Goal: Task Accomplishment & Management: Complete application form

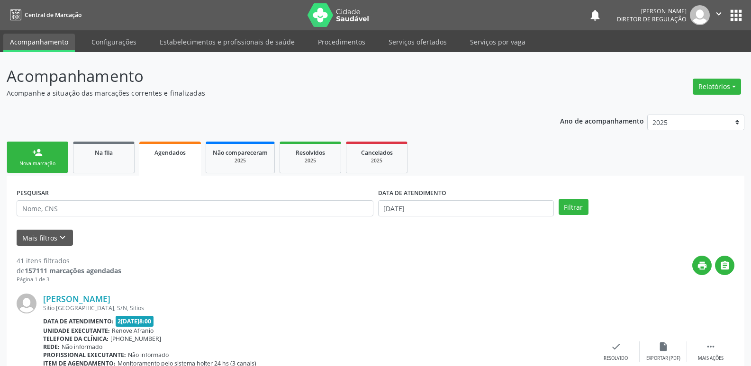
drag, startPoint x: 0, startPoint y: 0, endPoint x: 429, endPoint y: 43, distance: 430.9
click at [429, 43] on link "Serviços ofertados" at bounding box center [418, 42] width 72 height 17
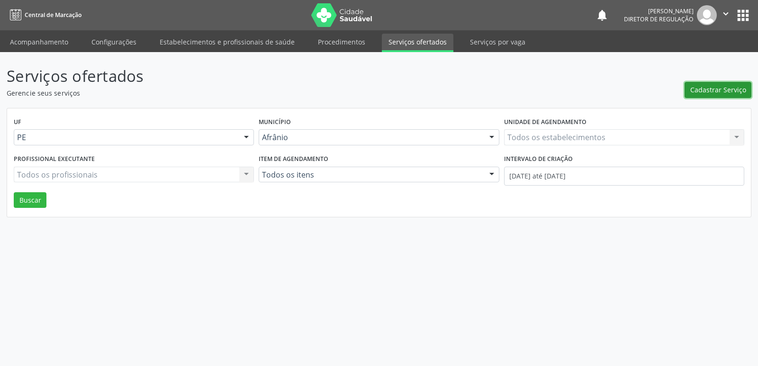
click at [709, 90] on span "Cadastrar Serviço" at bounding box center [718, 90] width 56 height 10
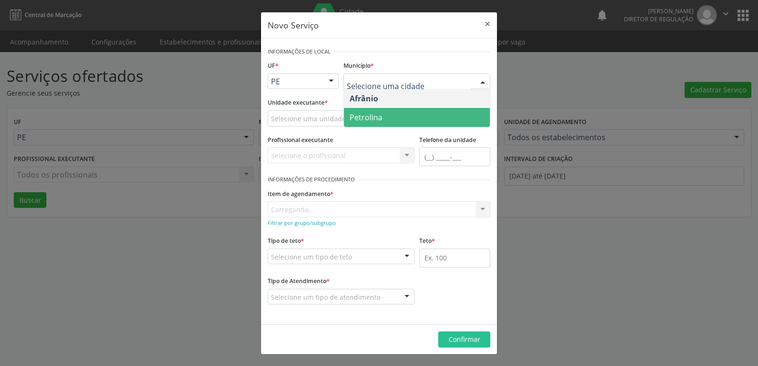
click at [379, 118] on span "Petrolina" at bounding box center [366, 117] width 33 height 10
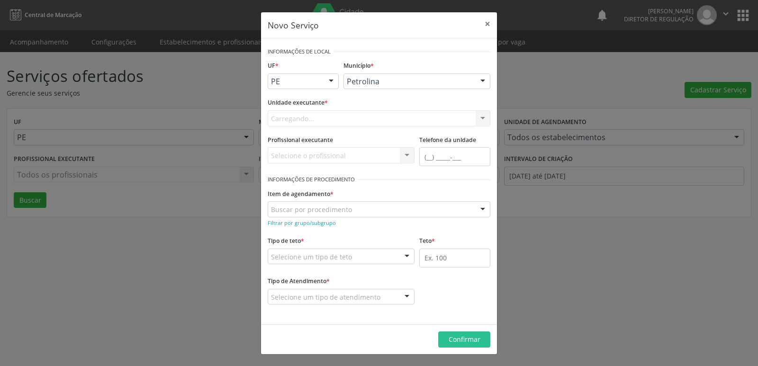
click at [327, 118] on div "Carregando... Academia da Saude de Afranio Academia da Saude do Bairro Roberto …" at bounding box center [379, 118] width 223 height 16
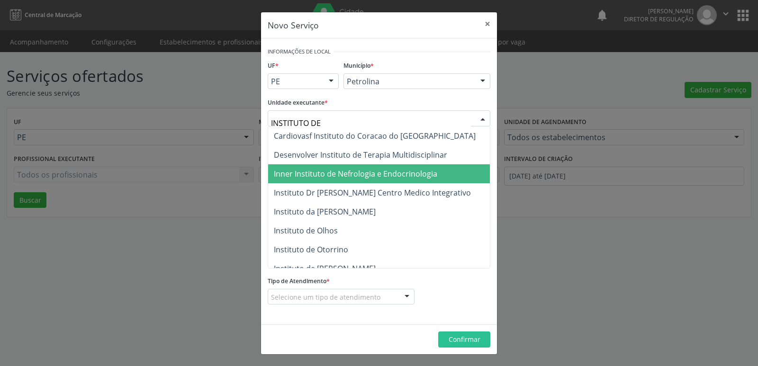
type input "INSTITUTO DE"
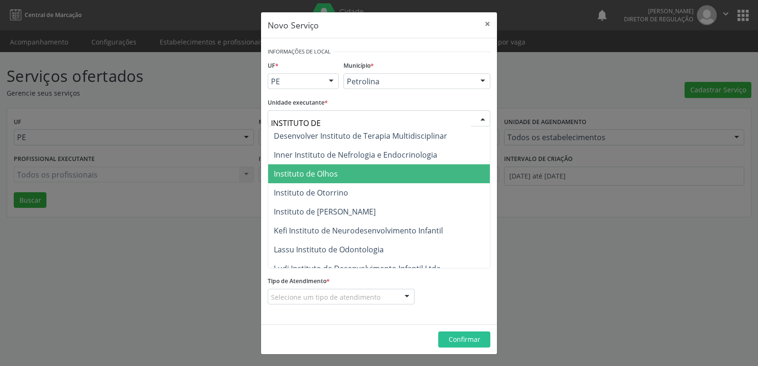
click at [335, 176] on span "Instituto de Olhos" at bounding box center [306, 174] width 64 height 10
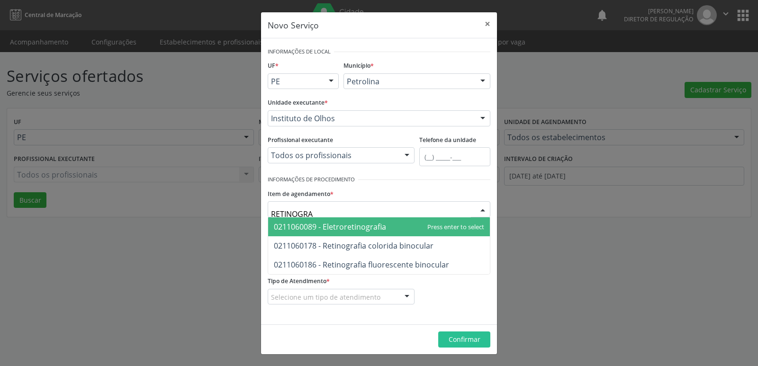
type input "RETINOGRAF"
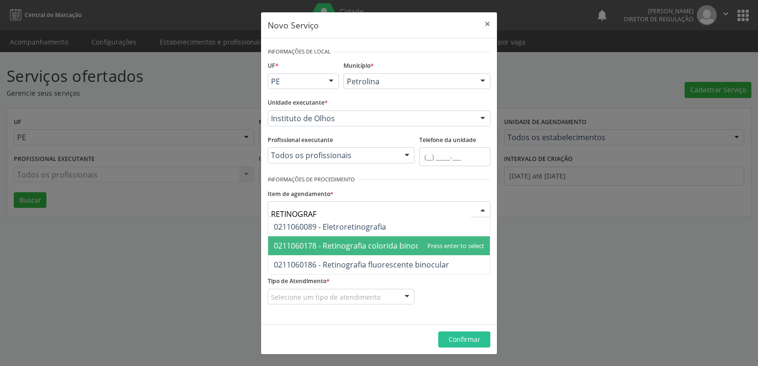
click at [352, 247] on span "0211060178 - Retinografia colorida binocular" at bounding box center [354, 246] width 160 height 10
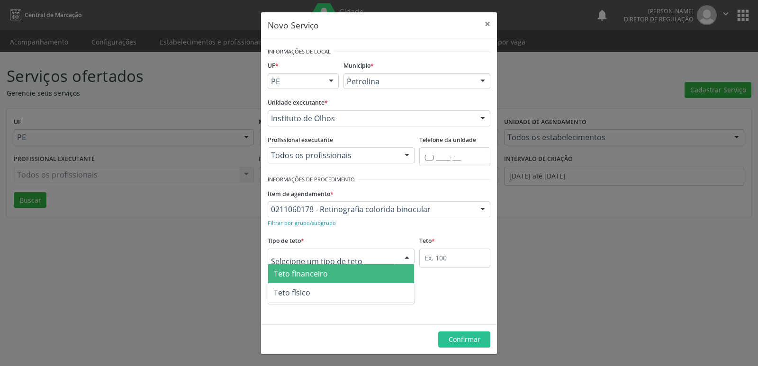
click at [352, 254] on div at bounding box center [341, 257] width 147 height 16
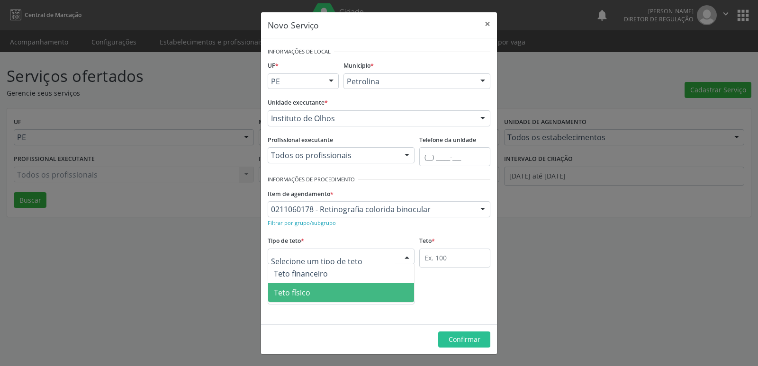
click at [351, 296] on span "Teto físico" at bounding box center [341, 292] width 146 height 19
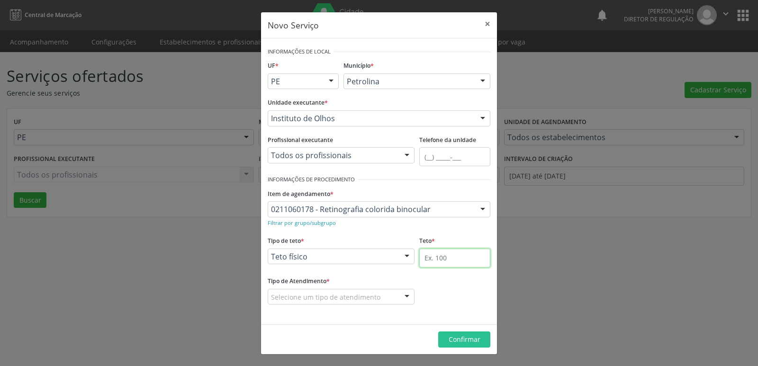
click at [451, 252] on input "text" at bounding box center [454, 258] width 71 height 19
type input "2"
type input "6"
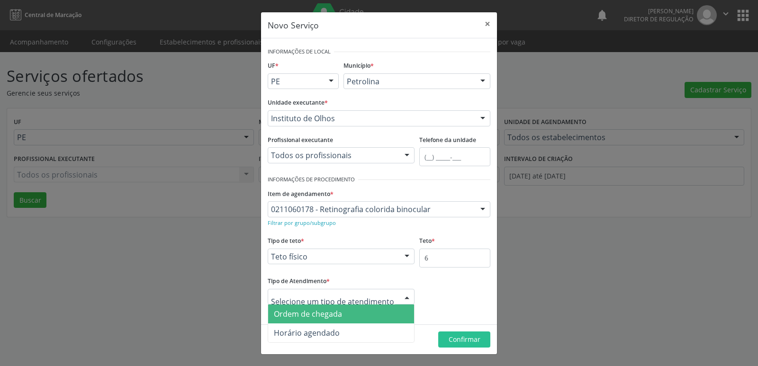
click at [329, 318] on span "Ordem de chegada" at bounding box center [308, 314] width 68 height 10
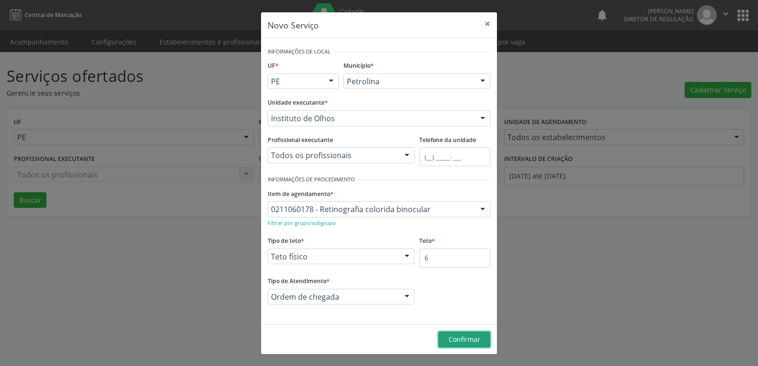
click at [465, 343] on span "Confirmar" at bounding box center [465, 339] width 32 height 9
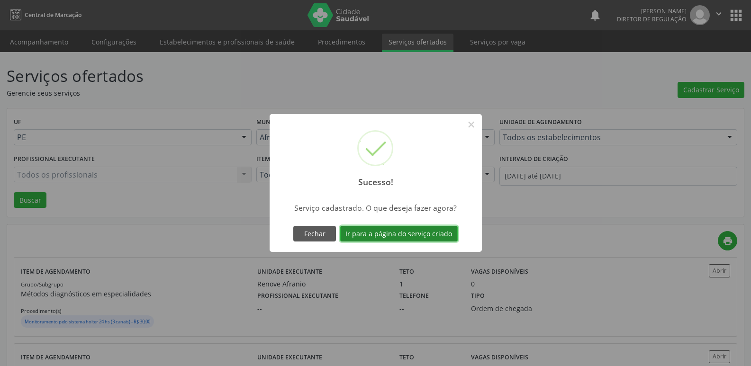
click at [431, 233] on button "Ir para a página do serviço criado" at bounding box center [398, 234] width 117 height 16
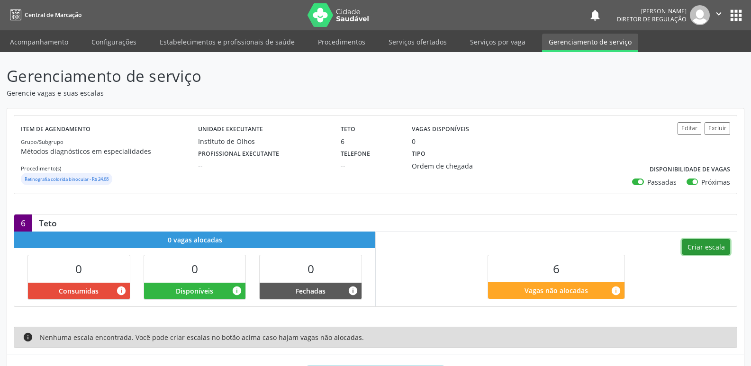
click at [710, 247] on button "Criar escala" at bounding box center [706, 247] width 48 height 16
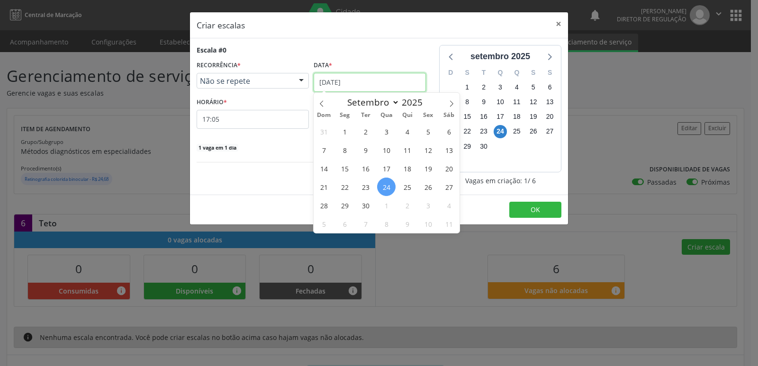
click at [380, 83] on input "[DATE]" at bounding box center [370, 82] width 112 height 19
click at [428, 185] on span "26" at bounding box center [428, 187] width 18 height 18
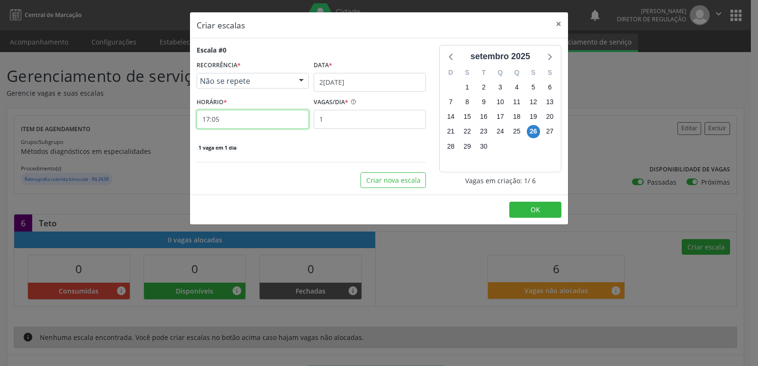
click at [253, 120] on input "17:05" at bounding box center [253, 119] width 112 height 19
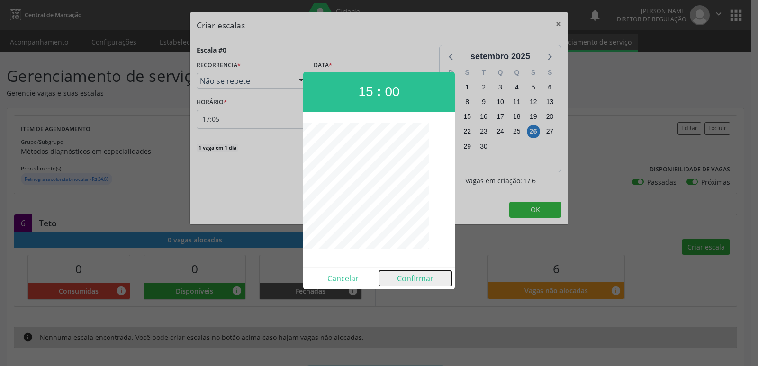
click at [415, 279] on button "Confirmar" at bounding box center [415, 278] width 72 height 15
type input "15:00"
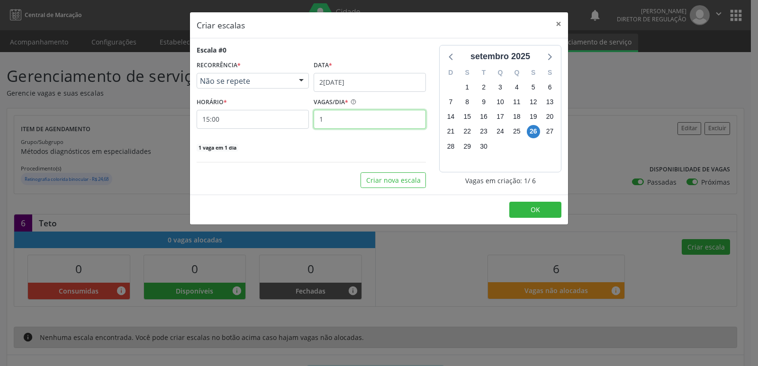
click at [349, 121] on input "1" at bounding box center [370, 119] width 112 height 19
type input "4"
click at [535, 208] on span "OK" at bounding box center [535, 209] width 9 height 9
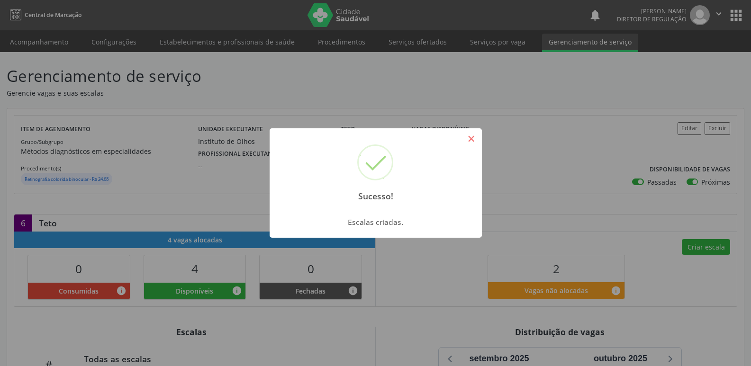
click at [468, 139] on button "×" at bounding box center [471, 139] width 16 height 16
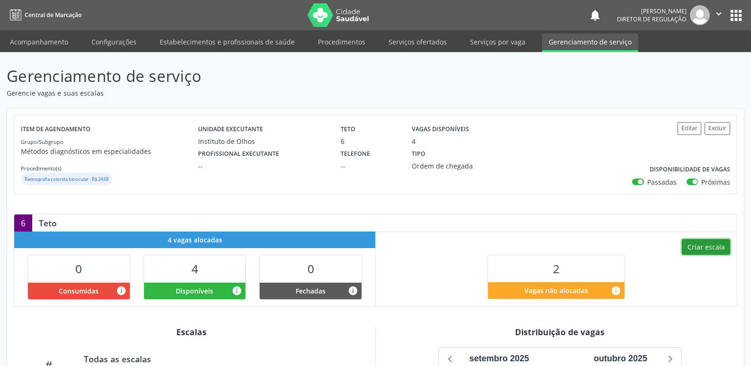
click at [701, 248] on button "Criar escala" at bounding box center [706, 247] width 48 height 16
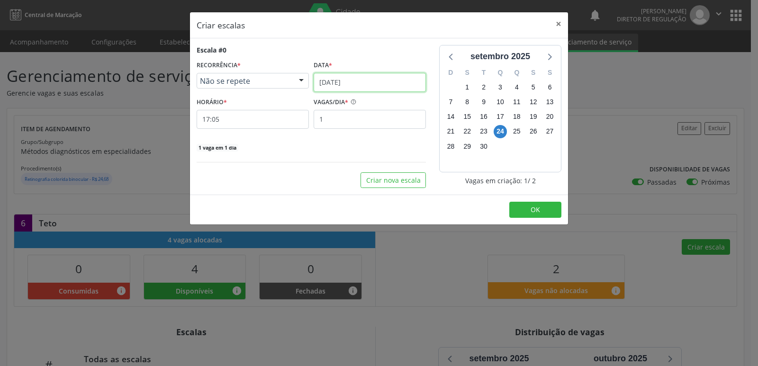
click at [382, 83] on input "[DATE]" at bounding box center [370, 82] width 112 height 19
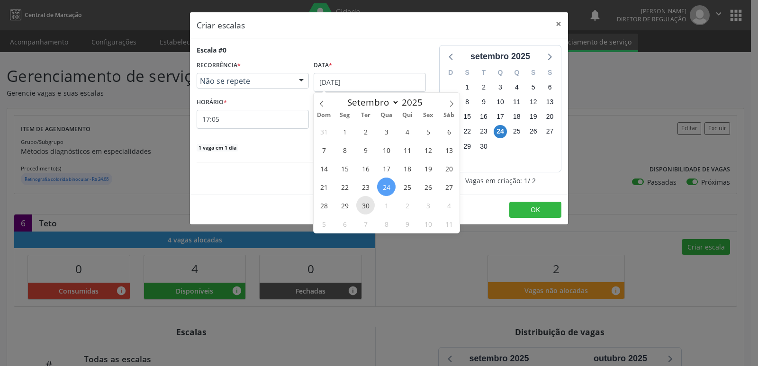
click at [364, 206] on span "30" at bounding box center [365, 205] width 18 height 18
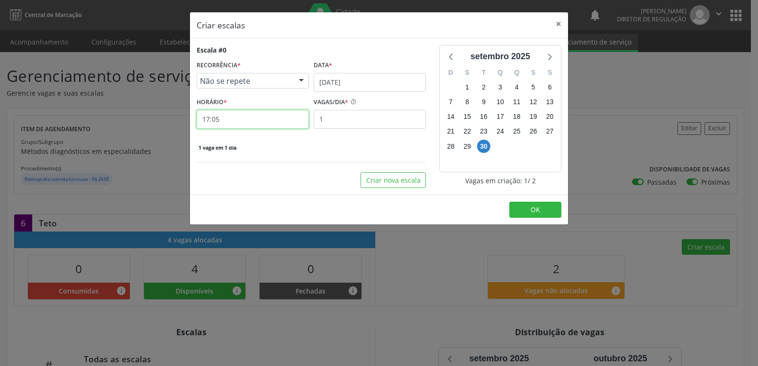
click at [244, 123] on input "17:05" at bounding box center [253, 119] width 112 height 19
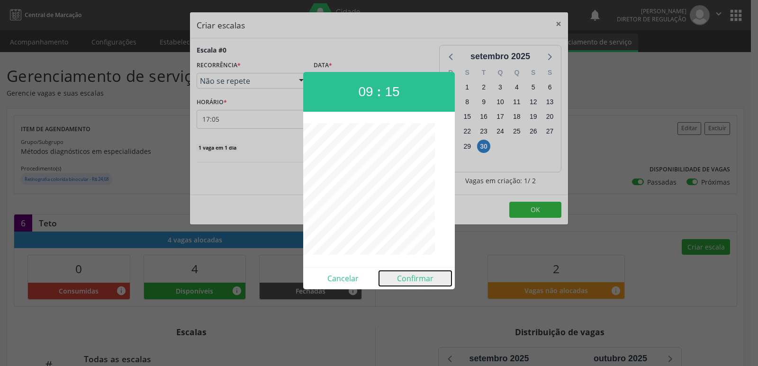
click at [431, 282] on button "Confirmar" at bounding box center [415, 278] width 72 height 15
type input "09:15"
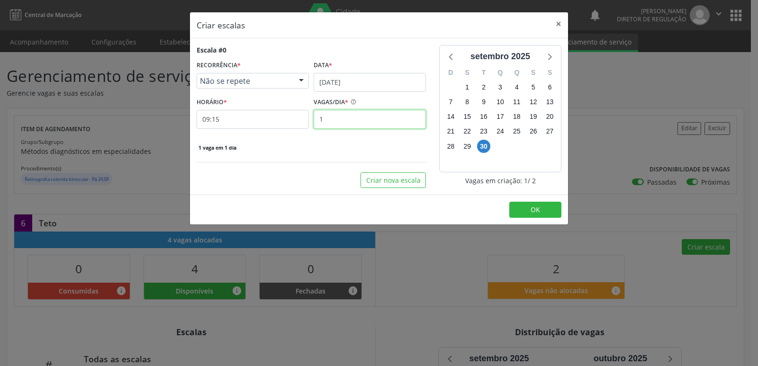
click at [363, 124] on input "1" at bounding box center [370, 119] width 112 height 19
type input "2"
click at [546, 211] on button "OK" at bounding box center [535, 210] width 52 height 16
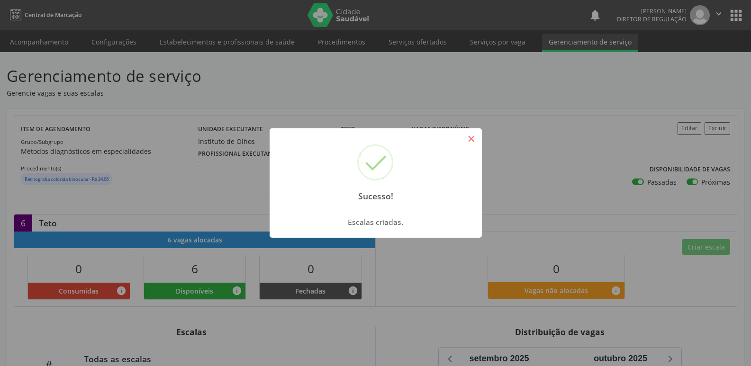
click at [470, 137] on button "×" at bounding box center [471, 139] width 16 height 16
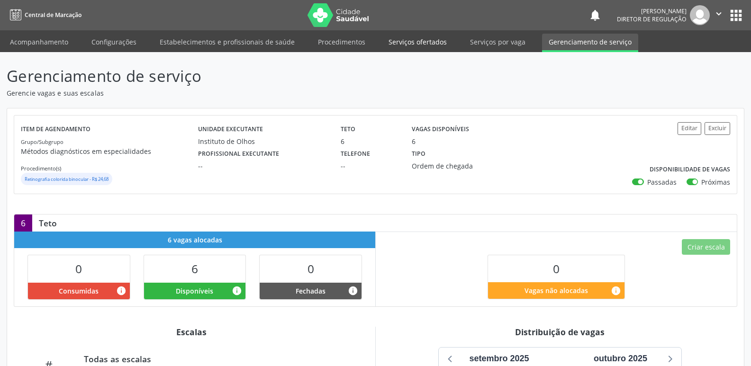
click at [427, 42] on link "Serviços ofertados" at bounding box center [418, 42] width 72 height 17
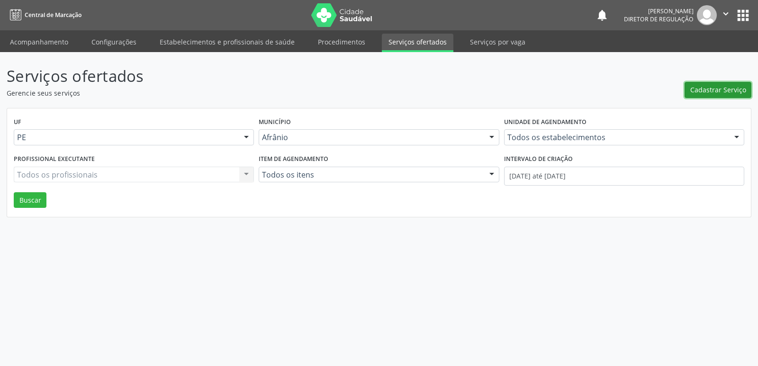
click at [704, 89] on span "Cadastrar Serviço" at bounding box center [718, 90] width 56 height 10
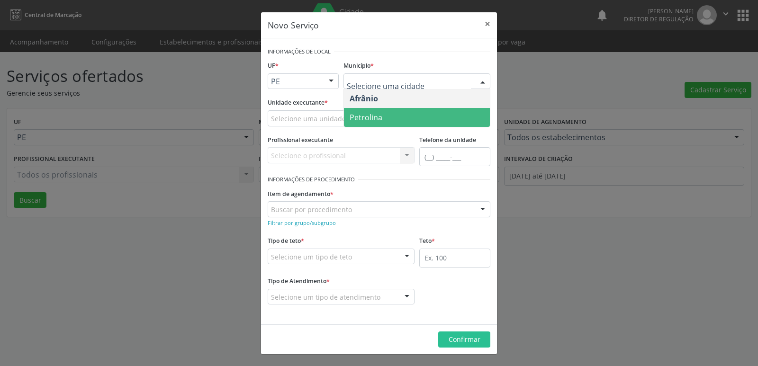
click at [414, 118] on span "Petrolina" at bounding box center [417, 117] width 146 height 19
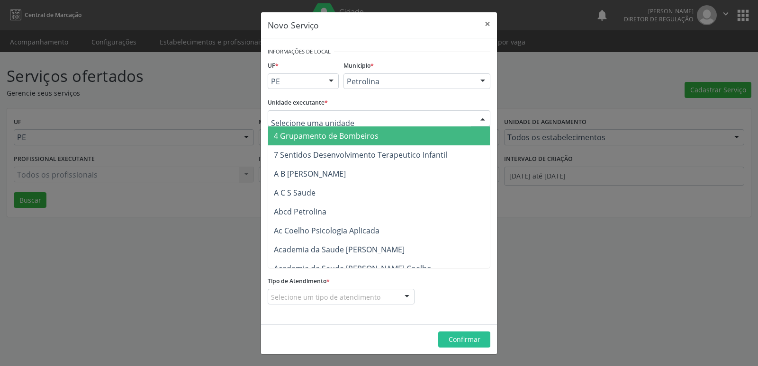
click at [360, 117] on div at bounding box center [379, 118] width 223 height 16
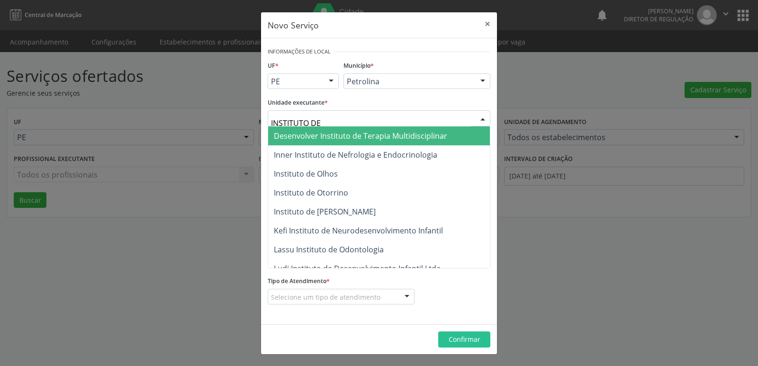
type input "INSTITUTO DE O"
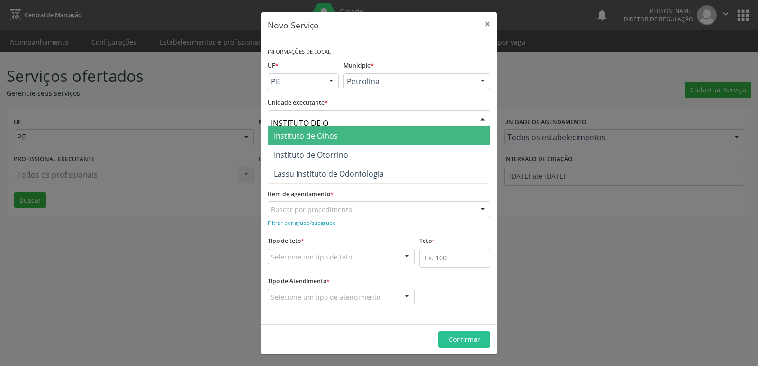
click at [351, 135] on span "Instituto de Olhos" at bounding box center [379, 135] width 222 height 19
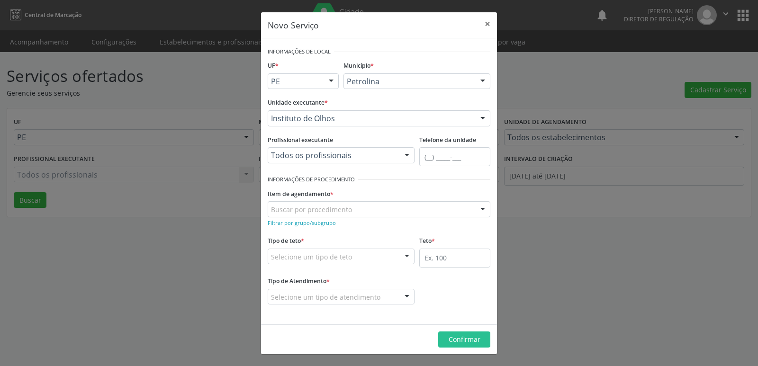
click at [365, 208] on div "Buscar por procedimento" at bounding box center [379, 209] width 223 height 16
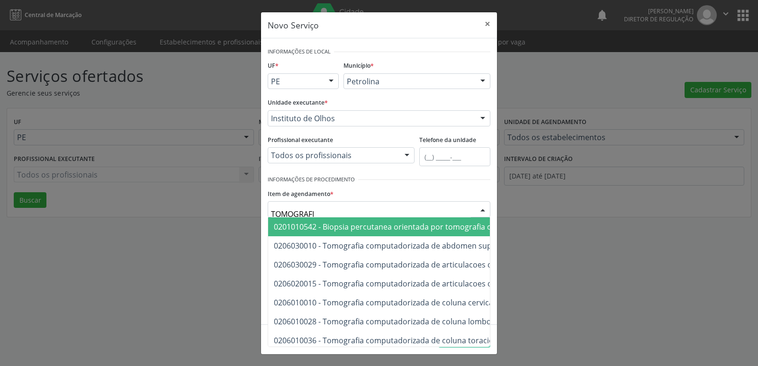
type input "TOMOGRAFIA"
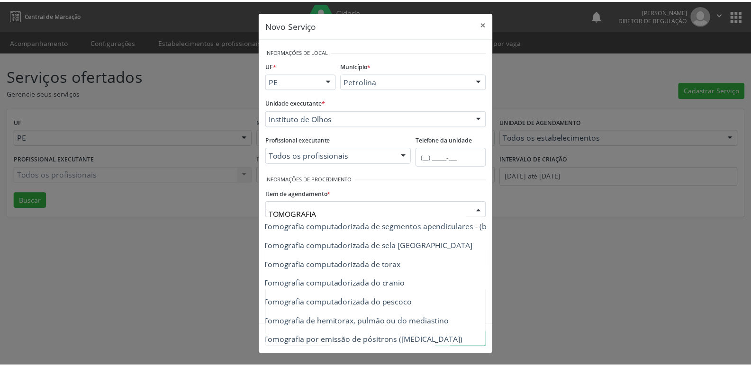
scroll to position [181, 57]
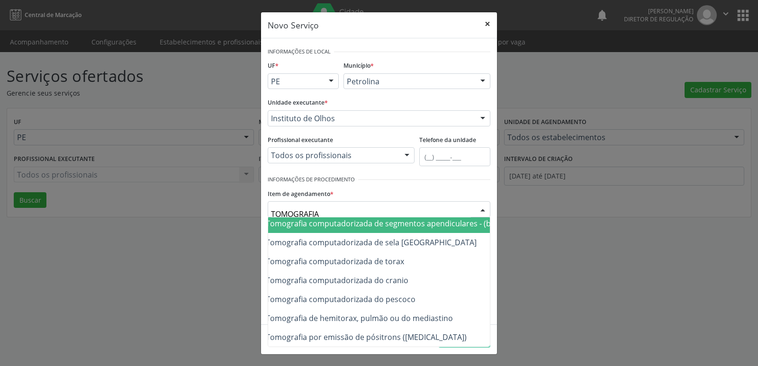
click at [488, 23] on button "×" at bounding box center [487, 23] width 19 height 23
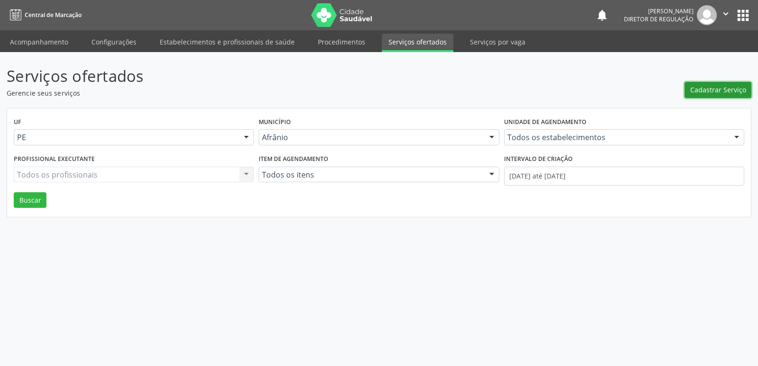
click at [725, 89] on span "Cadastrar Serviço" at bounding box center [718, 90] width 56 height 10
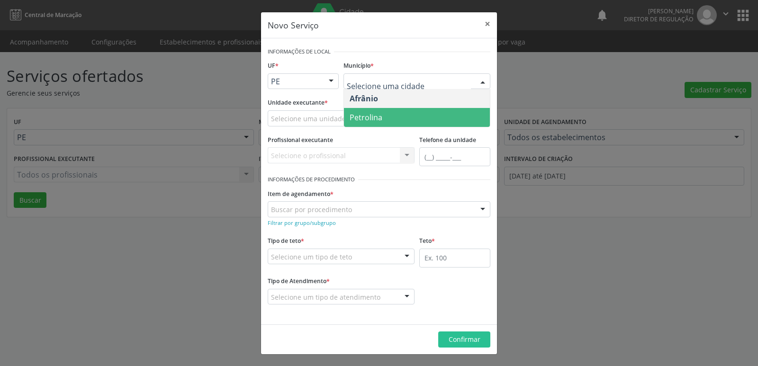
click at [401, 129] on div "Unidade executante * Selecione uma unidade Academia da Saude de Afranio Academi…" at bounding box center [378, 114] width 227 height 37
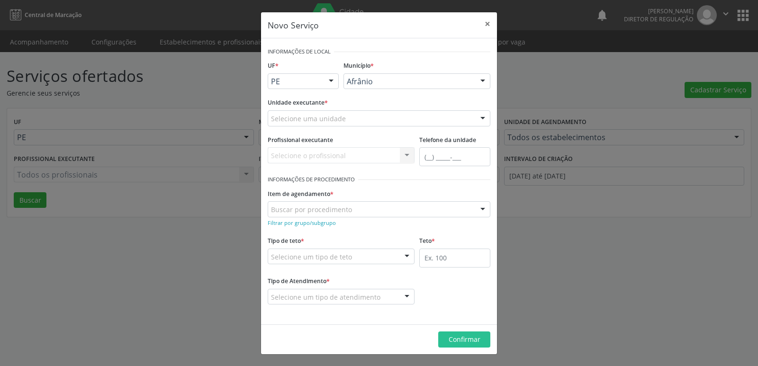
click at [371, 120] on div "Selecione uma unidade" at bounding box center [379, 118] width 223 height 16
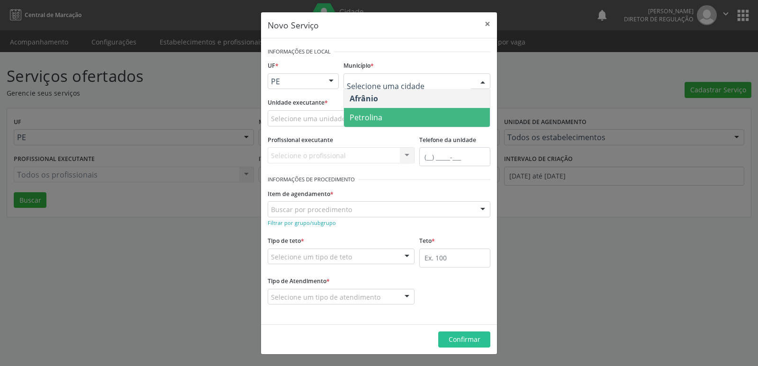
click at [382, 111] on span "Petrolina" at bounding box center [417, 117] width 146 height 19
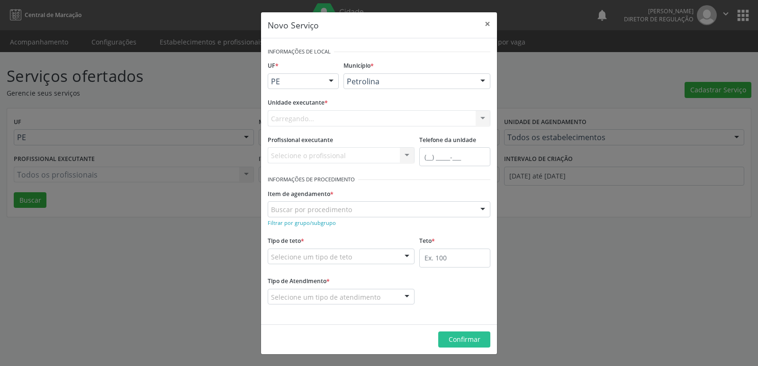
click at [338, 121] on div "Carregando... Academia da Saude de Afranio Academia da Saude do Bairro Roberto …" at bounding box center [379, 118] width 223 height 16
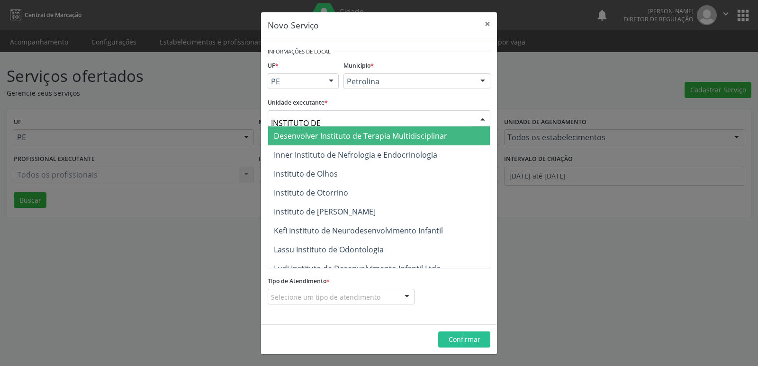
type input "INSTITUTO DE O"
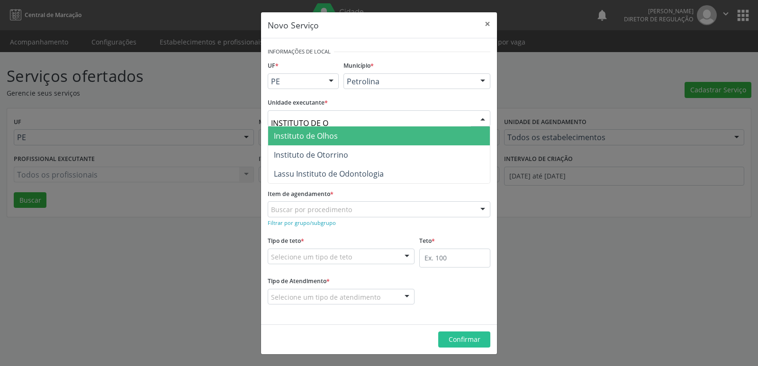
click at [318, 137] on span "Instituto de Olhos" at bounding box center [306, 136] width 64 height 10
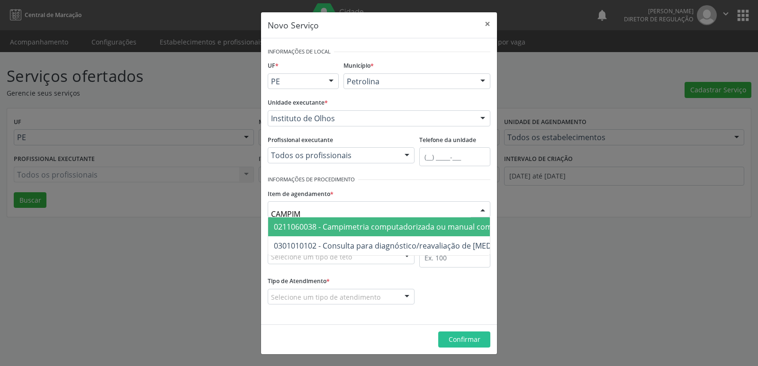
type input "CAMPIME"
click at [381, 228] on span "0211060038 - Campimetria computadorizada ou manual com gráfico" at bounding box center [396, 227] width 245 height 10
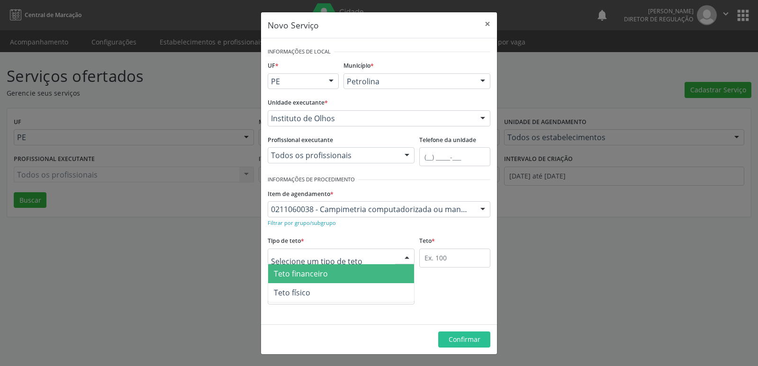
click at [369, 258] on div at bounding box center [341, 257] width 147 height 16
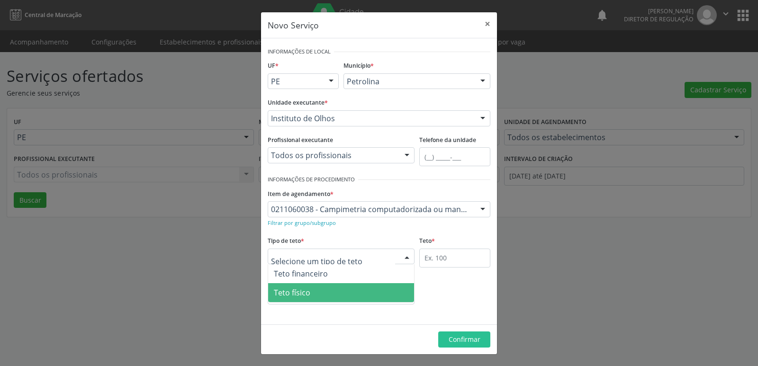
click at [351, 291] on span "Teto físico" at bounding box center [341, 292] width 146 height 19
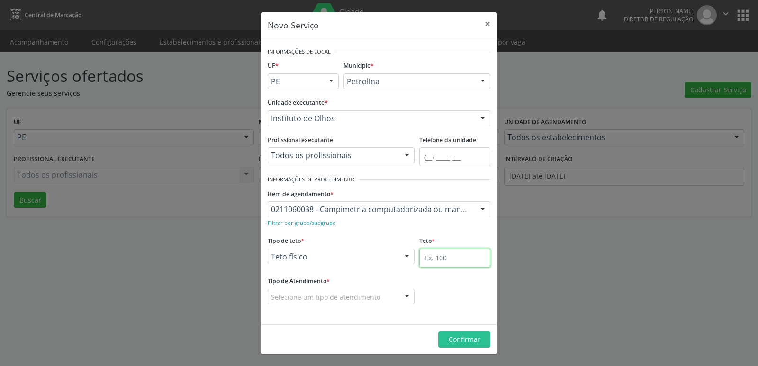
click at [454, 256] on input "text" at bounding box center [454, 258] width 71 height 19
type input "4"
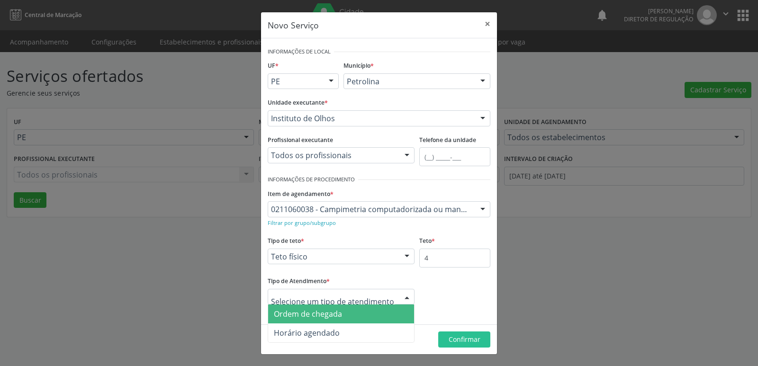
click at [337, 312] on span "Ordem de chegada" at bounding box center [308, 314] width 68 height 10
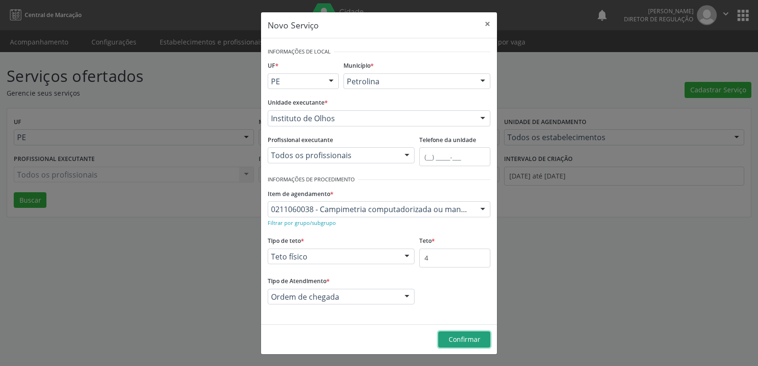
click at [473, 340] on span "Confirmar" at bounding box center [465, 339] width 32 height 9
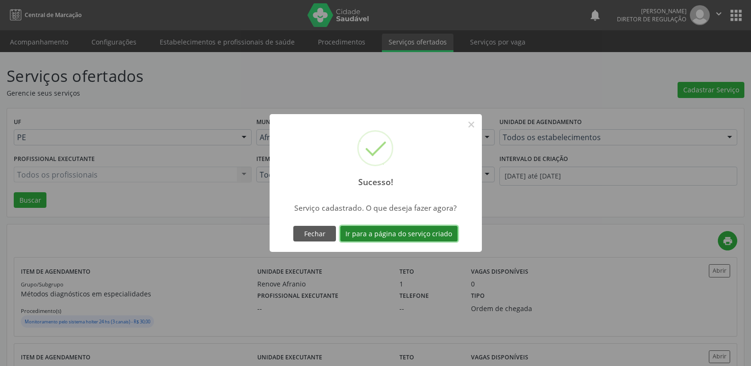
click at [424, 234] on button "Ir para a página do serviço criado" at bounding box center [398, 234] width 117 height 16
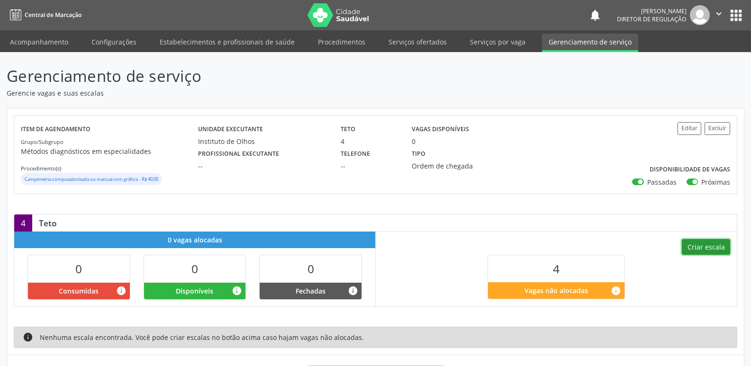
click at [703, 247] on button "Criar escala" at bounding box center [706, 247] width 48 height 16
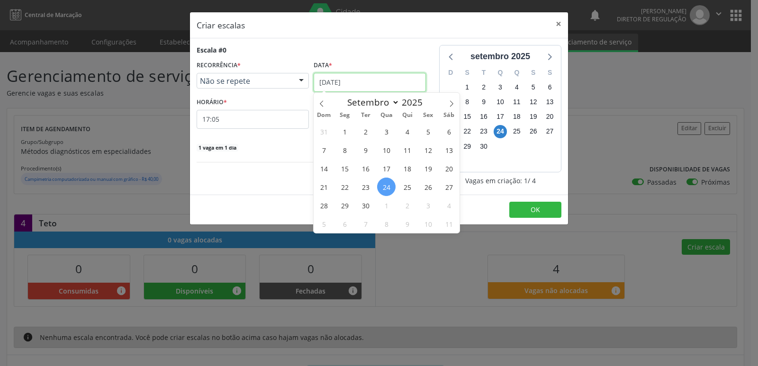
click at [384, 77] on input "[DATE]" at bounding box center [370, 82] width 112 height 19
click at [428, 189] on span "26" at bounding box center [428, 187] width 18 height 18
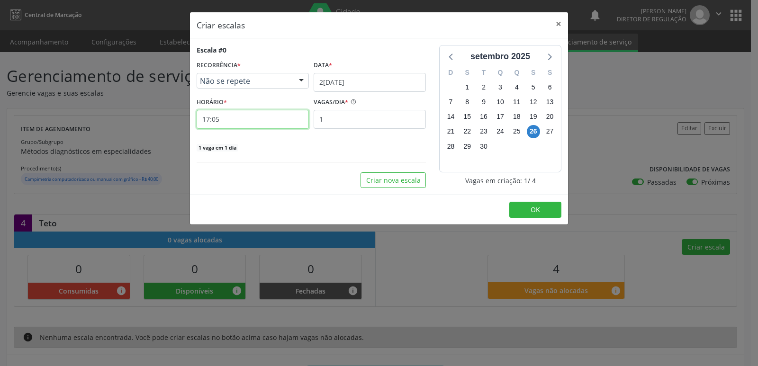
click at [280, 118] on input "17:05" at bounding box center [253, 119] width 112 height 19
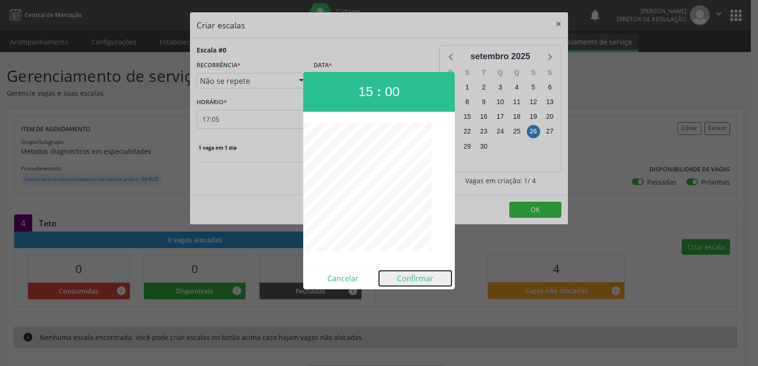
click at [411, 278] on button "Confirmar" at bounding box center [415, 278] width 72 height 15
type input "15:00"
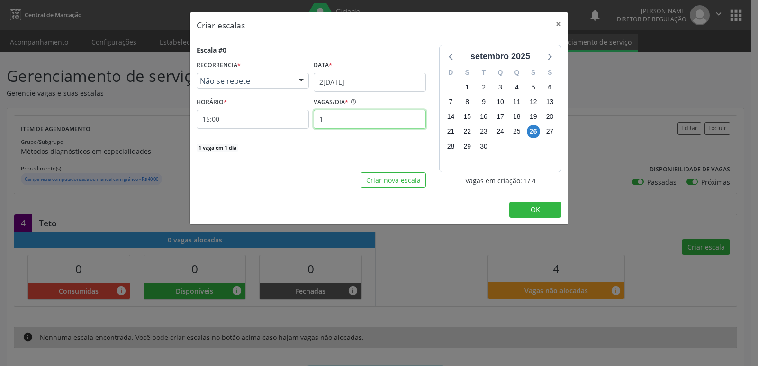
click at [337, 110] on input "1" at bounding box center [370, 119] width 112 height 19
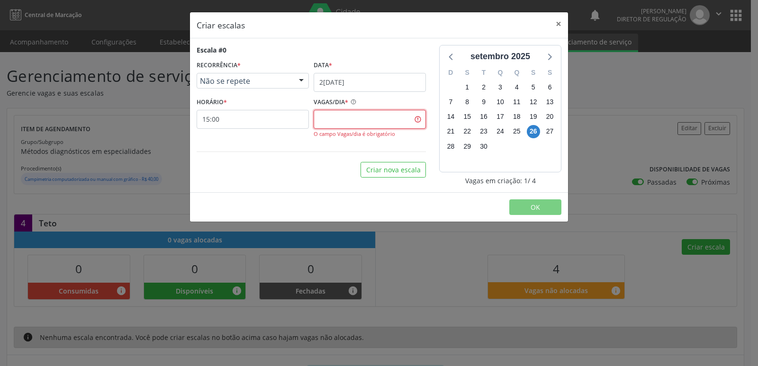
type input "2"
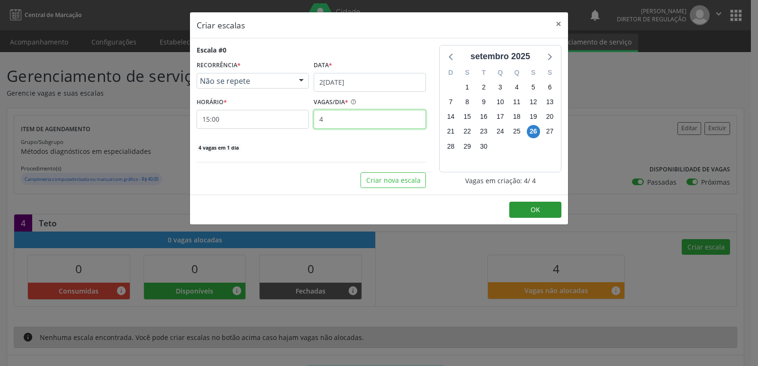
type input "4"
click at [546, 210] on button "OK" at bounding box center [535, 210] width 52 height 16
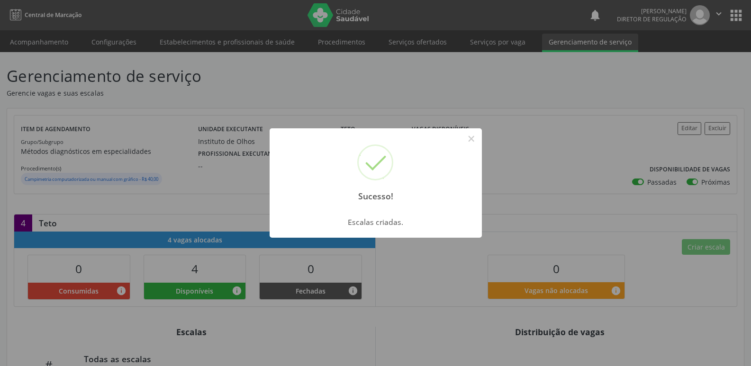
click at [469, 135] on button "×" at bounding box center [471, 139] width 16 height 16
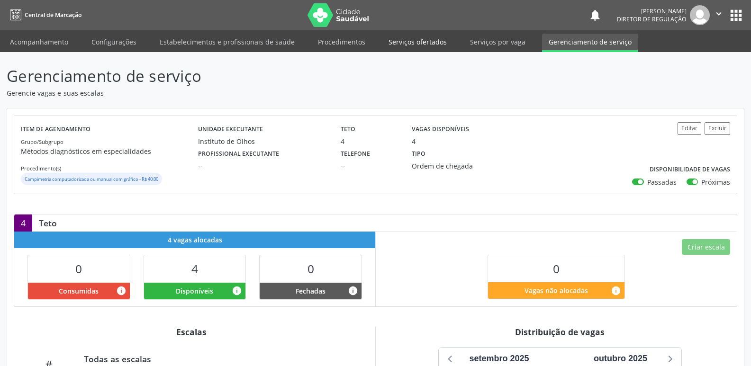
click at [430, 40] on link "Serviços ofertados" at bounding box center [418, 42] width 72 height 17
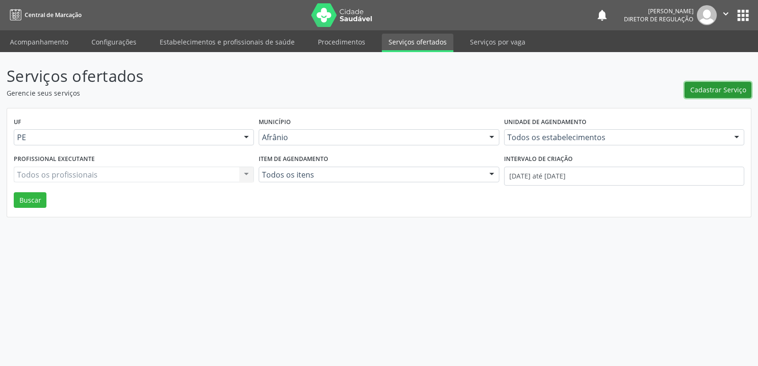
click at [729, 89] on span "Cadastrar Serviço" at bounding box center [718, 90] width 56 height 10
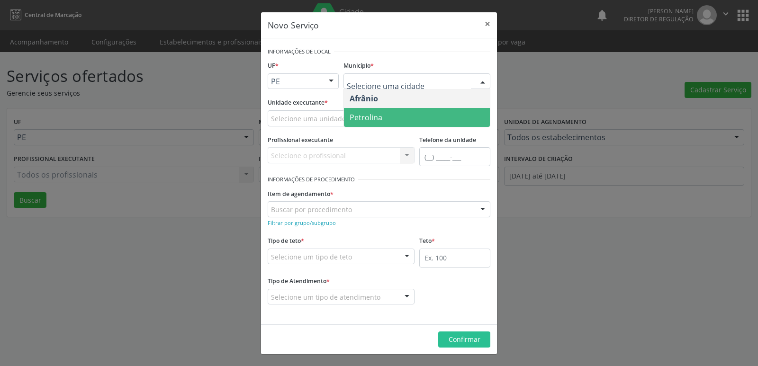
click at [404, 115] on span "Petrolina" at bounding box center [417, 117] width 146 height 19
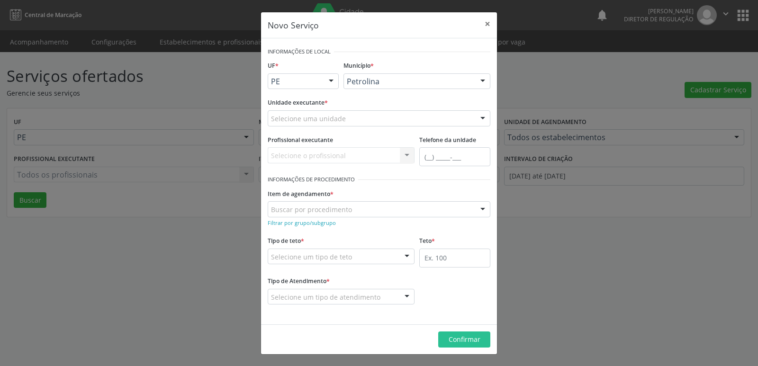
click at [364, 117] on div "Selecione uma unidade" at bounding box center [379, 118] width 223 height 16
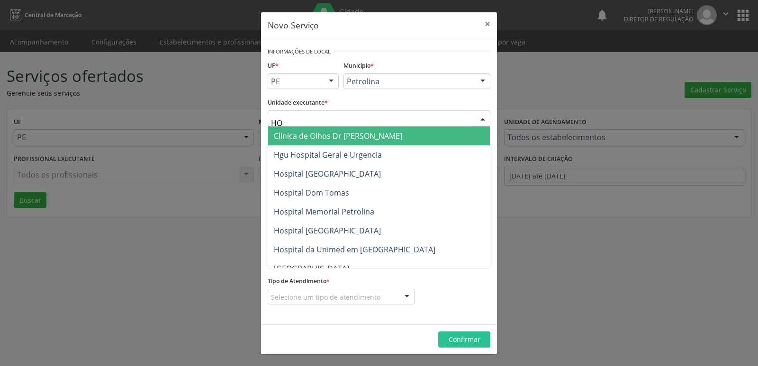
type input "H"
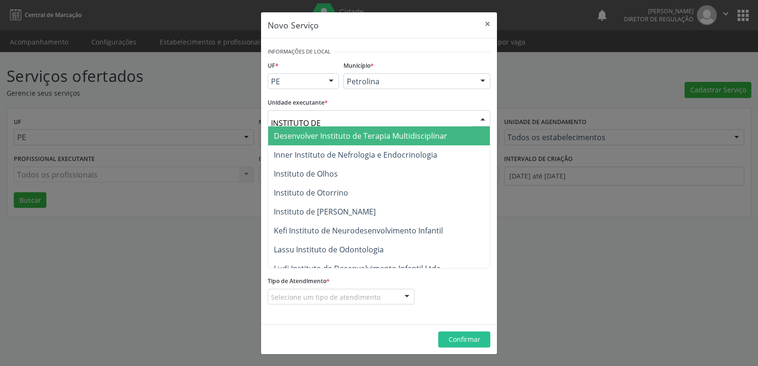
type input "INSTITUTO DE O"
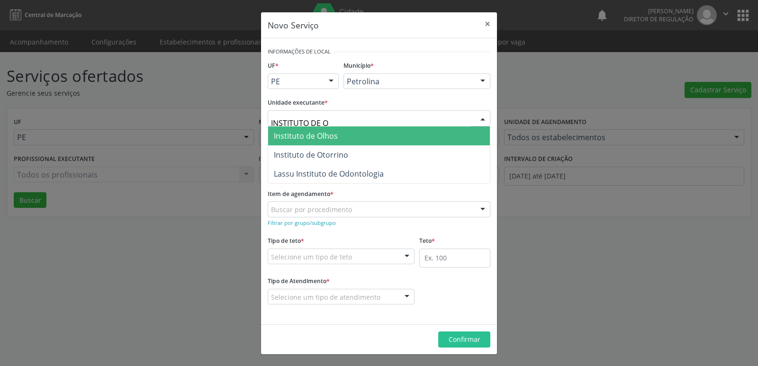
click at [345, 135] on span "Instituto de Olhos" at bounding box center [379, 135] width 222 height 19
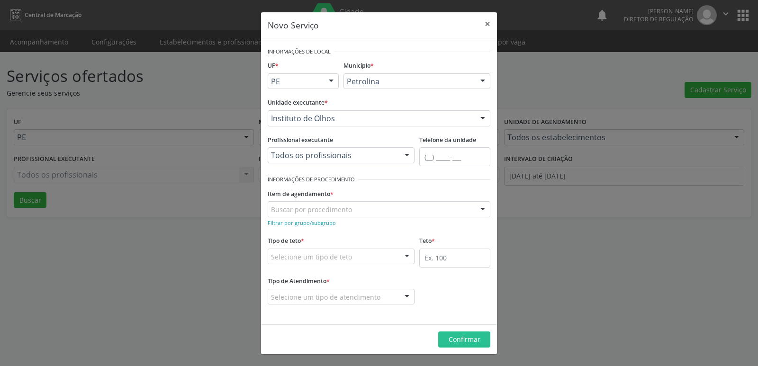
click at [356, 207] on div "Buscar por procedimento" at bounding box center [379, 209] width 223 height 16
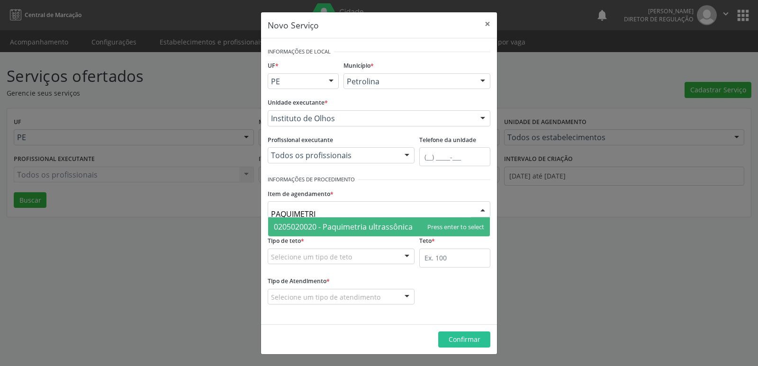
type input "PAQUIMETRIA"
click at [353, 223] on span "0205020020 - Paquimetria ultrassônica" at bounding box center [343, 227] width 139 height 10
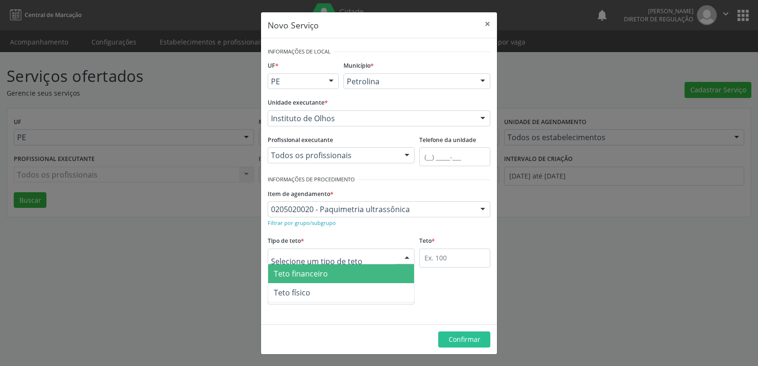
click at [356, 257] on div at bounding box center [341, 257] width 147 height 16
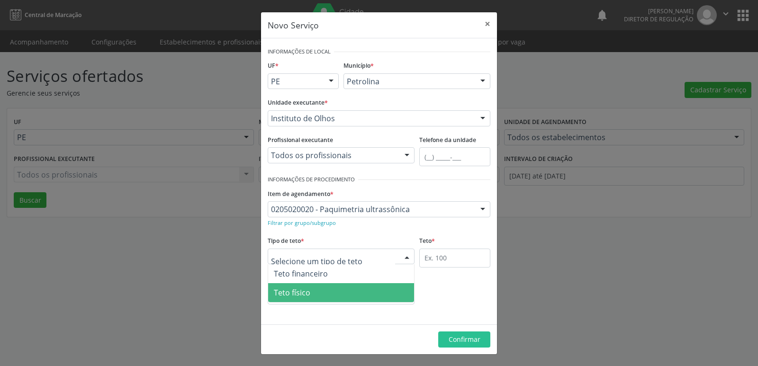
click at [350, 294] on span "Teto físico" at bounding box center [341, 292] width 146 height 19
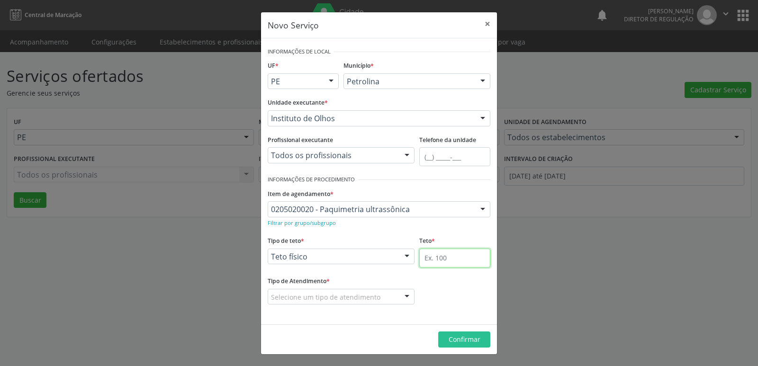
click at [472, 262] on input "text" at bounding box center [454, 258] width 71 height 19
type input "4"
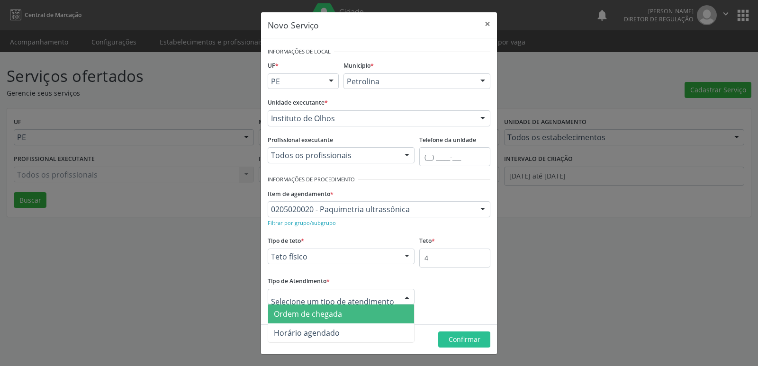
click at [353, 313] on span "Ordem de chegada" at bounding box center [341, 314] width 146 height 19
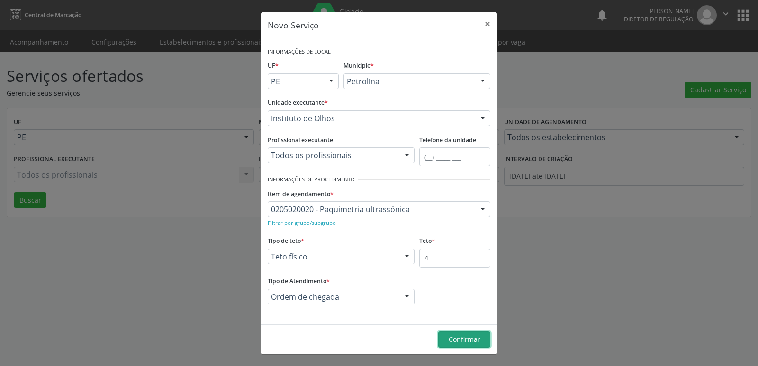
click at [470, 338] on span "Confirmar" at bounding box center [465, 339] width 32 height 9
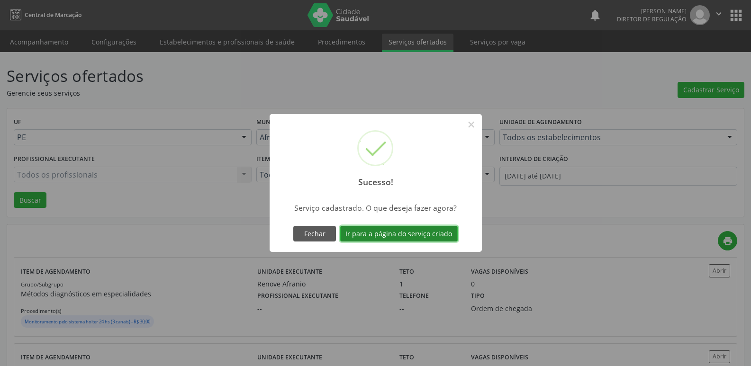
click at [435, 230] on button "Ir para a página do serviço criado" at bounding box center [398, 234] width 117 height 16
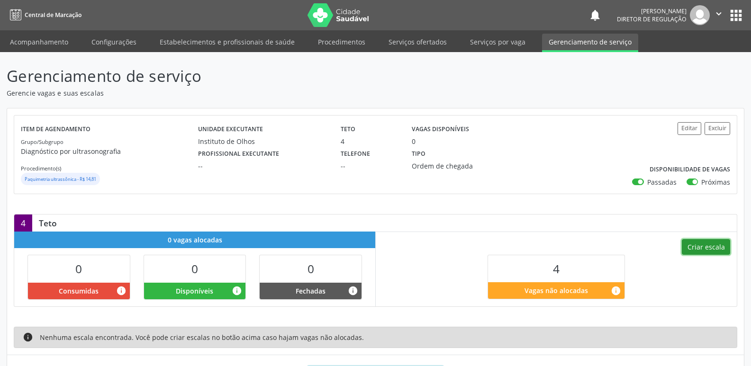
click at [697, 249] on button "Criar escala" at bounding box center [706, 247] width 48 height 16
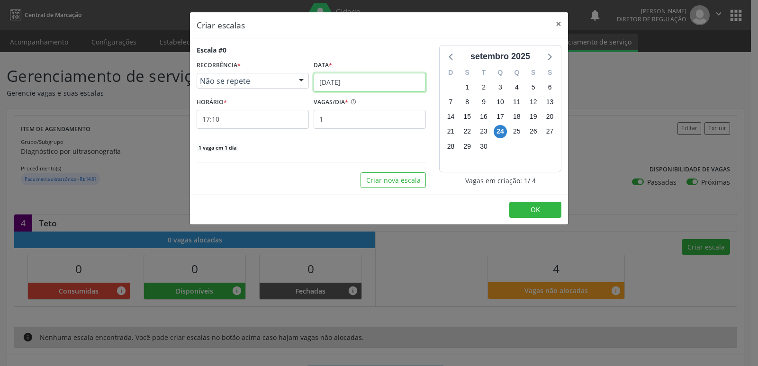
click at [389, 85] on input "[DATE]" at bounding box center [370, 82] width 112 height 19
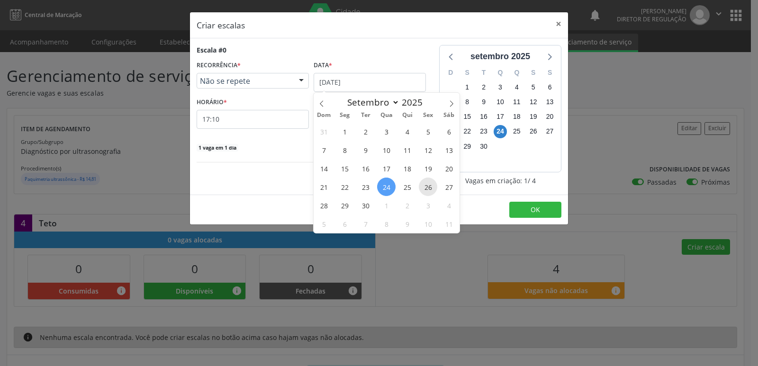
click at [428, 187] on span "26" at bounding box center [428, 187] width 18 height 18
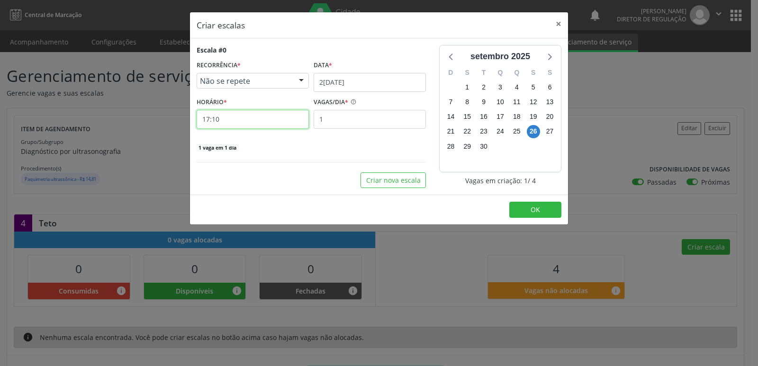
click at [290, 121] on input "17:10" at bounding box center [253, 119] width 112 height 19
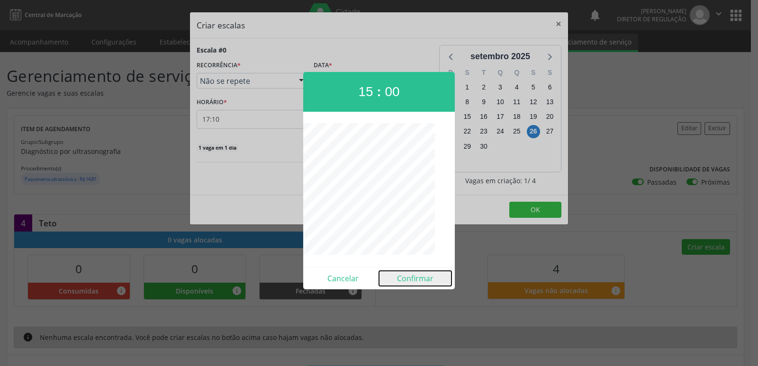
click at [419, 274] on button "Confirmar" at bounding box center [415, 278] width 72 height 15
type input "15:00"
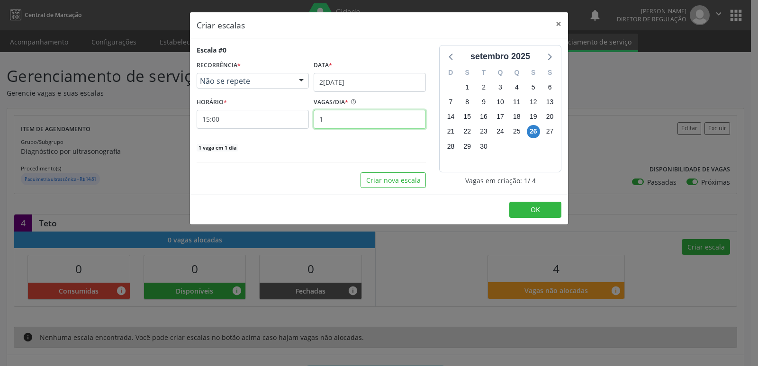
click at [363, 119] on input "1" at bounding box center [370, 119] width 112 height 19
type input "4"
click at [539, 210] on span "OK" at bounding box center [535, 209] width 9 height 9
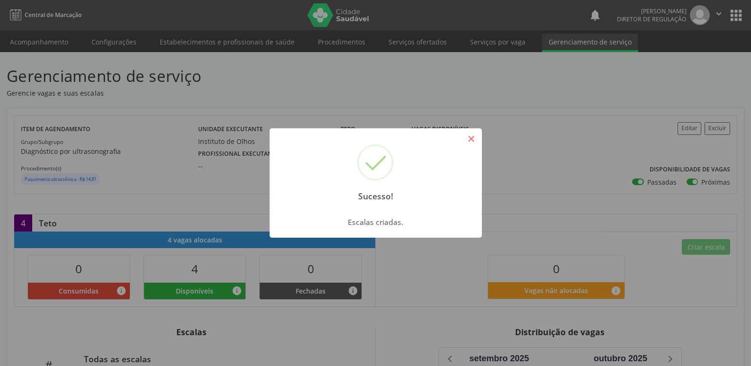
click at [474, 140] on button "×" at bounding box center [471, 139] width 16 height 16
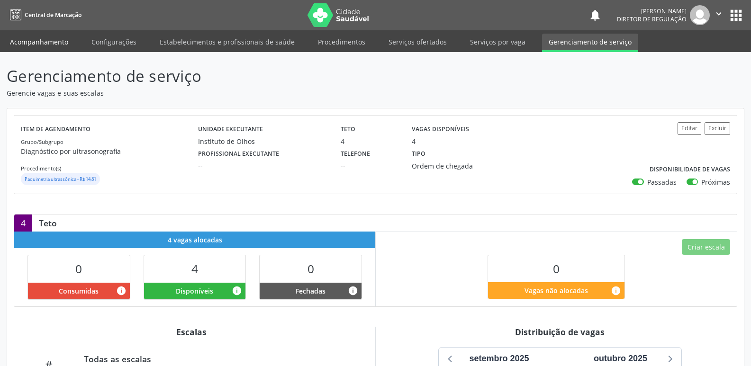
click at [55, 39] on link "Acompanhamento" at bounding box center [39, 42] width 72 height 17
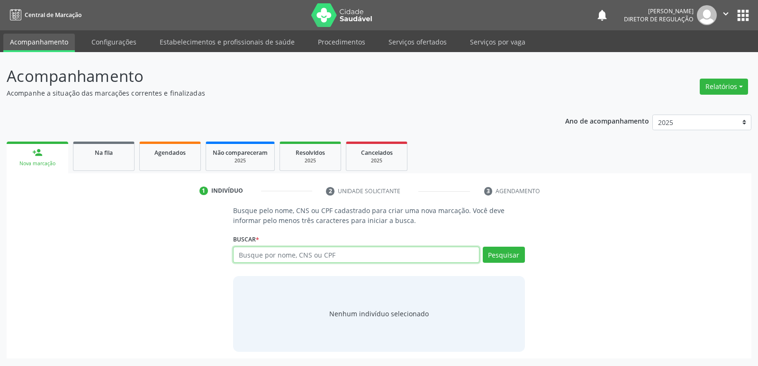
click at [253, 254] on input "text" at bounding box center [356, 255] width 246 height 16
type input "702502787328640"
click at [506, 254] on button "Pesquisar" at bounding box center [504, 255] width 42 height 16
type input "702502787328640"
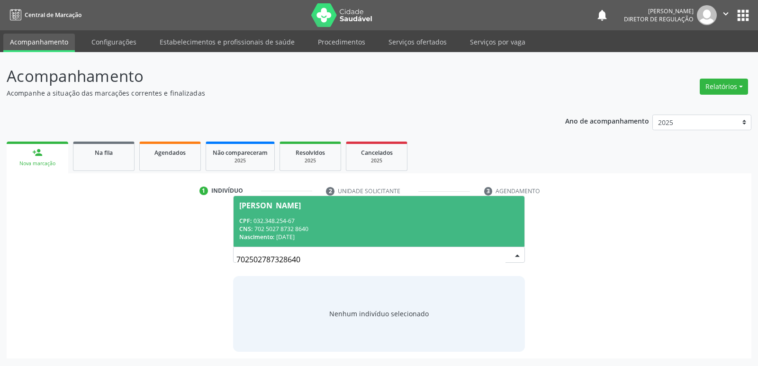
click at [304, 222] on div "CPF: 032.348.254-67" at bounding box center [378, 221] width 279 height 8
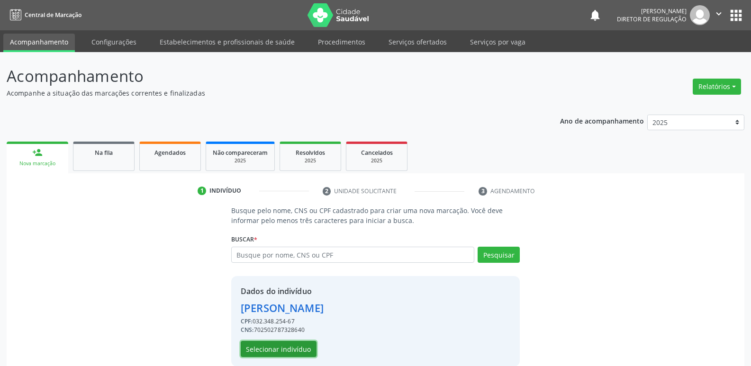
click at [297, 352] on button "Selecionar indivíduo" at bounding box center [279, 349] width 76 height 16
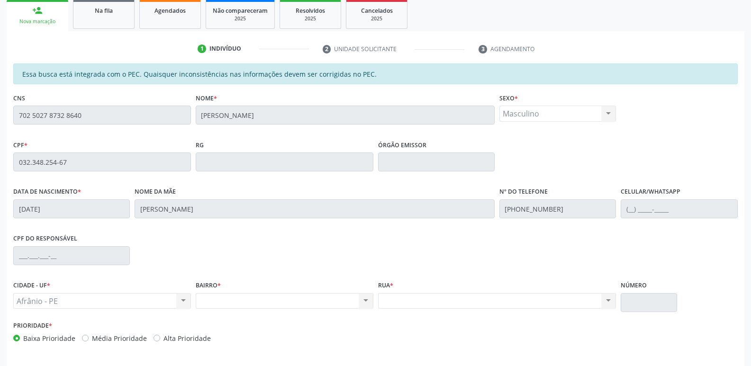
scroll to position [175, 0]
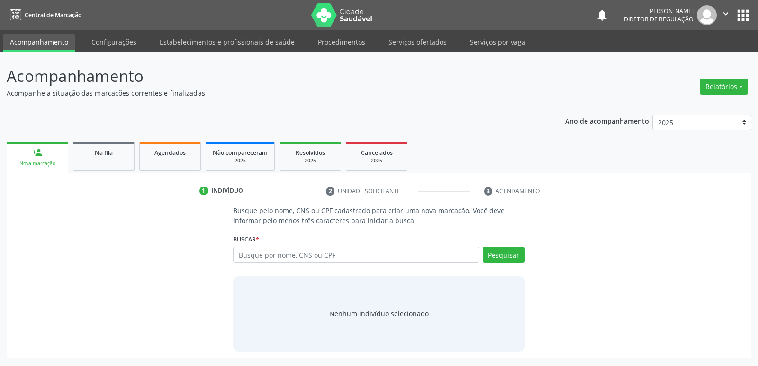
click at [285, 256] on input "text" at bounding box center [356, 255] width 246 height 16
type input "702 5027 8732 8640"
click at [501, 259] on button "Pesquisar" at bounding box center [504, 255] width 42 height 16
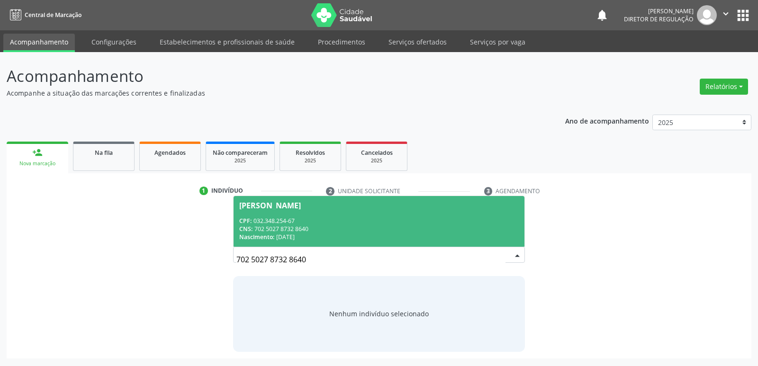
click at [295, 237] on div "Nascimento: 01/12/1978" at bounding box center [378, 237] width 279 height 8
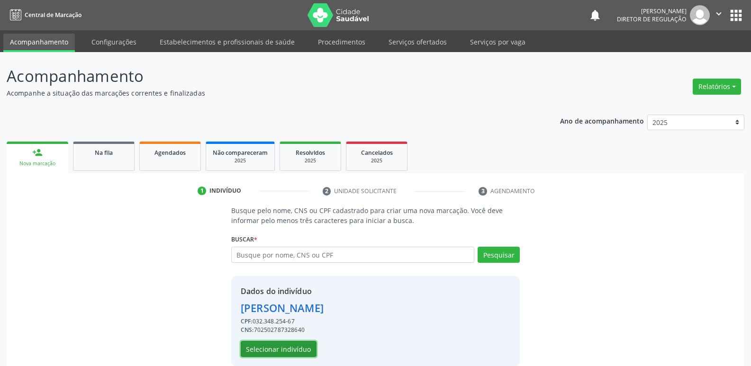
click at [291, 351] on button "Selecionar indivíduo" at bounding box center [279, 349] width 76 height 16
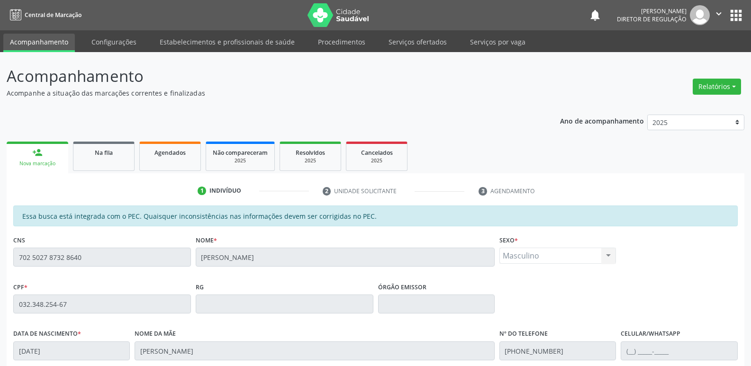
scroll to position [142, 0]
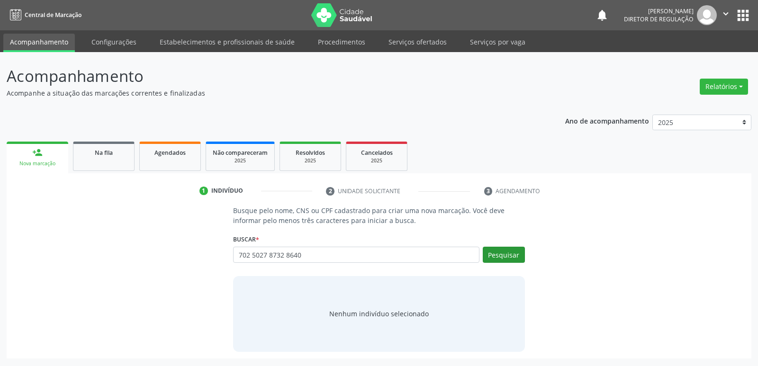
type input "702 5027 8732 8640"
click at [508, 254] on button "Pesquisar" at bounding box center [504, 255] width 42 height 16
type input "702 5027 8732 8640"
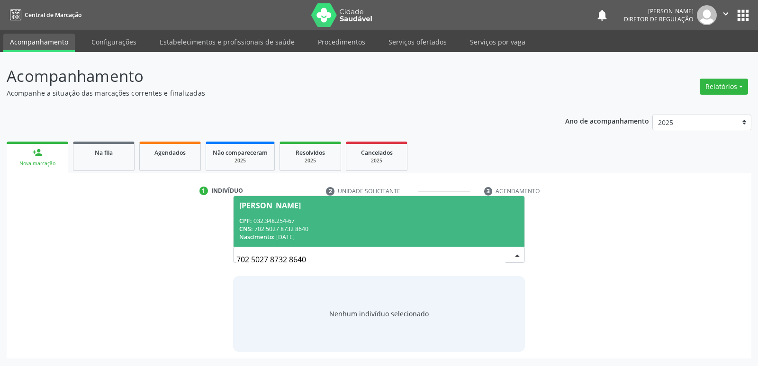
click at [296, 232] on div "CNS: 702 5027 8732 8640" at bounding box center [378, 229] width 279 height 8
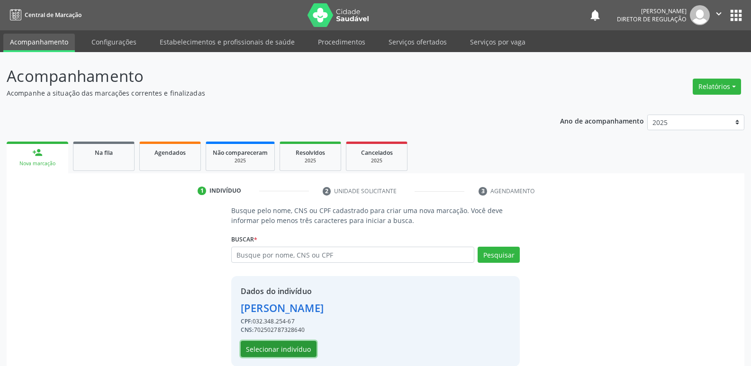
click at [300, 348] on button "Selecionar indivíduo" at bounding box center [279, 349] width 76 height 16
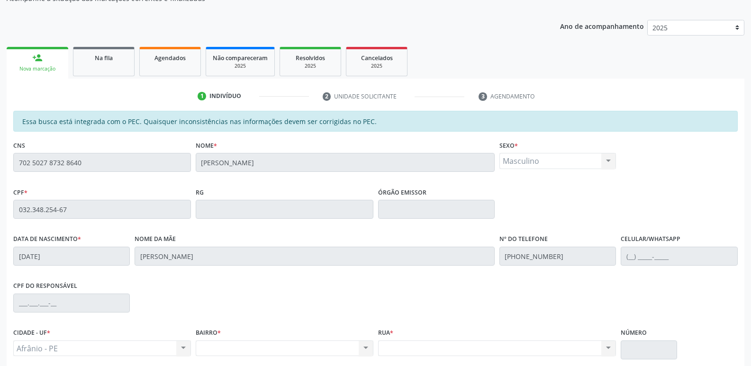
scroll to position [175, 0]
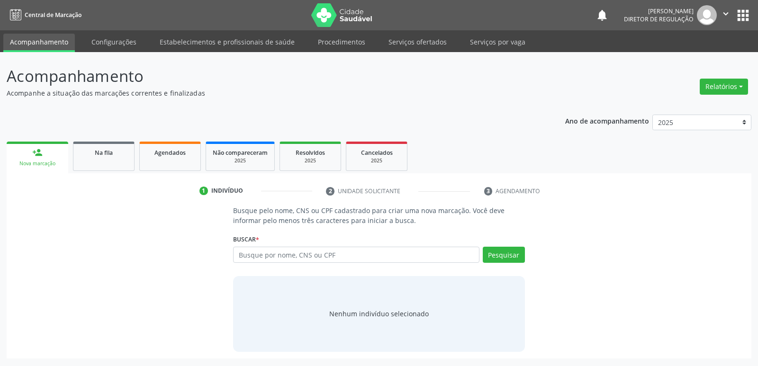
click at [301, 256] on input "text" at bounding box center [356, 255] width 246 height 16
type input "702 5027 8732 8640"
click at [509, 254] on button "Pesquisar" at bounding box center [504, 255] width 42 height 16
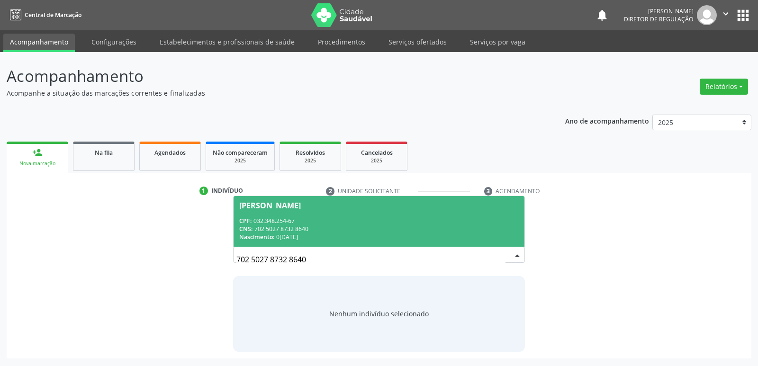
click at [294, 230] on div "CNS: 702 5027 8732 8640" at bounding box center [378, 229] width 279 height 8
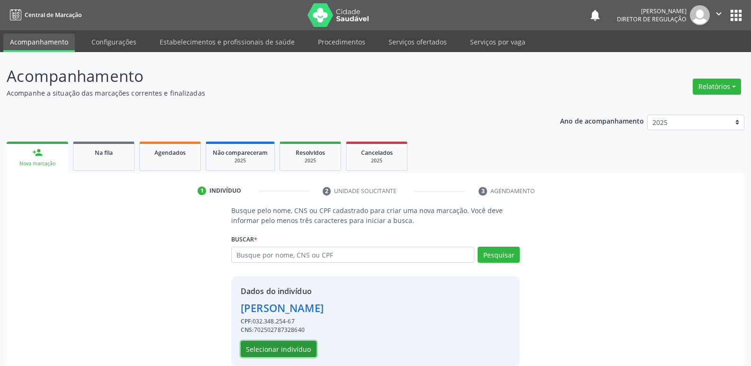
click at [303, 346] on button "Selecionar indivíduo" at bounding box center [279, 349] width 76 height 16
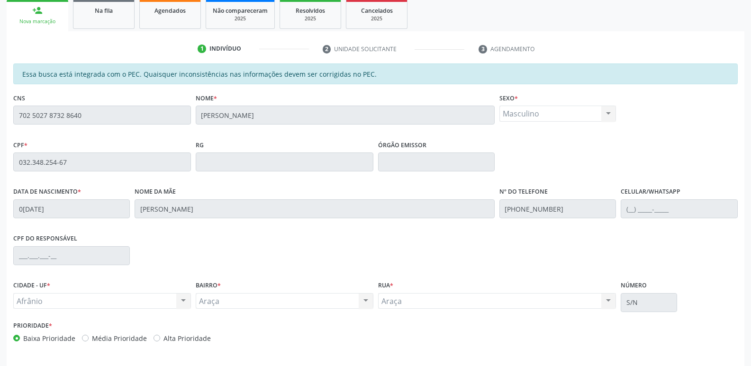
scroll to position [175, 0]
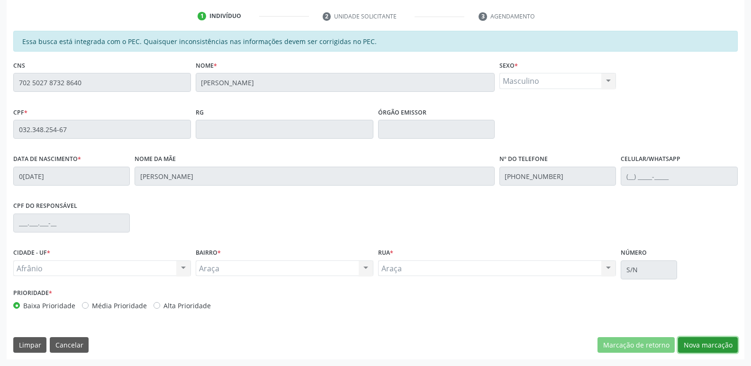
click at [720, 344] on button "Nova marcação" at bounding box center [708, 345] width 60 height 16
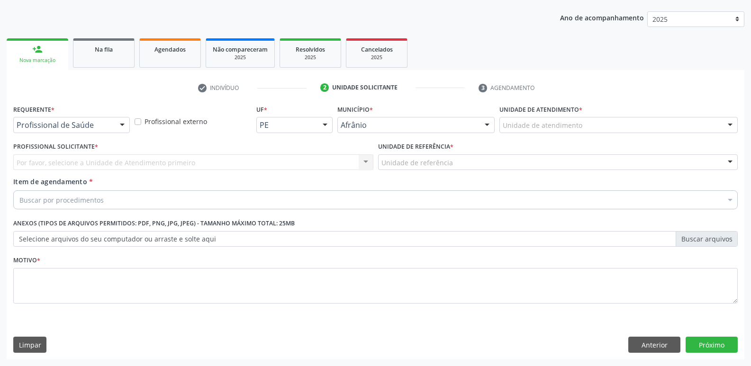
scroll to position [103, 0]
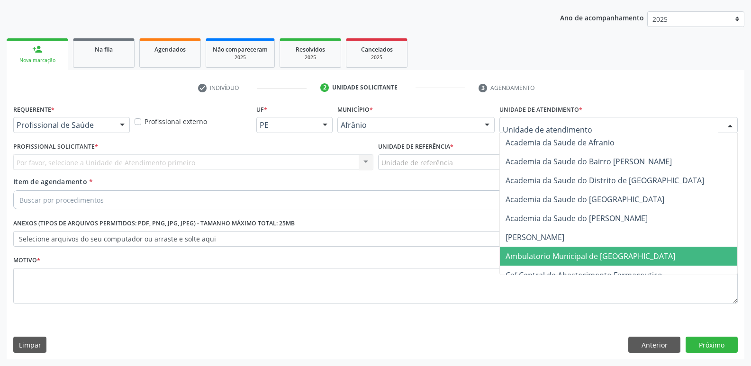
drag, startPoint x: 572, startPoint y: 256, endPoint x: 573, endPoint y: 251, distance: 4.8
click at [573, 255] on span "Ambulatorio Municipal de [GEOGRAPHIC_DATA]" at bounding box center [591, 256] width 170 height 10
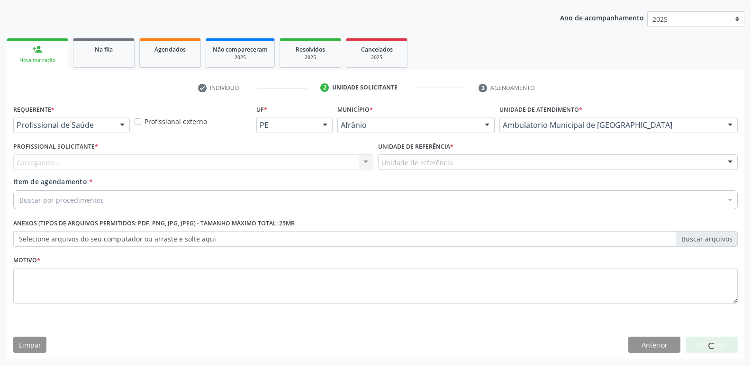
click at [475, 161] on div "Unidade de referência" at bounding box center [558, 162] width 360 height 16
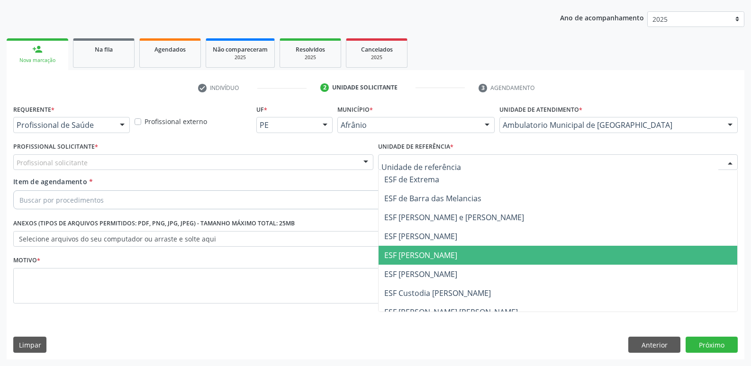
click at [453, 251] on span "ESF [PERSON_NAME]" at bounding box center [558, 255] width 359 height 19
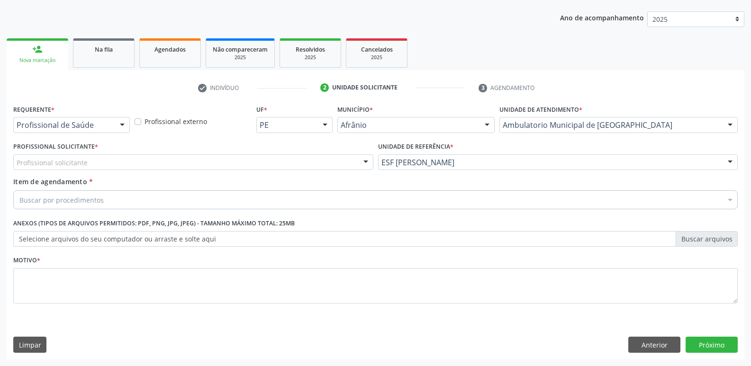
click at [324, 160] on div "Profissional solicitante" at bounding box center [193, 162] width 360 height 16
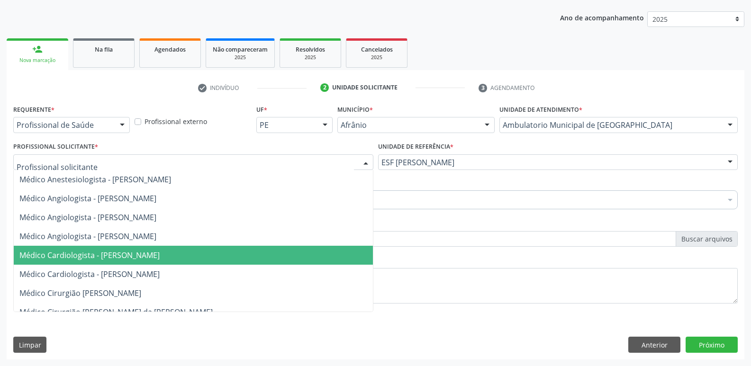
click at [304, 261] on span "Médico Cardiologista - [PERSON_NAME]" at bounding box center [193, 255] width 359 height 19
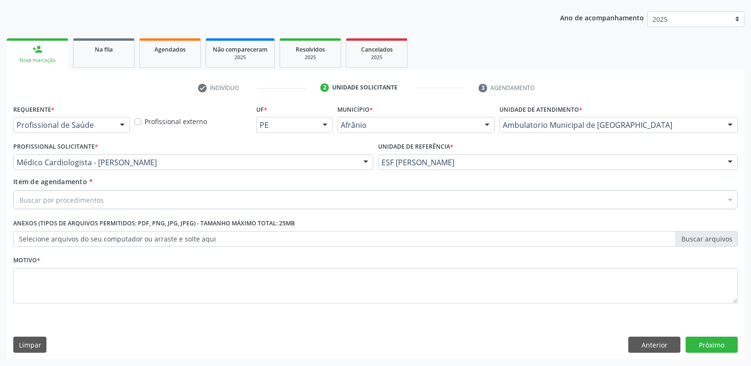
click at [242, 198] on div "Buscar por procedimentos" at bounding box center [375, 199] width 724 height 19
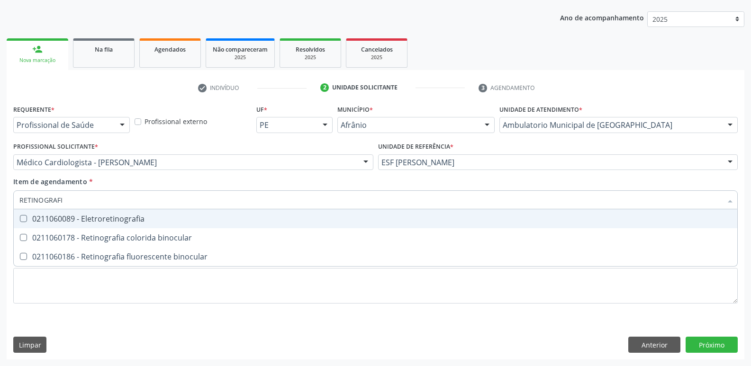
type input "RETINOGRAFIA"
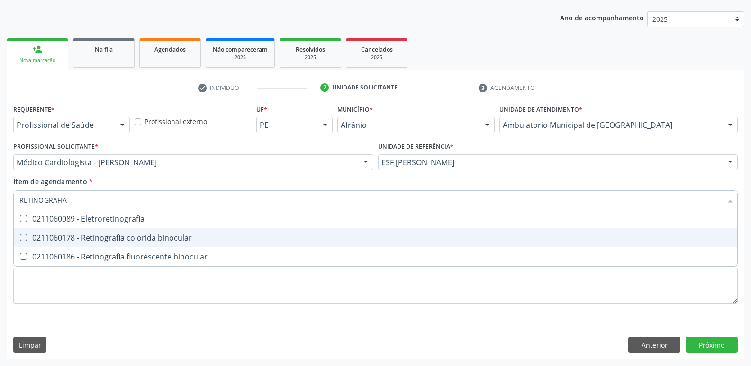
click at [230, 236] on div "0211060178 - Retinografia colorida binocular" at bounding box center [375, 238] width 712 height 8
checkbox binocular "true"
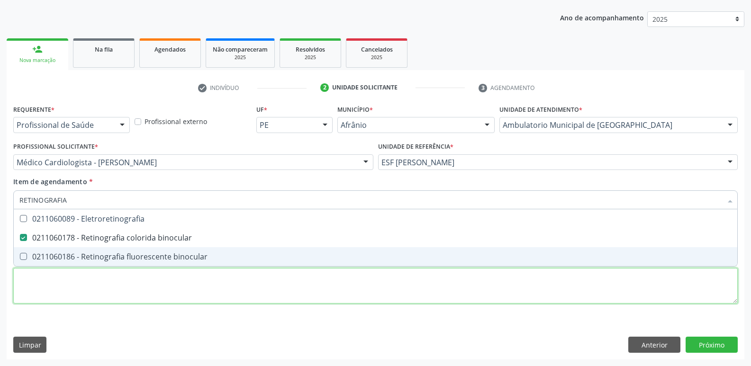
click at [280, 286] on div "Requerente * Profissional de Saúde Profissional de Saúde Paciente Nenhum result…" at bounding box center [375, 209] width 724 height 215
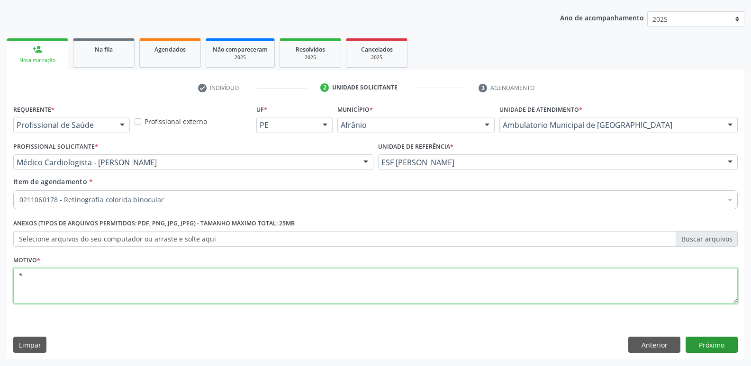
type textarea "*"
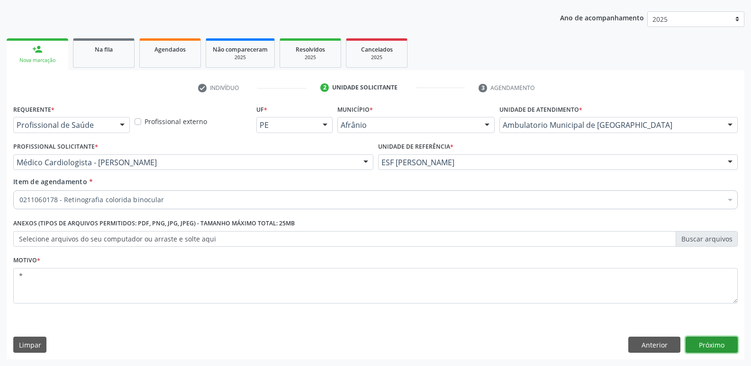
click at [701, 345] on button "Próximo" at bounding box center [712, 345] width 52 height 16
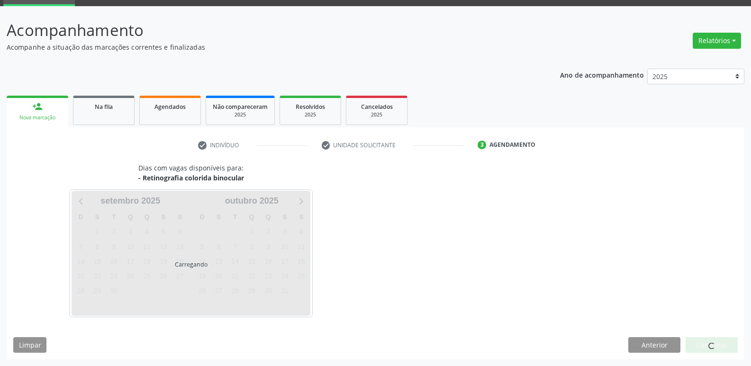
scroll to position [46, 0]
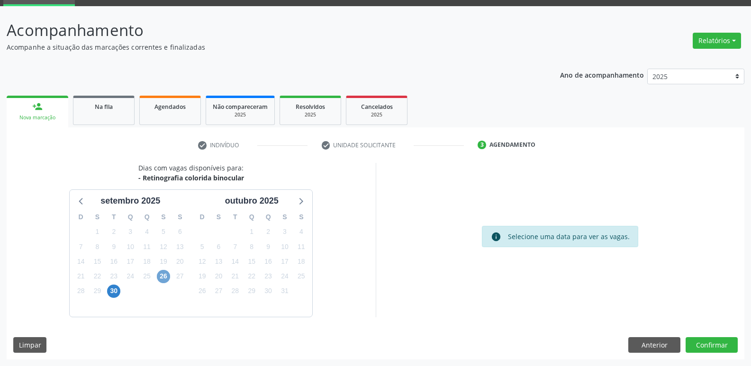
click at [163, 278] on span "26" at bounding box center [163, 276] width 13 height 13
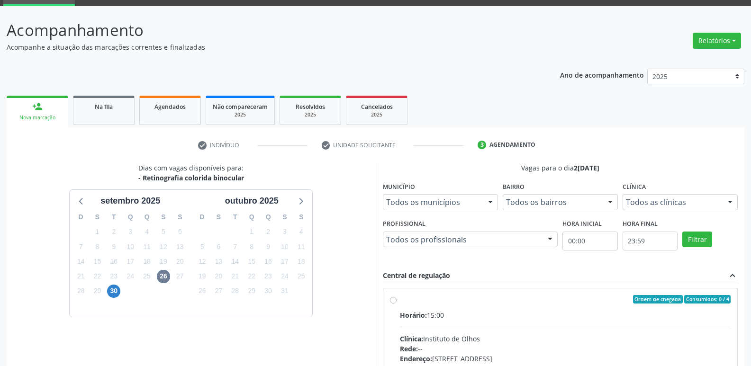
click at [397, 299] on div "Ordem de chegada Consumidos: 0 / 4 Horário: 15:00 Clínica: Instituto de Olhos R…" at bounding box center [560, 367] width 341 height 145
radio input "true"
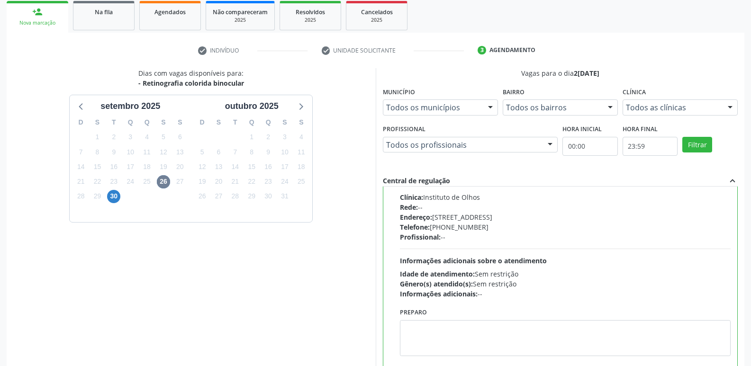
scroll to position [200, 0]
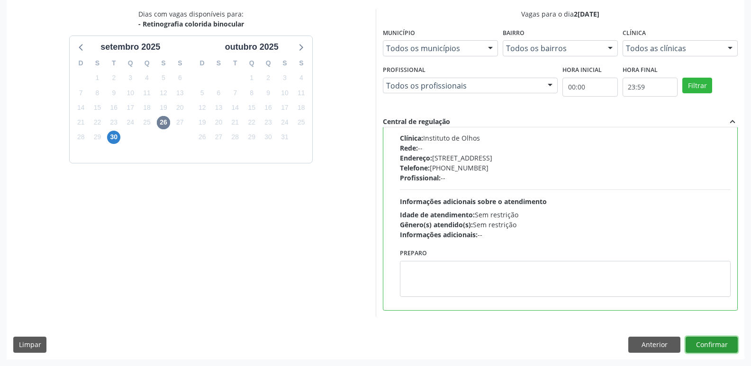
click at [707, 343] on button "Confirmar" at bounding box center [712, 345] width 52 height 16
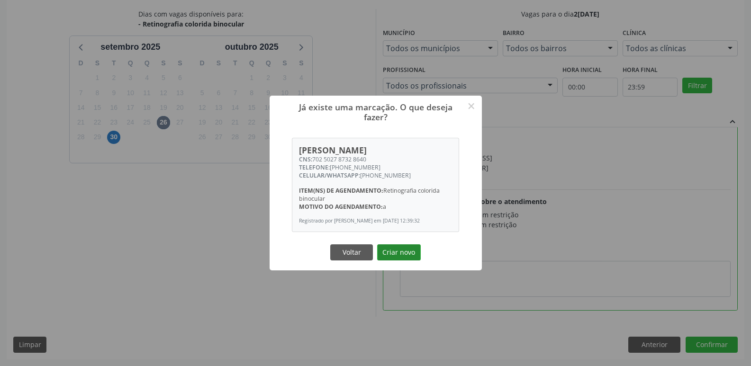
click at [413, 259] on button "Criar novo" at bounding box center [399, 252] width 44 height 16
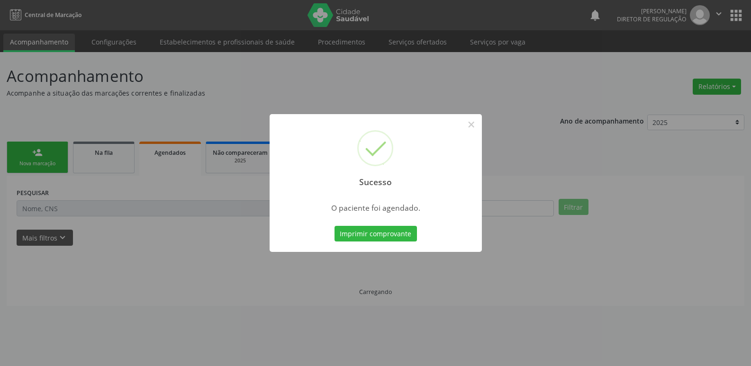
scroll to position [0, 0]
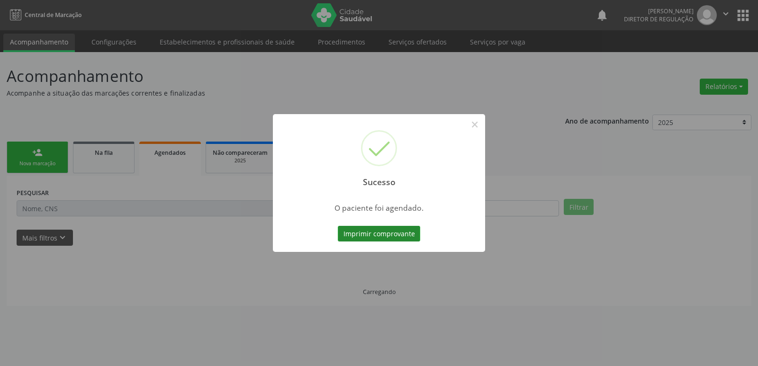
click at [412, 233] on button "Imprimir comprovante" at bounding box center [379, 234] width 82 height 16
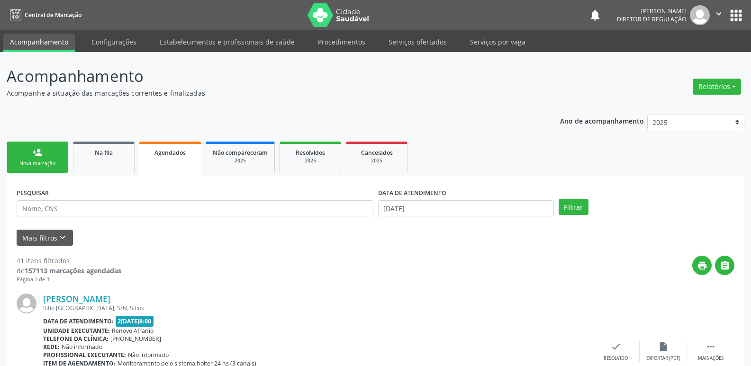
click at [56, 155] on link "person_add Nova marcação" at bounding box center [38, 158] width 62 height 32
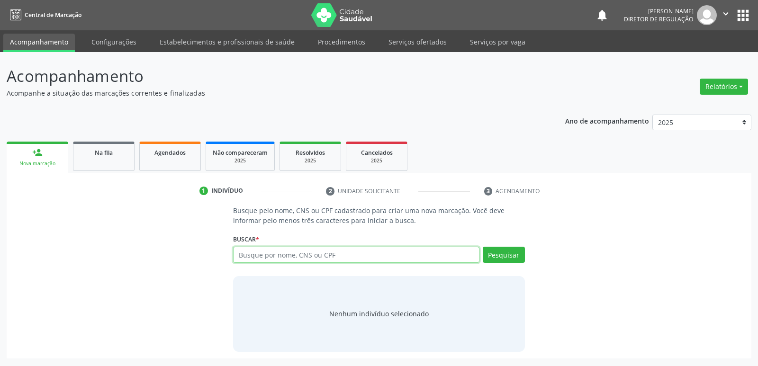
click at [267, 254] on input "text" at bounding box center [356, 255] width 246 height 16
paste input "702 5027 8732 8640"
type input "702 5027 8732 8640"
drag, startPoint x: 504, startPoint y: 257, endPoint x: 515, endPoint y: 248, distance: 14.2
click at [508, 253] on button "Pesquisar" at bounding box center [504, 255] width 42 height 16
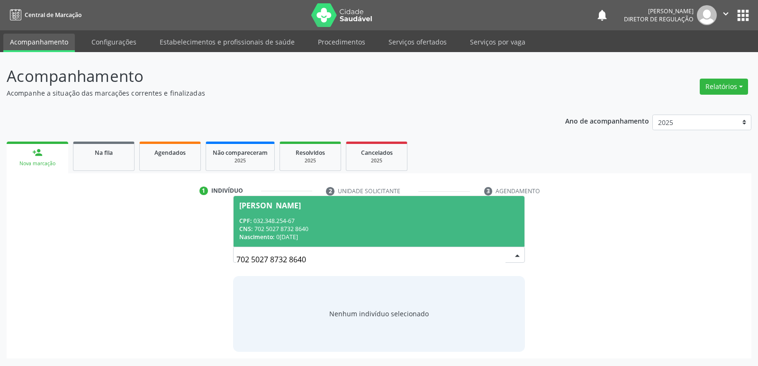
click at [405, 227] on div "CNS: 702 5027 8732 8640" at bounding box center [378, 229] width 279 height 8
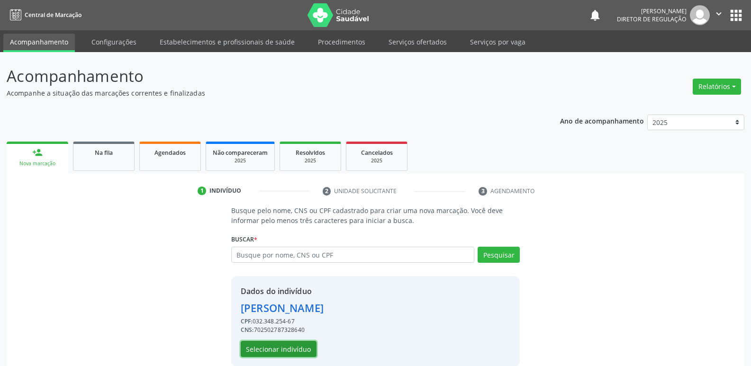
click at [297, 351] on button "Selecionar indivíduo" at bounding box center [279, 349] width 76 height 16
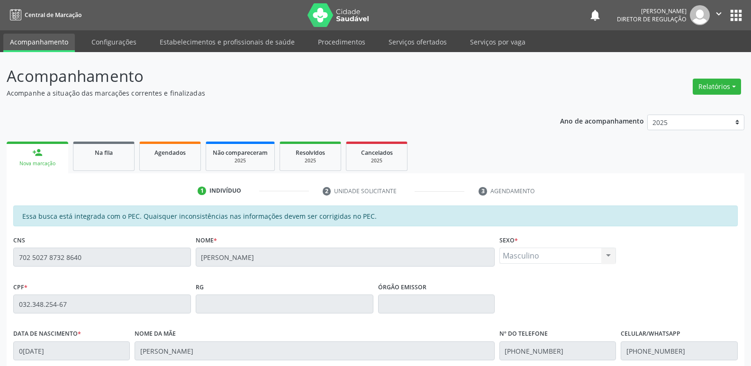
scroll to position [175, 0]
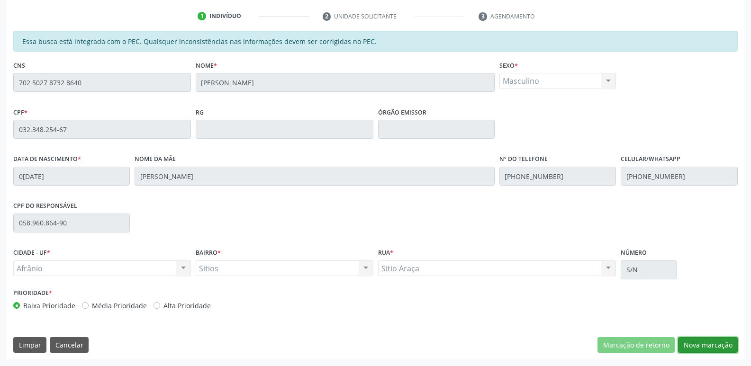
click at [717, 348] on button "Nova marcação" at bounding box center [708, 345] width 60 height 16
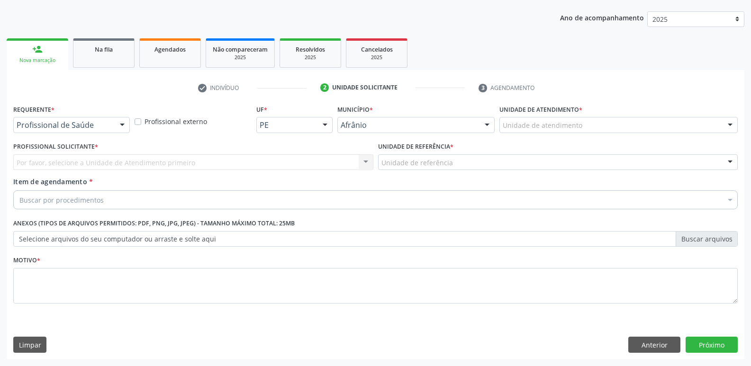
scroll to position [103, 0]
click at [589, 124] on div "Unidade de atendimento" at bounding box center [618, 125] width 238 height 16
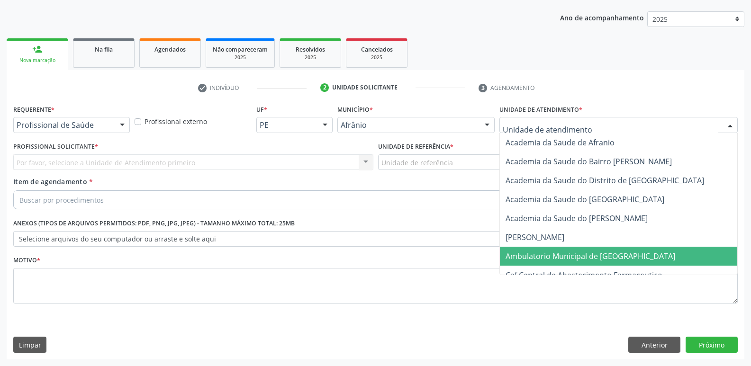
click at [563, 257] on span "Ambulatorio Municipal de [GEOGRAPHIC_DATA]" at bounding box center [591, 256] width 170 height 10
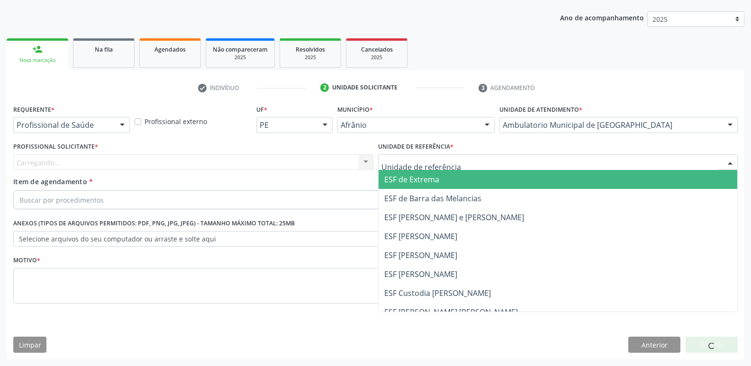
click at [472, 157] on div at bounding box center [558, 162] width 360 height 16
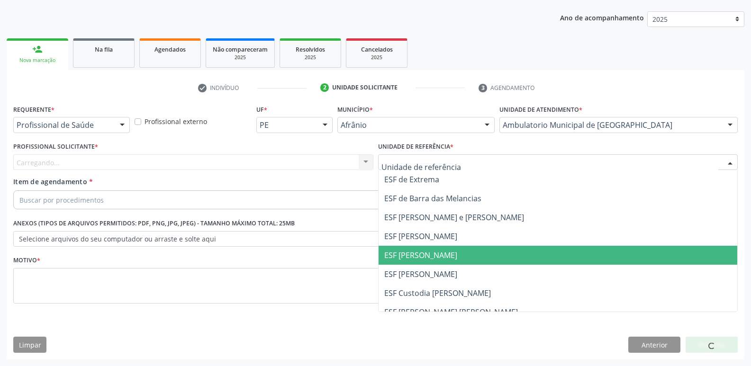
click at [458, 253] on span "ESF [PERSON_NAME]" at bounding box center [558, 255] width 359 height 19
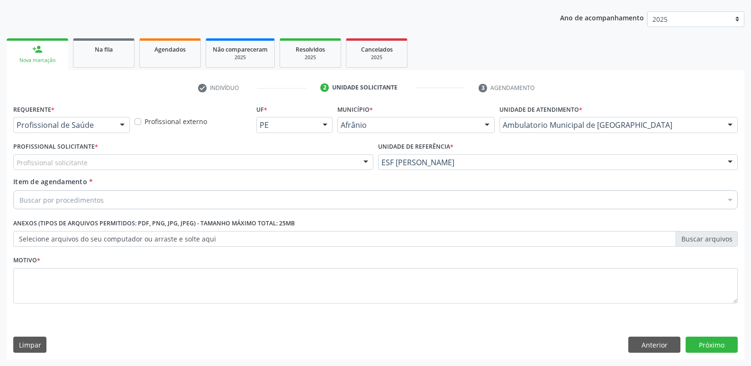
click at [247, 157] on div "Profissional solicitante" at bounding box center [193, 162] width 360 height 16
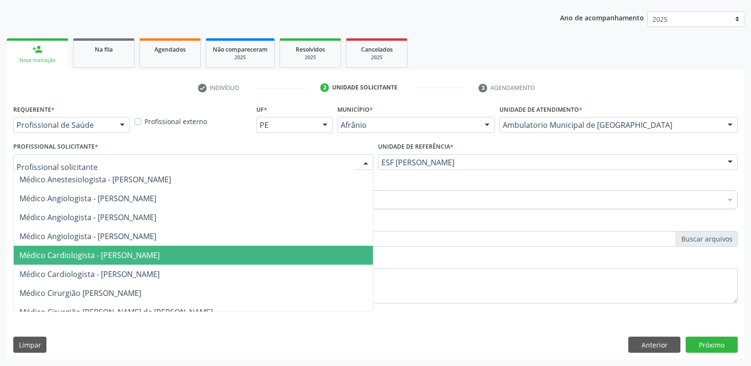
click at [160, 256] on span "Médico Cardiologista - [PERSON_NAME]" at bounding box center [89, 255] width 140 height 10
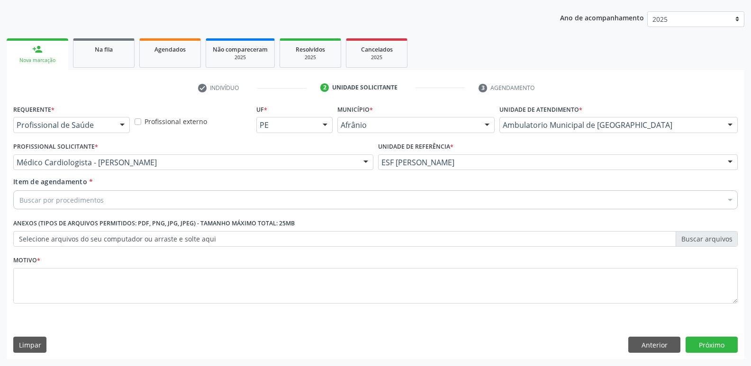
click at [173, 200] on div "Buscar por procedimentos" at bounding box center [375, 199] width 724 height 19
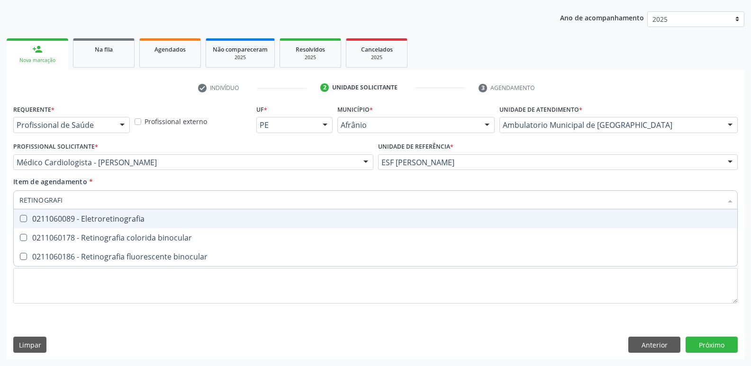
type input "RETINOGRAFIA"
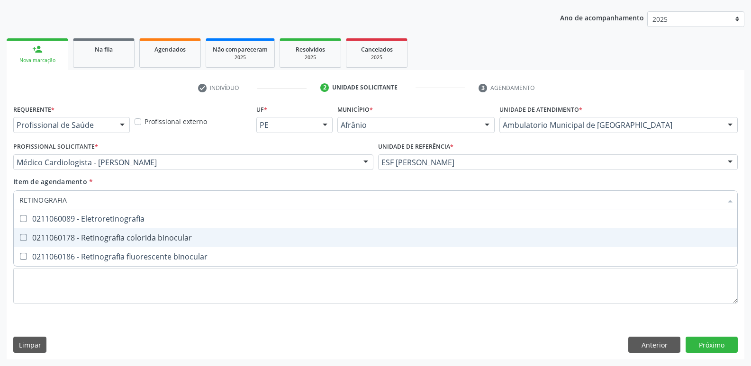
click at [184, 236] on div "0211060178 - Retinografia colorida binocular" at bounding box center [375, 238] width 712 height 8
checkbox binocular "true"
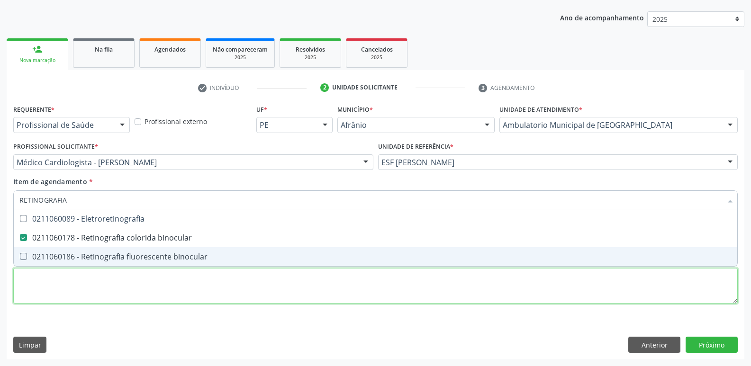
click at [176, 285] on div "Requerente * Profissional de Saúde Profissional de Saúde Paciente Nenhum result…" at bounding box center [375, 209] width 724 height 215
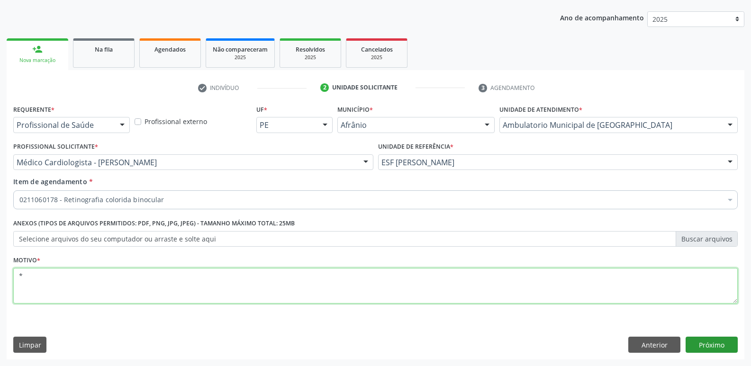
type textarea "*"
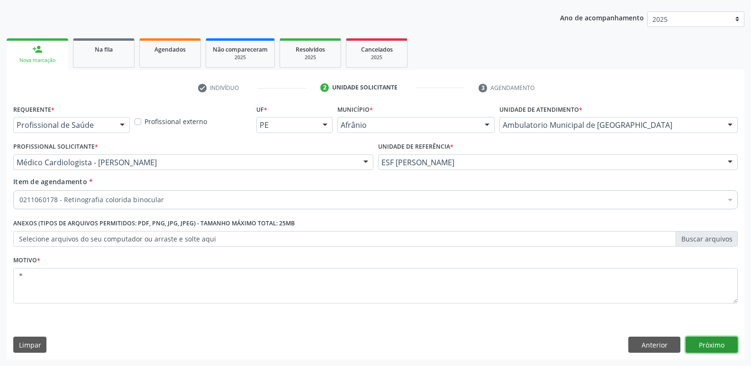
click at [707, 345] on button "Próximo" at bounding box center [712, 345] width 52 height 16
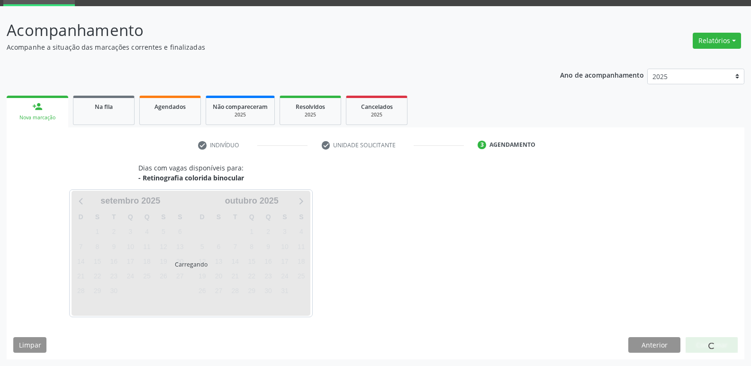
scroll to position [46, 0]
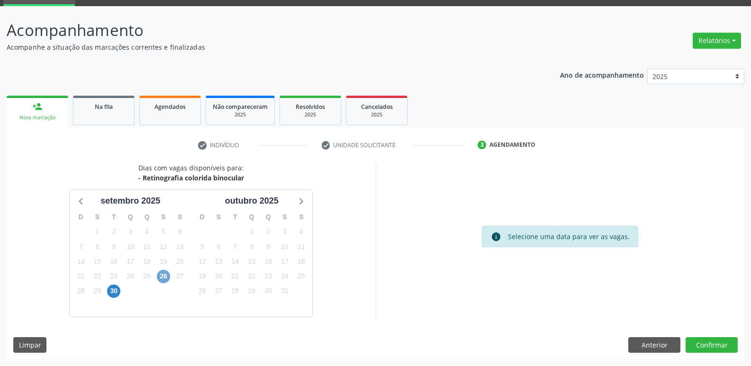
click at [163, 278] on span "26" at bounding box center [163, 276] width 13 height 13
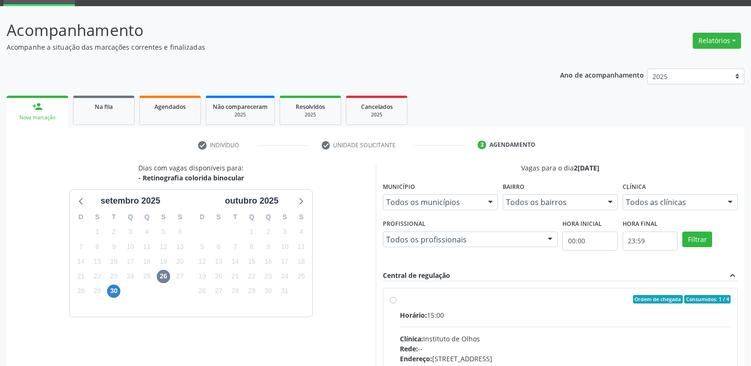
click at [455, 305] on label "Ordem de chegada Consumidos: 1 / 4 Horário: 15:00 Clínica: Instituto de Olhos R…" at bounding box center [565, 367] width 331 height 145
click at [397, 304] on input "Ordem de chegada Consumidos: 1 / 4 Horário: 15:00 Clínica: Instituto de Olhos R…" at bounding box center [393, 299] width 7 height 9
radio input "true"
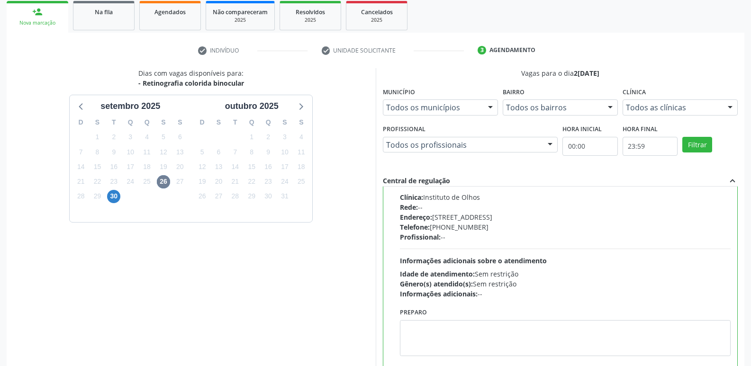
scroll to position [200, 0]
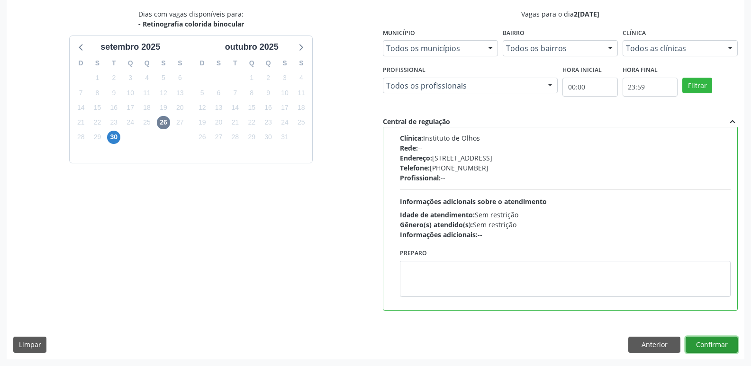
click at [706, 344] on button "Confirmar" at bounding box center [712, 345] width 52 height 16
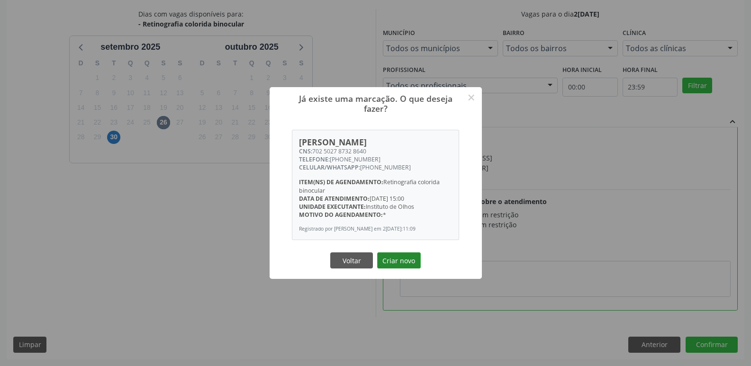
click at [399, 264] on button "Criar novo" at bounding box center [399, 261] width 44 height 16
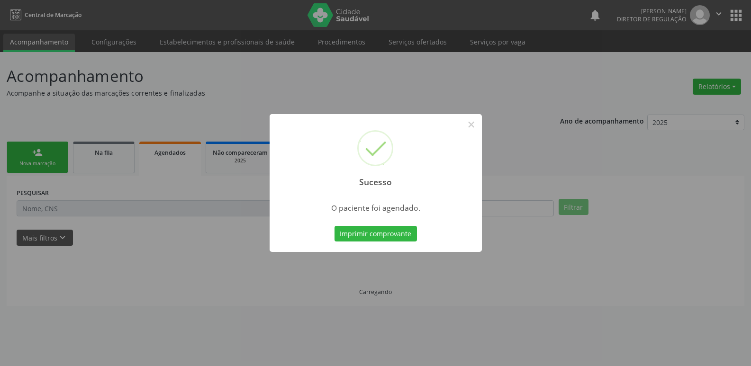
scroll to position [0, 0]
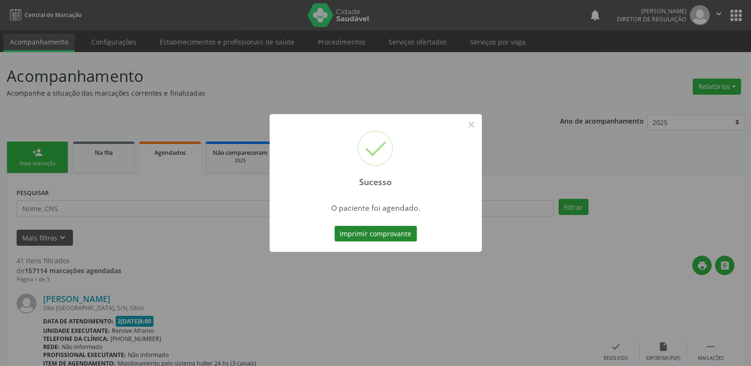
click at [406, 233] on button "Imprimir comprovante" at bounding box center [375, 234] width 82 height 16
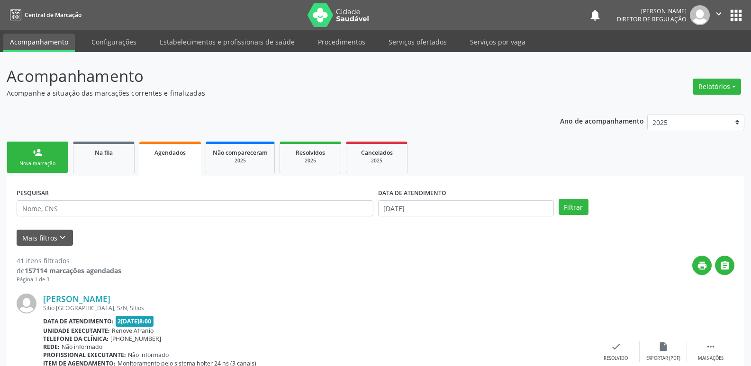
click at [56, 155] on link "person_add Nova marcação" at bounding box center [38, 158] width 62 height 32
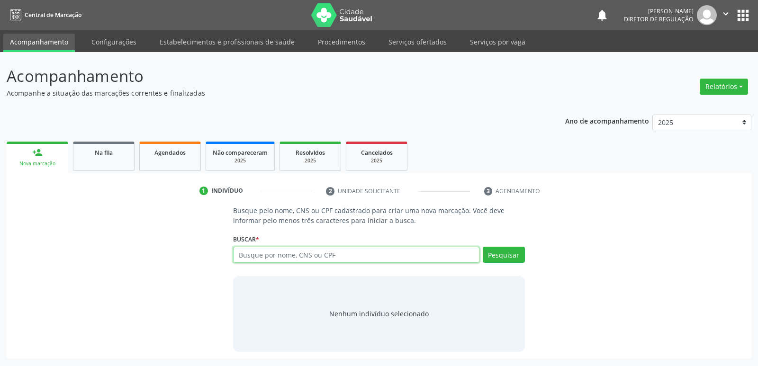
click at [302, 256] on input "text" at bounding box center [356, 255] width 246 height 16
type input "700702990468976"
click at [495, 254] on button "Pesquisar" at bounding box center [504, 255] width 42 height 16
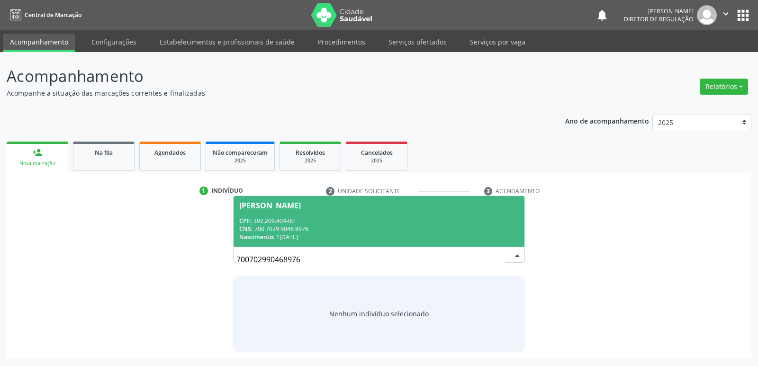
click at [283, 225] on div "CNS: 700 7029 9046 8976" at bounding box center [378, 229] width 279 height 8
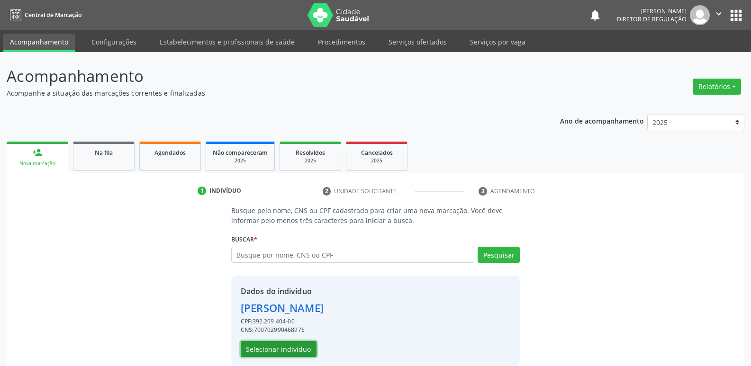
click at [296, 351] on button "Selecionar indivíduo" at bounding box center [279, 349] width 76 height 16
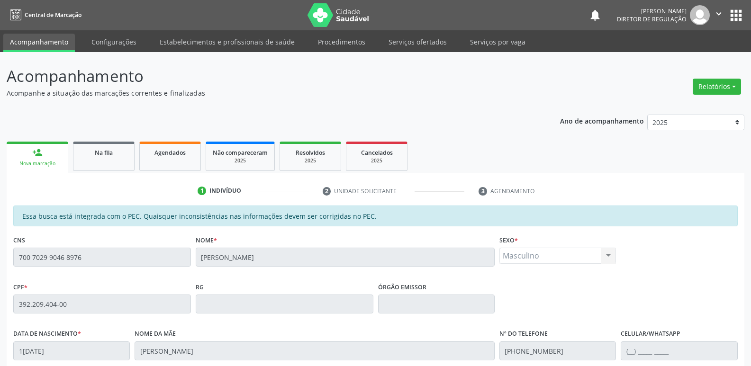
scroll to position [175, 0]
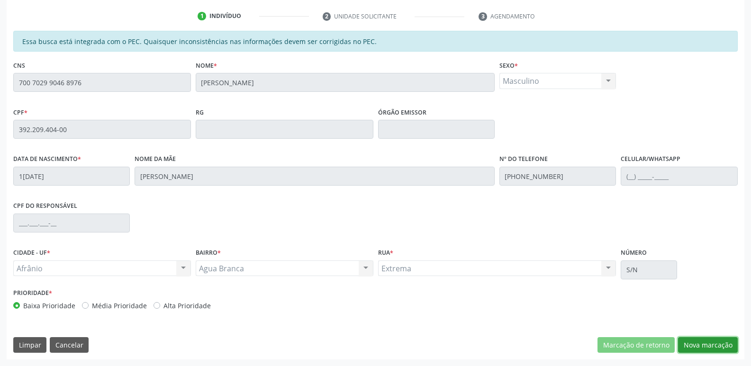
click at [725, 345] on button "Nova marcação" at bounding box center [708, 345] width 60 height 16
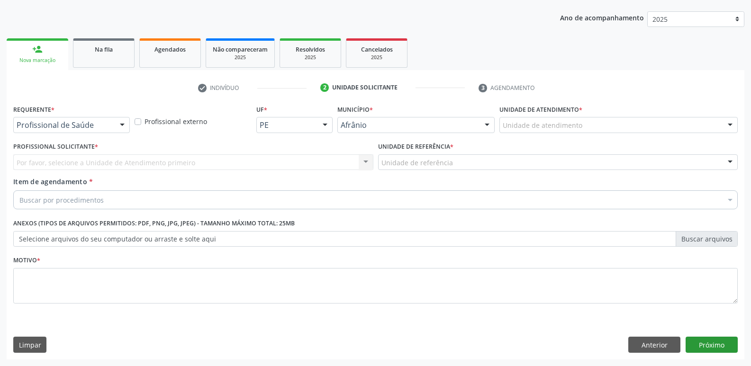
scroll to position [103, 0]
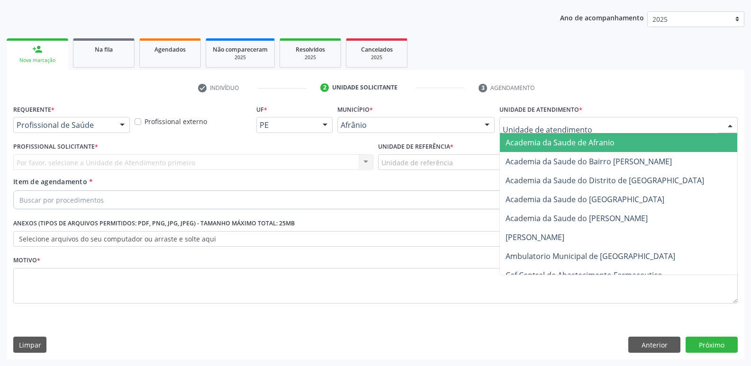
click at [588, 124] on div at bounding box center [618, 125] width 238 height 16
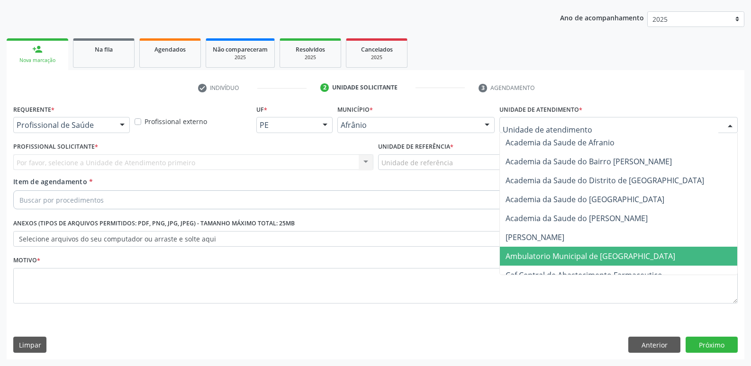
click at [567, 260] on span "Ambulatorio Municipal de [GEOGRAPHIC_DATA]" at bounding box center [591, 256] width 170 height 10
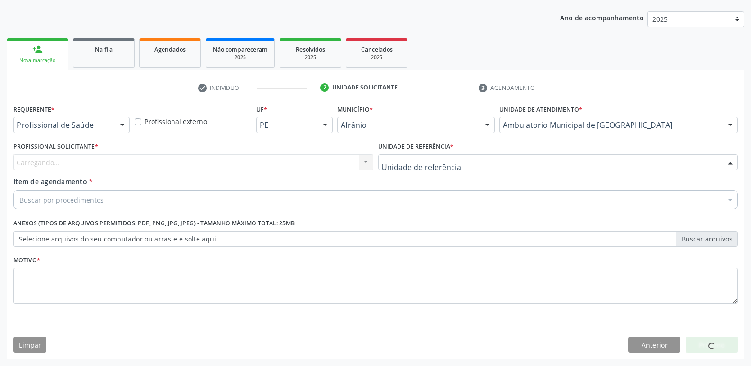
drag, startPoint x: 468, startPoint y: 158, endPoint x: 463, endPoint y: 157, distance: 5.4
click at [468, 158] on div at bounding box center [558, 162] width 360 height 16
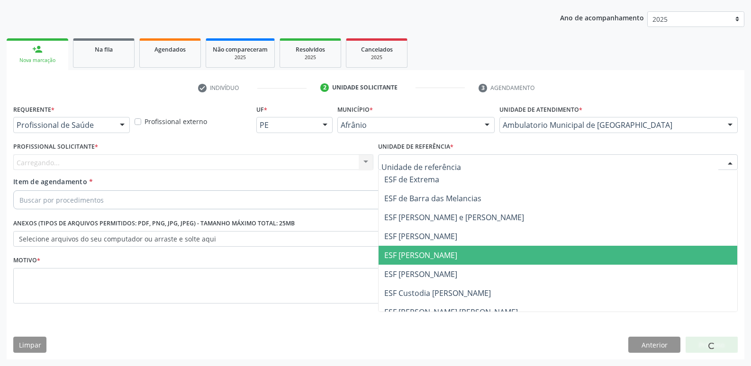
click at [449, 254] on span "ESF [PERSON_NAME]" at bounding box center [558, 255] width 359 height 19
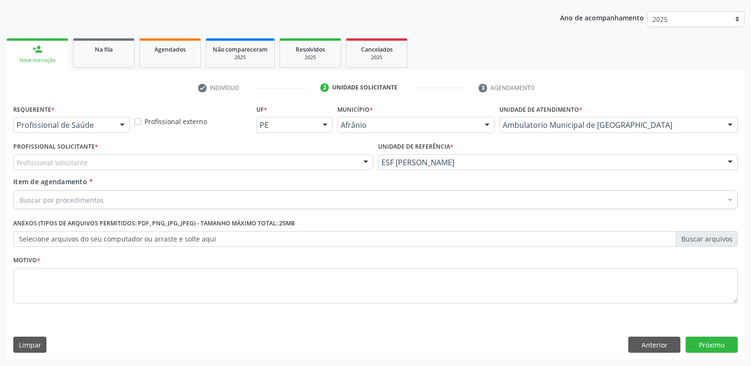
click at [287, 161] on div "Profissional solicitante" at bounding box center [193, 162] width 360 height 16
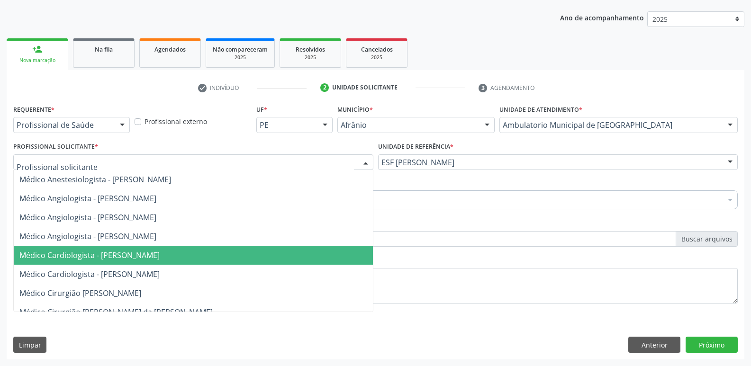
click at [273, 251] on span "Médico Cardiologista - [PERSON_NAME]" at bounding box center [193, 255] width 359 height 19
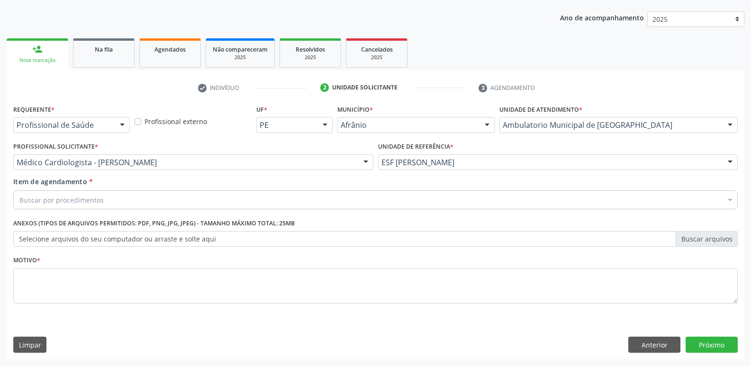
click at [249, 187] on div "Item de agendamento * Buscar por procedimentos Selecionar todos 0604320140 - Ab…" at bounding box center [375, 192] width 724 height 30
click at [226, 203] on div "Buscar por procedimentos" at bounding box center [375, 199] width 724 height 19
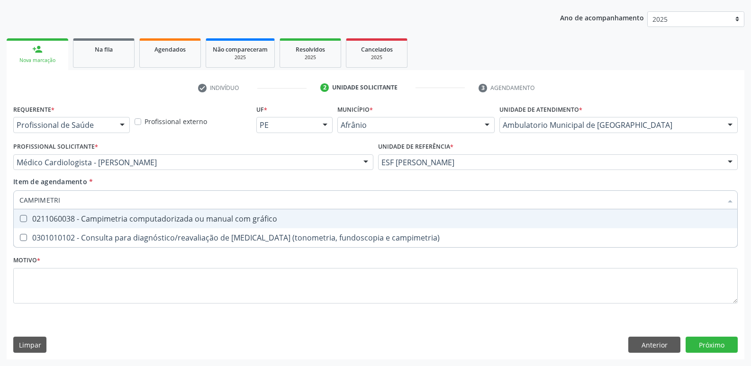
type input "CAMPIMETRIA"
click at [226, 219] on div "0211060038 - Campimetria computadorizada ou manual com gráfico" at bounding box center [375, 219] width 712 height 8
checkbox gráfico "true"
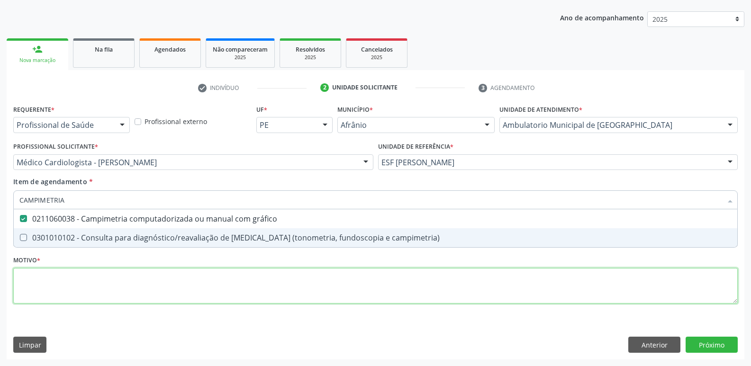
click at [204, 287] on div "Requerente * Profissional de Saúde Profissional de Saúde Paciente Nenhum result…" at bounding box center [375, 209] width 724 height 215
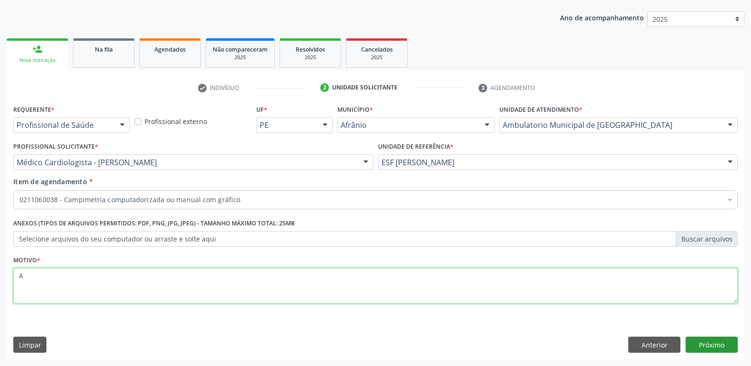
type textarea "A"
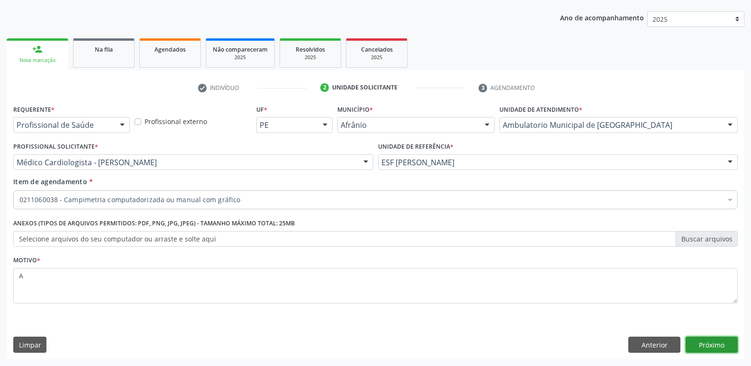
click at [712, 345] on button "Próximo" at bounding box center [712, 345] width 52 height 16
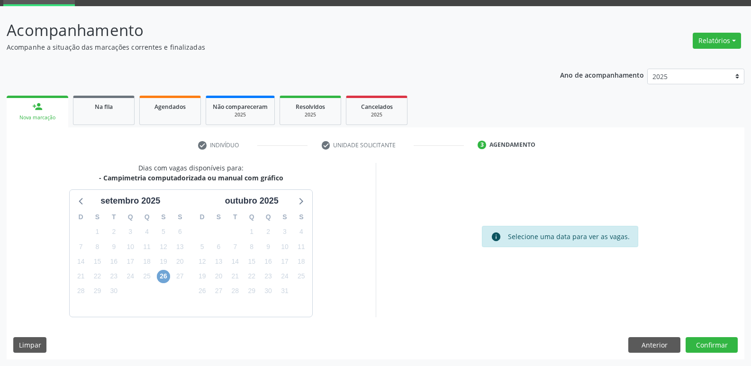
click at [166, 276] on span "26" at bounding box center [163, 276] width 13 height 13
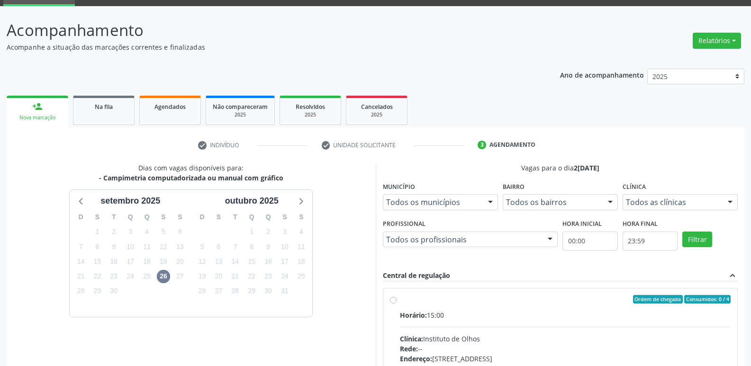
click at [413, 295] on div "Ordem de chegada Consumidos: 0 / 4" at bounding box center [565, 299] width 331 height 9
click at [397, 295] on input "Ordem de chegada Consumidos: 0 / 4 Horário: 15:00 Clínica: Instituto de Olhos R…" at bounding box center [393, 299] width 7 height 9
radio input "true"
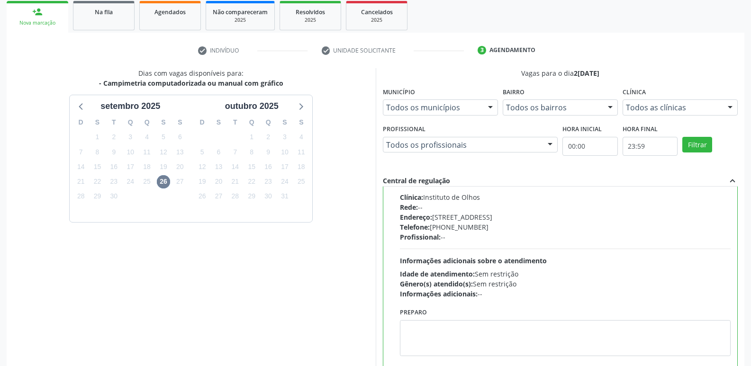
scroll to position [200, 0]
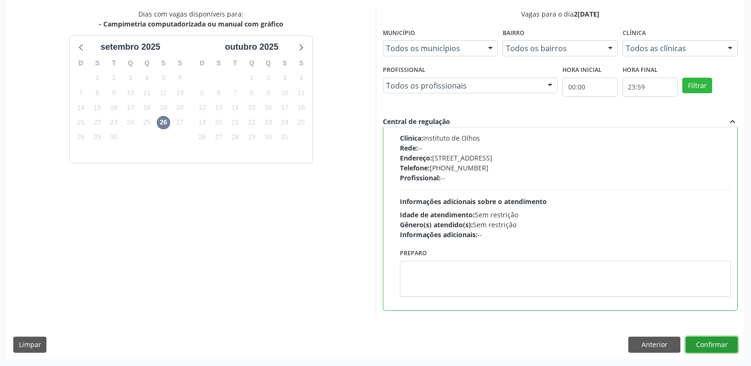
click at [709, 343] on button "Confirmar" at bounding box center [712, 345] width 52 height 16
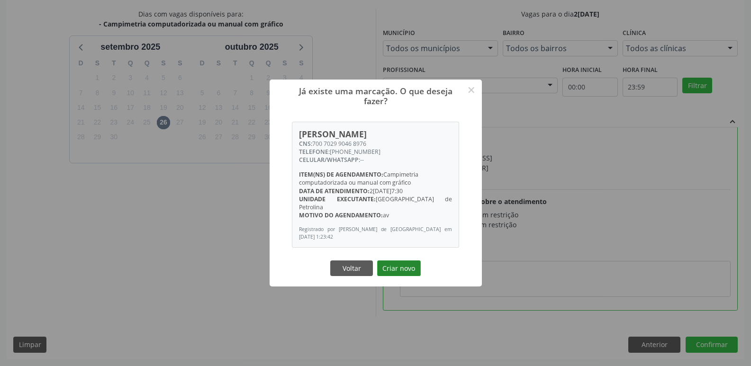
click at [403, 264] on button "Criar novo" at bounding box center [399, 269] width 44 height 16
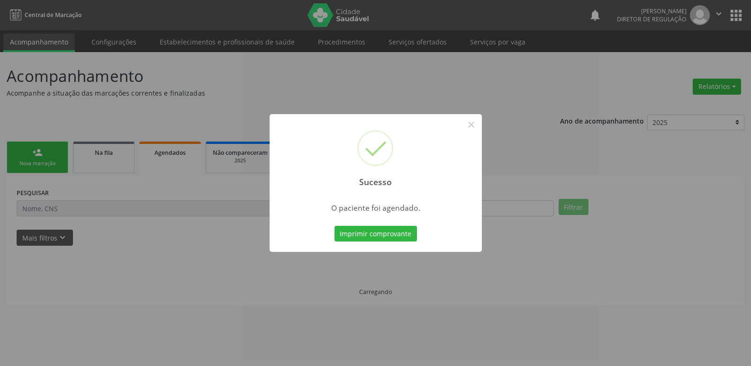
scroll to position [0, 0]
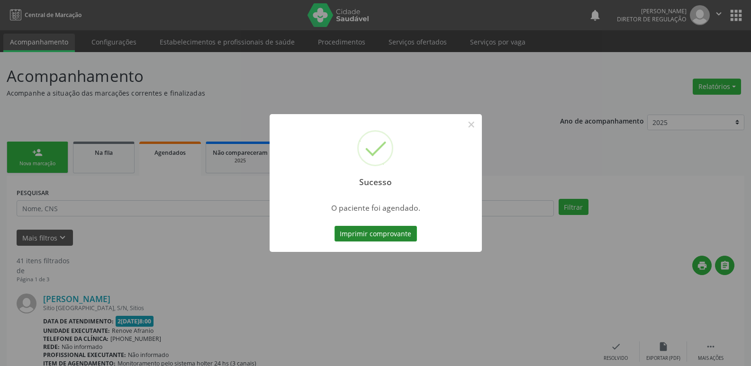
click at [399, 237] on button "Imprimir comprovante" at bounding box center [375, 234] width 82 height 16
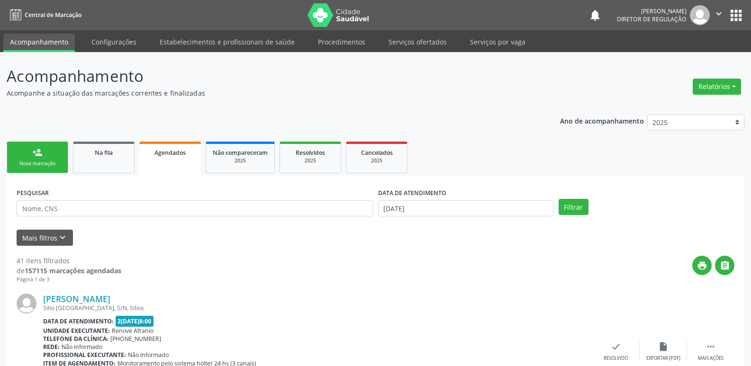
click at [54, 162] on div "Nova marcação" at bounding box center [37, 163] width 47 height 7
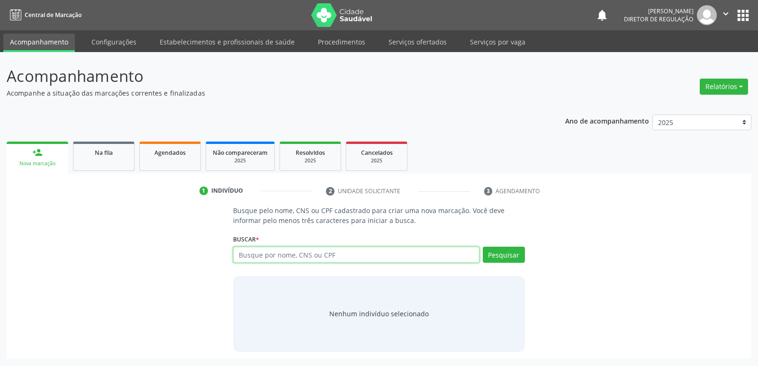
click at [268, 254] on input "text" at bounding box center [356, 255] width 246 height 16
type input "700702990468976"
click at [505, 251] on button "Pesquisar" at bounding box center [504, 255] width 42 height 16
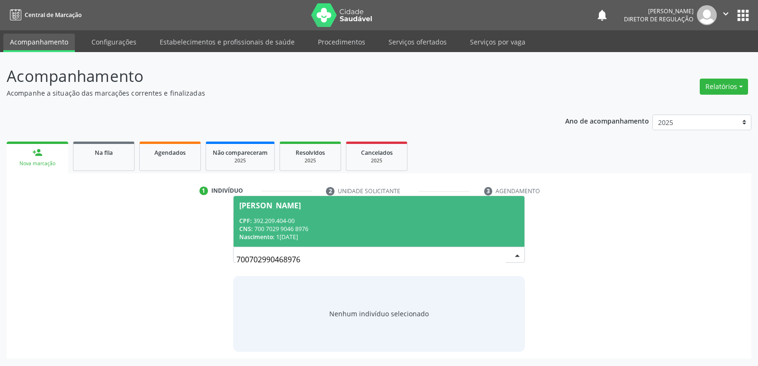
click at [305, 229] on div "CNS: 700 7029 9046 8976" at bounding box center [378, 229] width 279 height 8
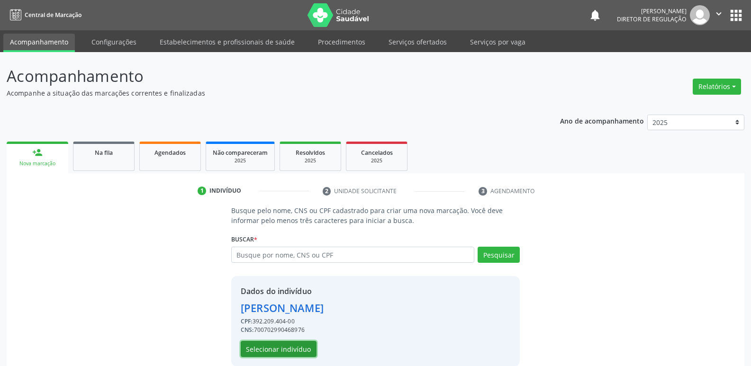
click at [292, 352] on button "Selecionar indivíduo" at bounding box center [279, 349] width 76 height 16
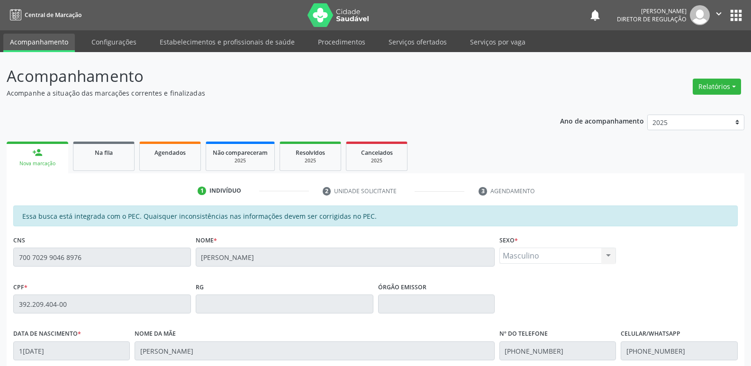
scroll to position [175, 0]
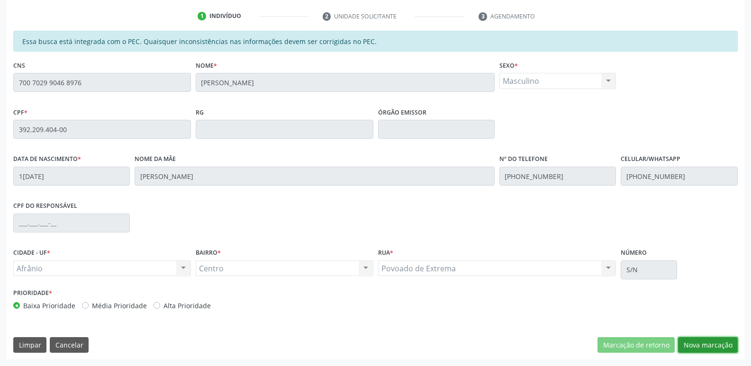
click at [701, 343] on button "Nova marcação" at bounding box center [708, 345] width 60 height 16
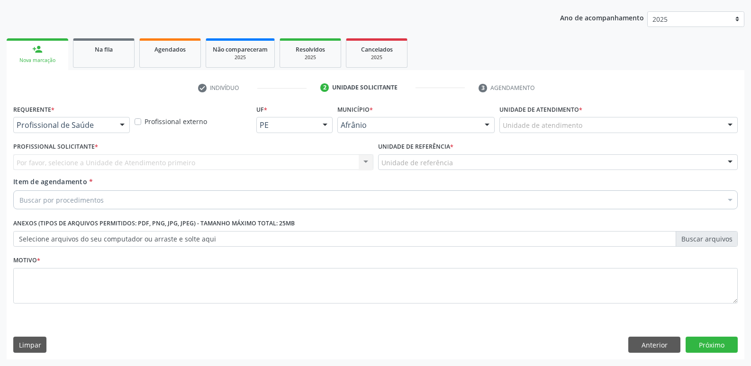
drag, startPoint x: 560, startPoint y: 117, endPoint x: 559, endPoint y: 123, distance: 5.7
click at [560, 118] on div "Unidade de atendimento" at bounding box center [618, 125] width 238 height 16
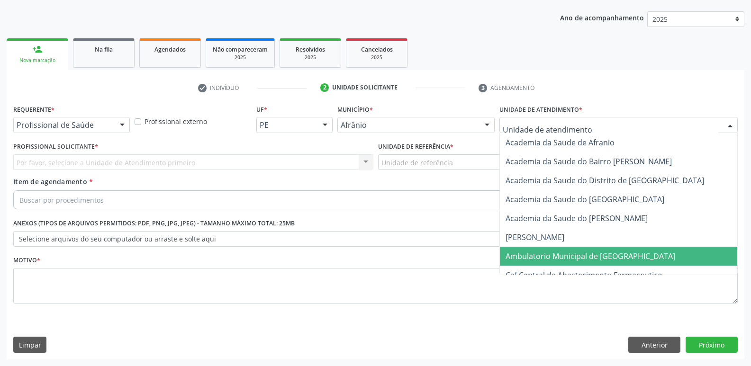
click at [568, 253] on span "Ambulatorio Municipal de [GEOGRAPHIC_DATA]" at bounding box center [591, 256] width 170 height 10
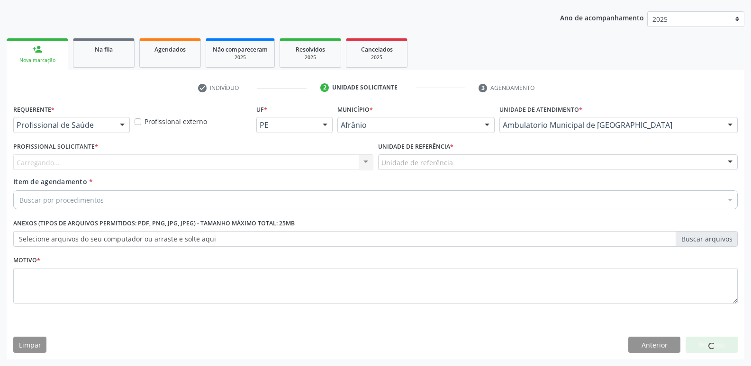
click at [463, 160] on div "Unidade de referência" at bounding box center [558, 162] width 360 height 16
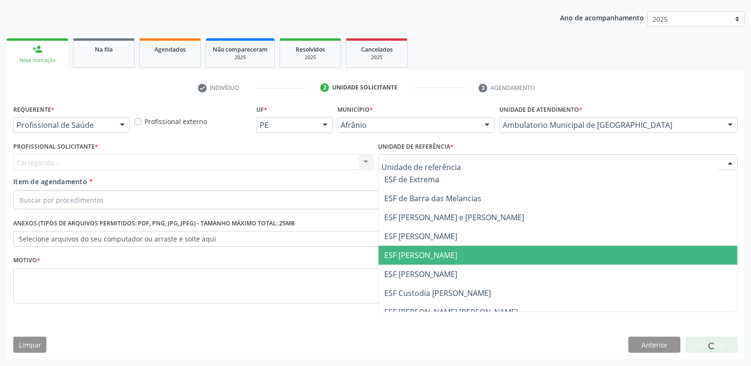
drag, startPoint x: 449, startPoint y: 254, endPoint x: 416, endPoint y: 246, distance: 33.2
click at [448, 254] on span "ESF [PERSON_NAME]" at bounding box center [558, 255] width 359 height 19
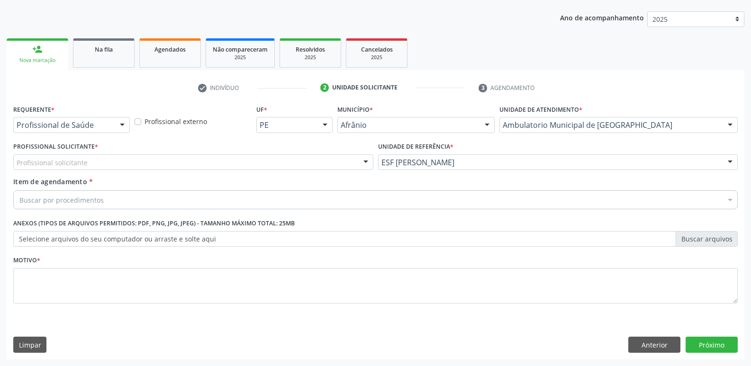
click at [296, 159] on div "Profissional solicitante" at bounding box center [193, 162] width 360 height 16
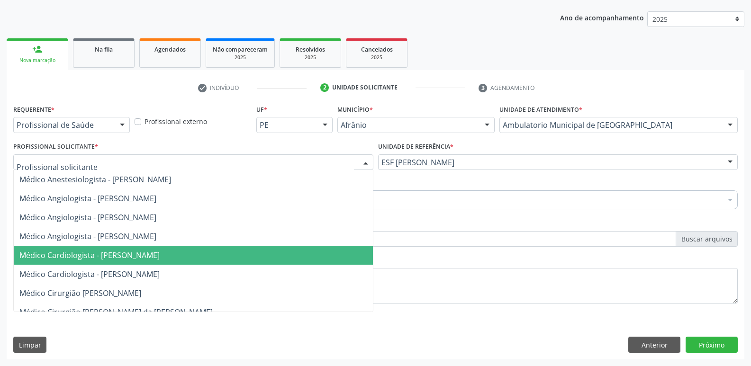
click at [275, 251] on span "Médico Cardiologista - [PERSON_NAME]" at bounding box center [193, 255] width 359 height 19
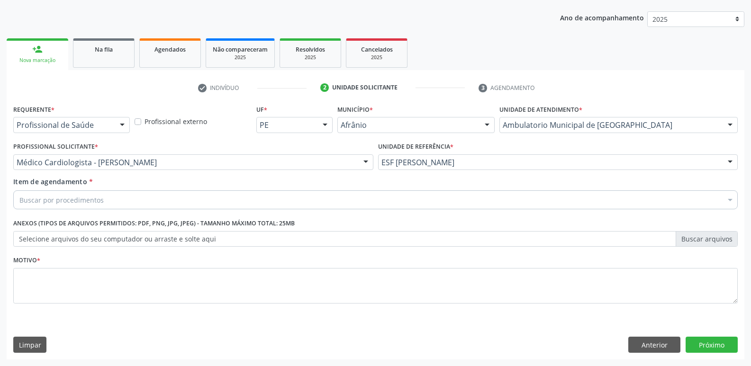
click at [212, 197] on div "Buscar por procedimentos" at bounding box center [375, 199] width 724 height 19
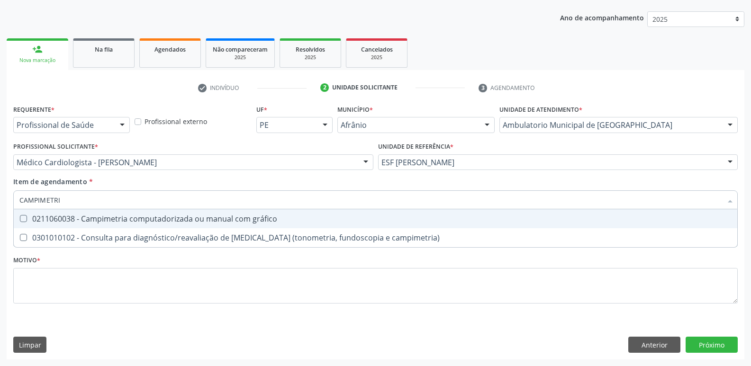
type input "CAMPIMETRIA"
click at [212, 217] on div "0211060038 - Campimetria computadorizada ou manual com gráfico" at bounding box center [375, 219] width 712 height 8
checkbox gráfico "true"
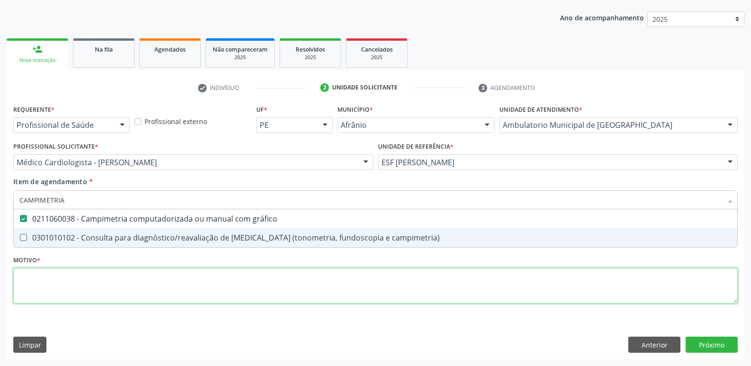
click at [200, 285] on div "Requerente * Profissional de Saúde Profissional de Saúde Paciente Nenhum result…" at bounding box center [375, 209] width 724 height 215
checkbox campimetria\) "true"
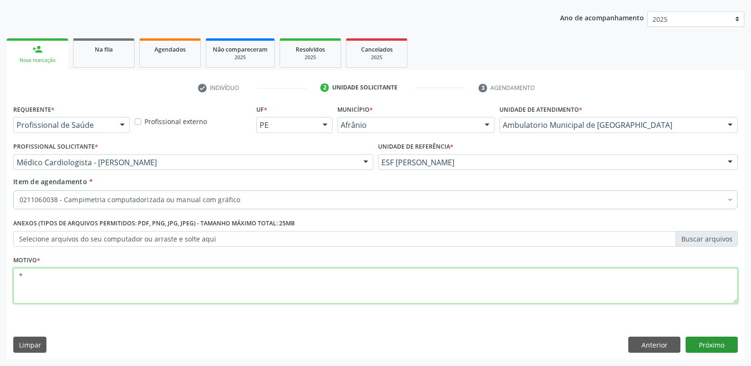
type textarea "*"
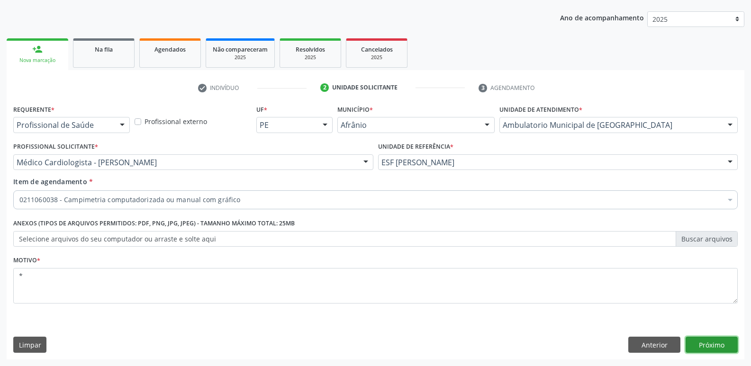
click at [706, 346] on button "Próximo" at bounding box center [712, 345] width 52 height 16
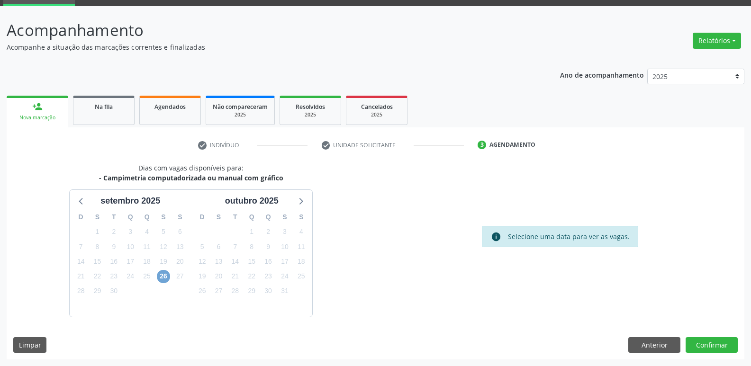
click at [166, 277] on span "26" at bounding box center [163, 276] width 13 height 13
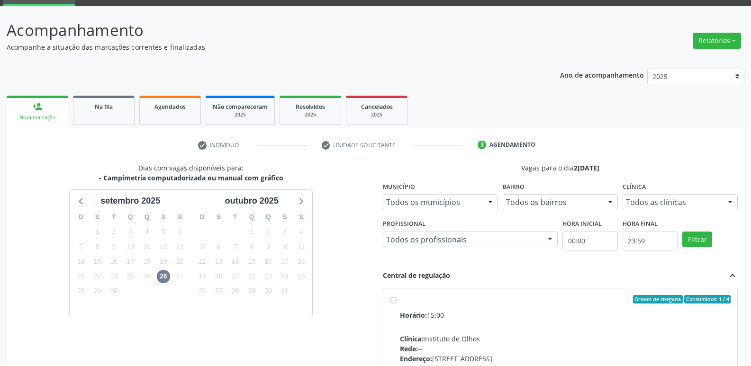
click at [416, 296] on div "Ordem de chegada Consumidos: 1 / 4" at bounding box center [565, 299] width 331 height 9
click at [397, 296] on input "Ordem de chegada Consumidos: 1 / 4 Horário: 15:00 Clínica: Instituto de Olhos R…" at bounding box center [393, 299] width 7 height 9
radio input "true"
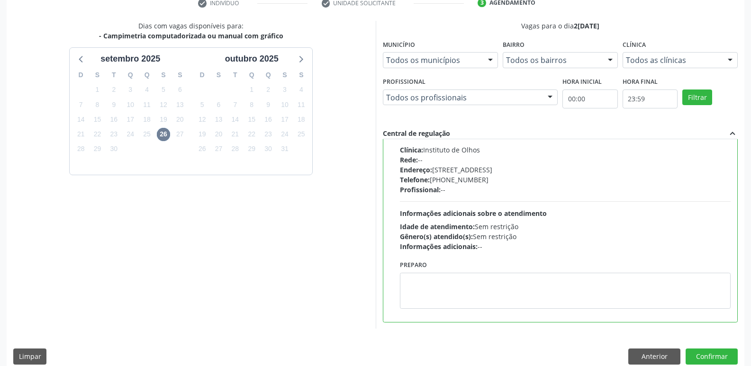
scroll to position [200, 0]
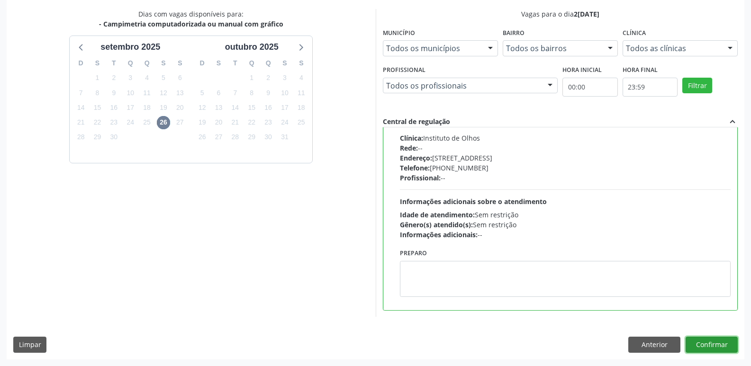
click at [702, 343] on button "Confirmar" at bounding box center [712, 345] width 52 height 16
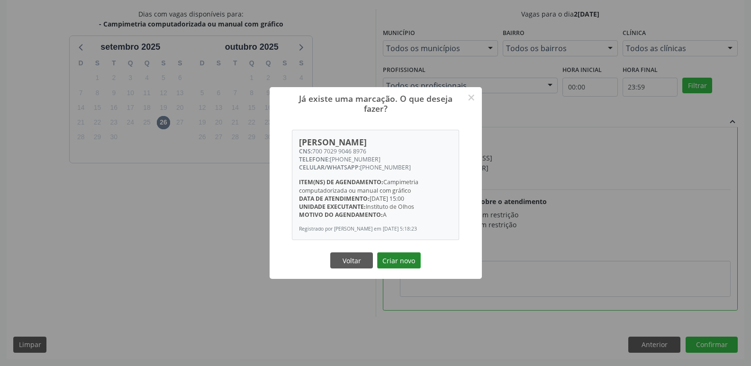
click at [412, 264] on button "Criar novo" at bounding box center [399, 261] width 44 height 16
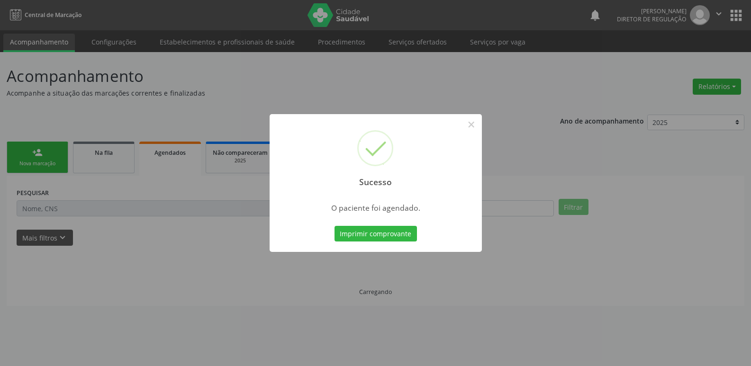
scroll to position [0, 0]
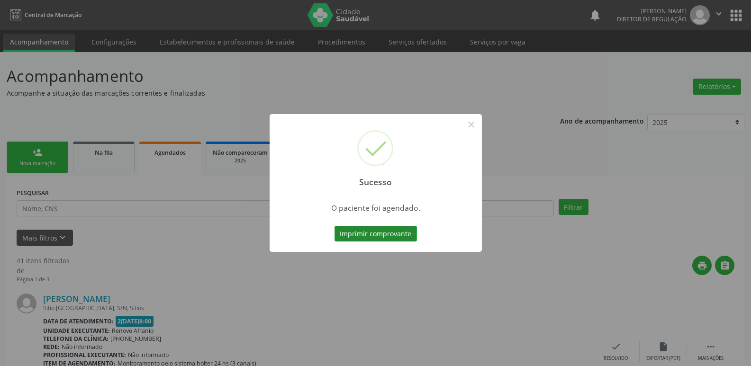
click at [403, 235] on button "Imprimir comprovante" at bounding box center [375, 234] width 82 height 16
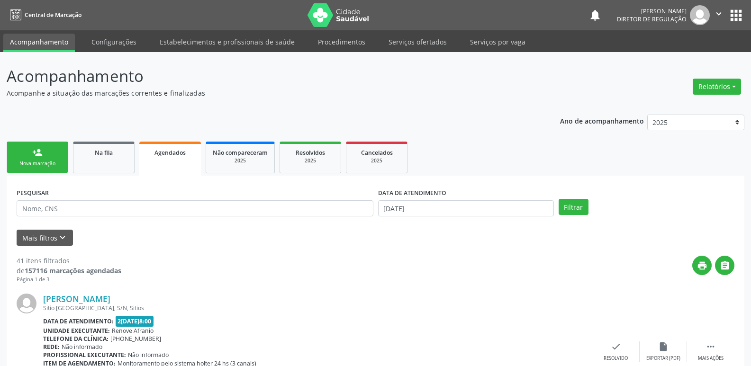
click at [54, 167] on div "Nova marcação" at bounding box center [37, 163] width 47 height 7
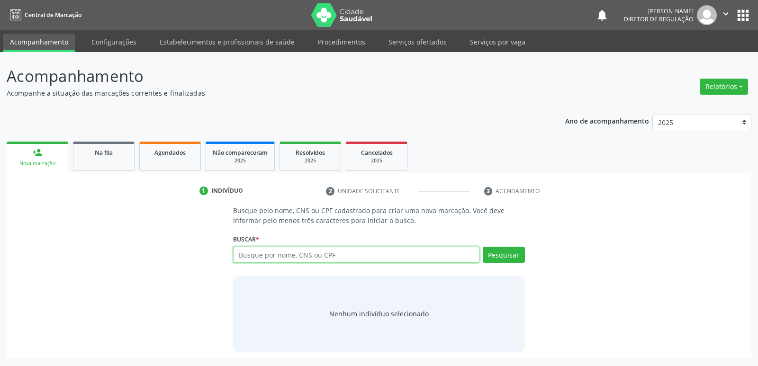
click at [359, 254] on input "text" at bounding box center [356, 255] width 246 height 16
type input "700702990488976"
click at [513, 256] on button "Pesquisar" at bounding box center [504, 255] width 42 height 16
drag, startPoint x: 298, startPoint y: 254, endPoint x: 235, endPoint y: 253, distance: 64.0
click at [235, 253] on input "700702990488976" at bounding box center [356, 255] width 246 height 16
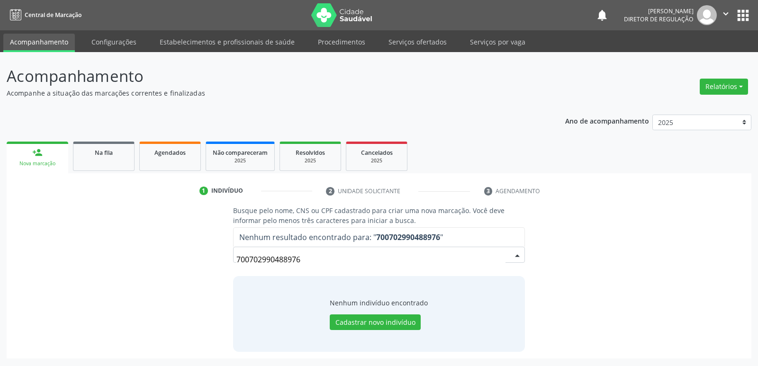
click at [324, 258] on input "700702990488976" at bounding box center [370, 259] width 269 height 19
click at [283, 259] on input "700702990488976" at bounding box center [370, 259] width 269 height 19
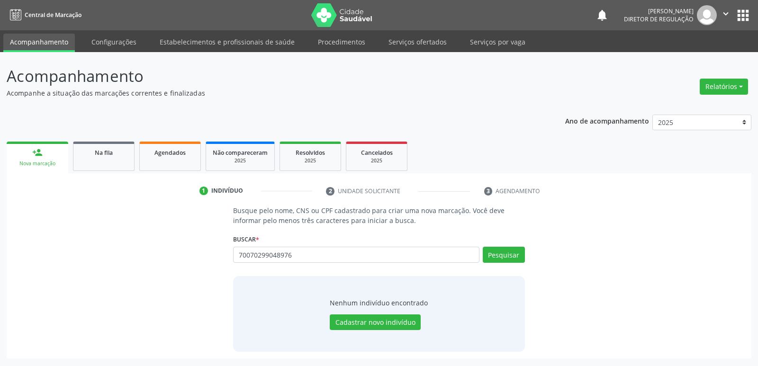
click at [276, 254] on input "70070299048976" at bounding box center [356, 255] width 246 height 16
type input "700702990468976"
click at [497, 254] on button "Pesquisar" at bounding box center [504, 255] width 42 height 16
type input "700702990468976"
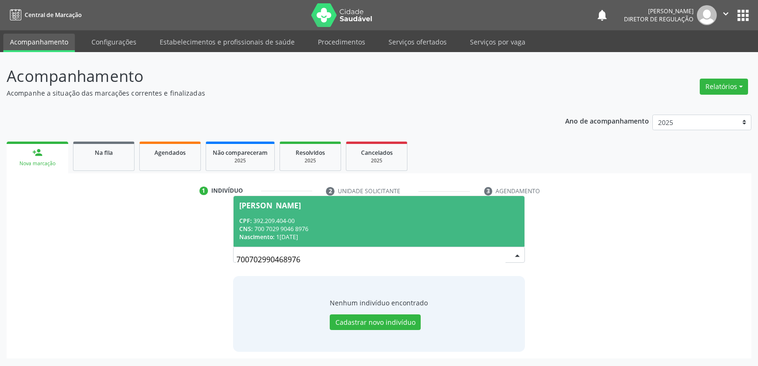
drag, startPoint x: 303, startPoint y: 260, endPoint x: 237, endPoint y: 260, distance: 66.3
click at [237, 260] on input "700702990468976" at bounding box center [370, 259] width 269 height 19
click at [369, 323] on button "Cadastrar novo indivíduo" at bounding box center [375, 323] width 91 height 16
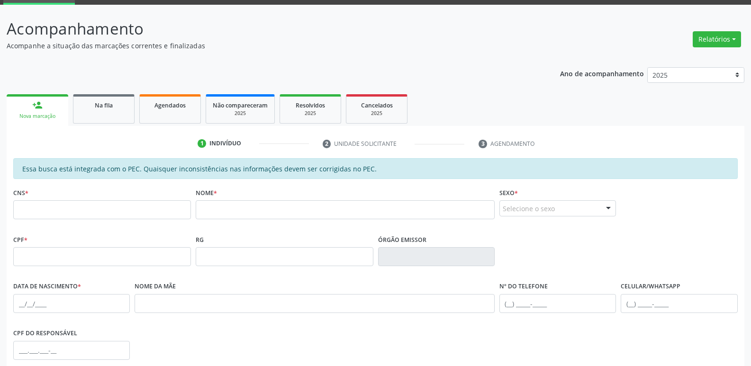
scroll to position [175, 0]
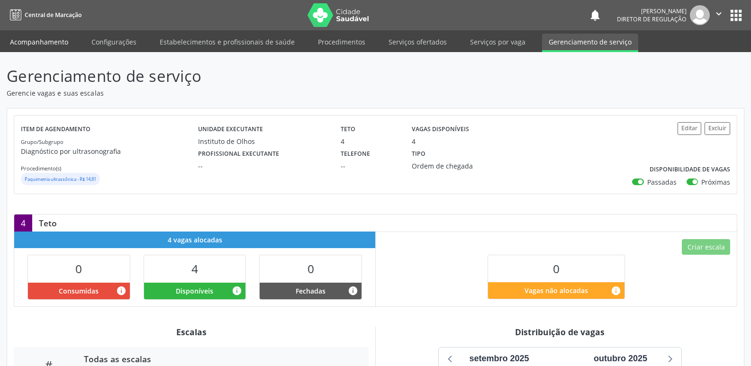
click at [38, 44] on link "Acompanhamento" at bounding box center [39, 42] width 72 height 17
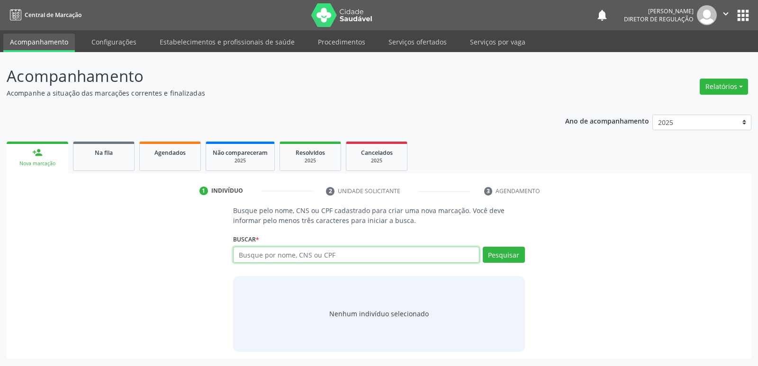
click at [282, 254] on input "text" at bounding box center [356, 255] width 246 height 16
paste input "700702990468976"
type input "700702990468976"
click at [488, 256] on button "Pesquisar" at bounding box center [504, 255] width 42 height 16
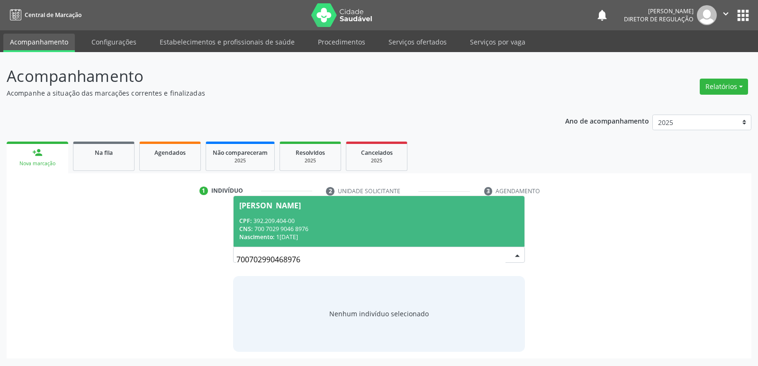
click at [378, 221] on div "CPF: 392.209.404-00" at bounding box center [378, 221] width 279 height 8
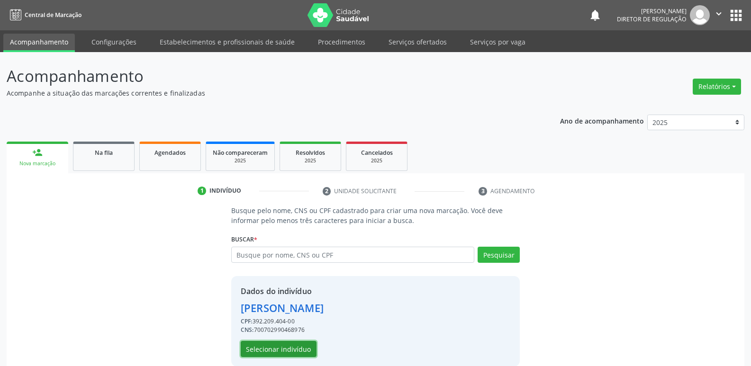
click at [302, 349] on button "Selecionar indivíduo" at bounding box center [279, 349] width 76 height 16
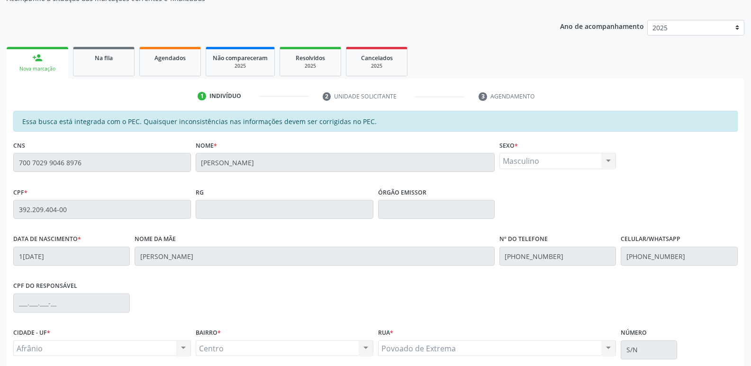
scroll to position [175, 0]
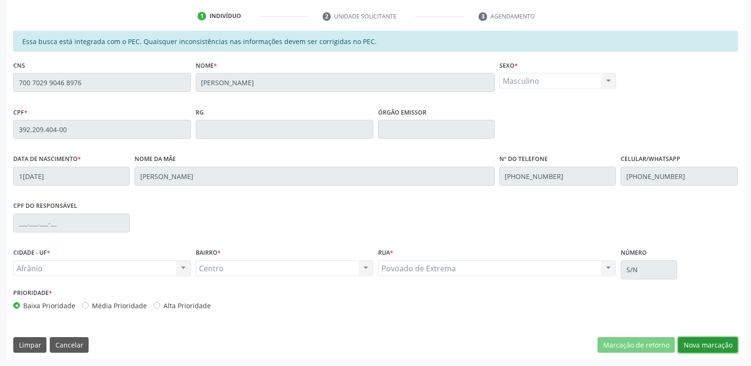
click at [712, 343] on button "Nova marcação" at bounding box center [708, 345] width 60 height 16
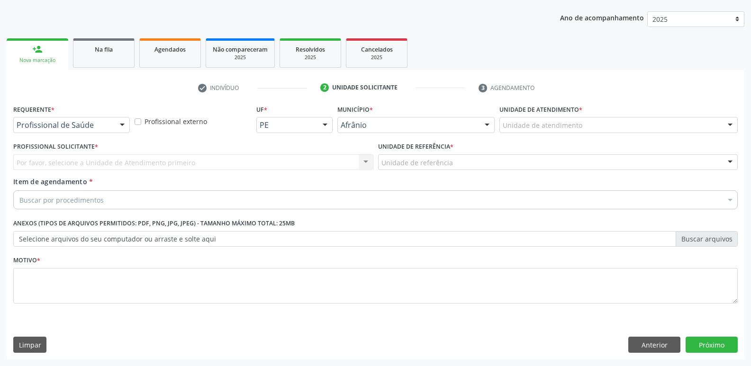
scroll to position [103, 0]
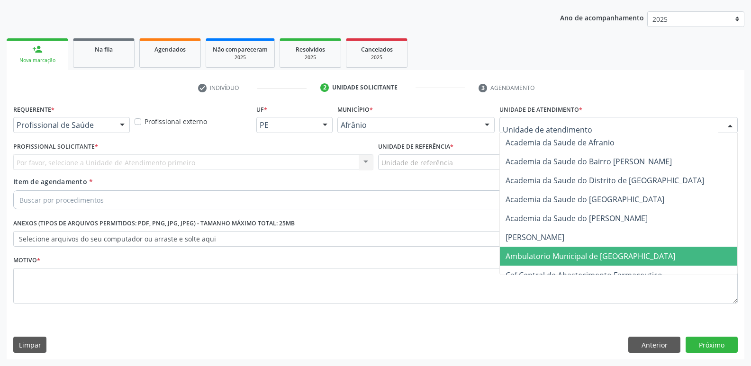
click at [557, 254] on span "Ambulatorio Municipal de [GEOGRAPHIC_DATA]" at bounding box center [591, 256] width 170 height 10
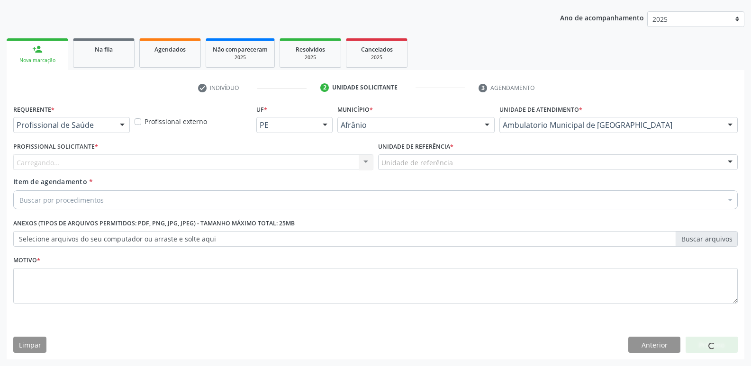
click at [531, 161] on div "Unidade de referência" at bounding box center [558, 162] width 360 height 16
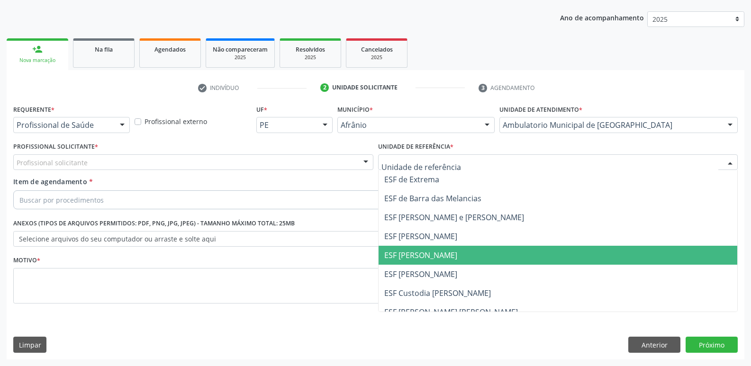
click at [508, 253] on span "ESF [PERSON_NAME]" at bounding box center [558, 255] width 359 height 19
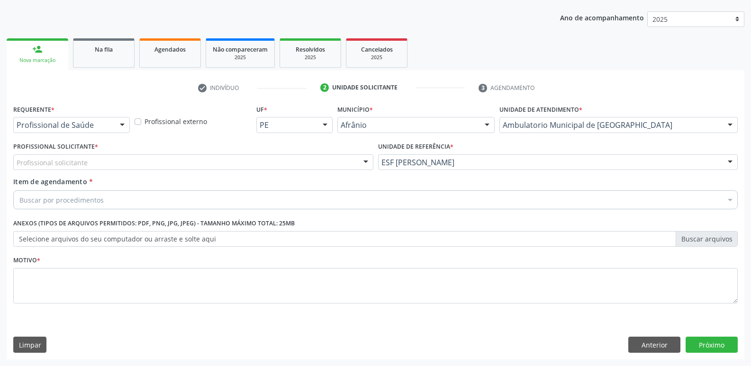
click at [418, 201] on div "Buscar por procedimentos" at bounding box center [375, 199] width 724 height 19
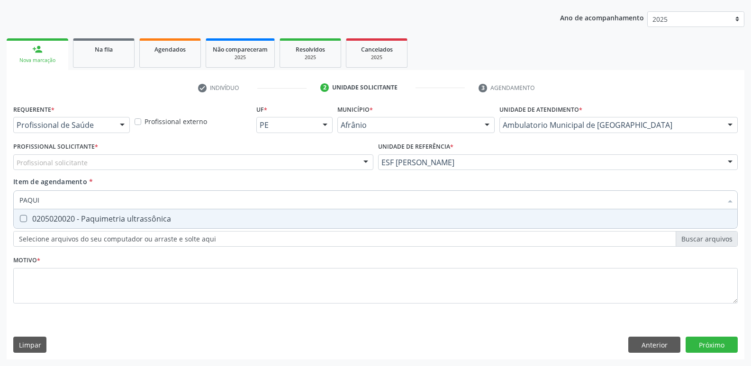
type input "PAQUIM"
click at [401, 224] on span "0205020020 - Paquimetria ultrassônica" at bounding box center [375, 218] width 723 height 19
checkbox ultrassônica "true"
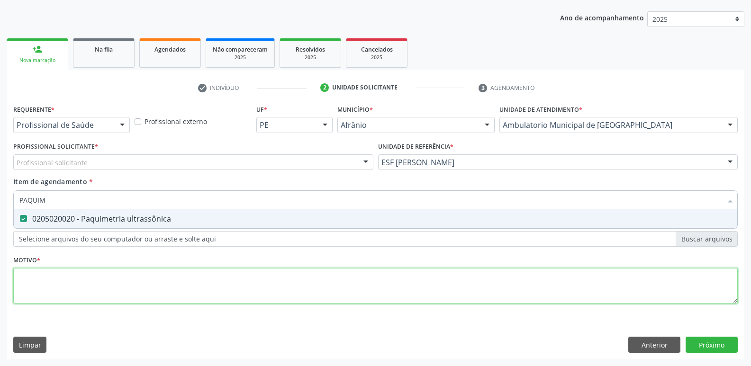
click at [379, 282] on div "Requerente * Profissional de Saúde Profissional de Saúde Paciente Nenhum result…" at bounding box center [375, 209] width 724 height 215
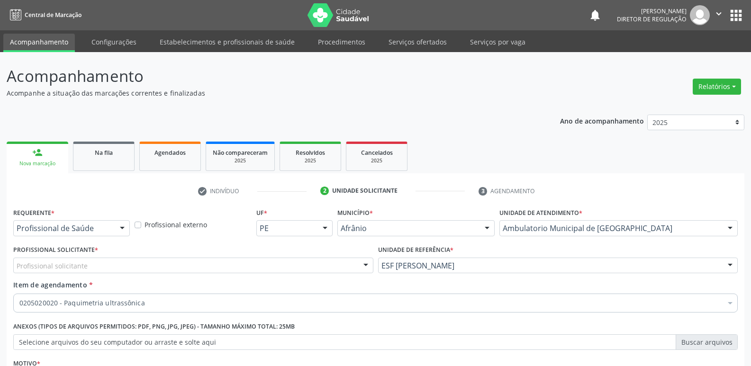
scroll to position [103, 0]
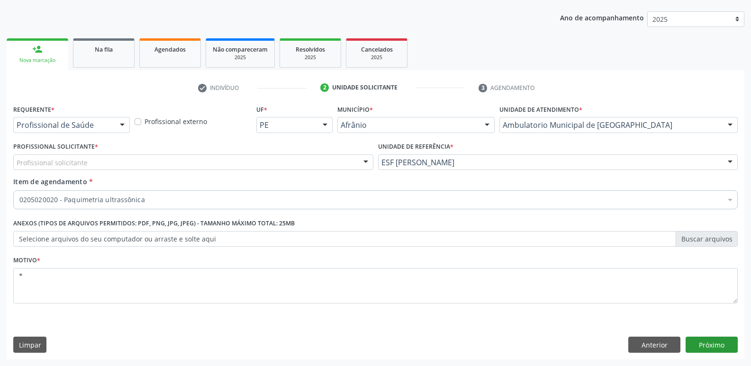
type textarea "*"
click at [717, 346] on button "Próximo" at bounding box center [712, 345] width 52 height 16
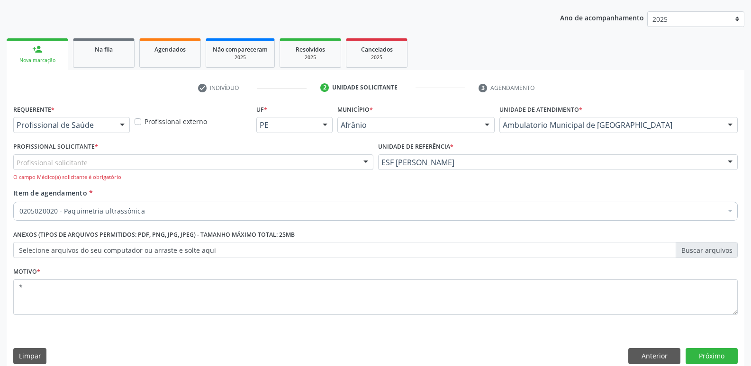
click at [264, 157] on div "Profissional solicitante" at bounding box center [193, 162] width 360 height 16
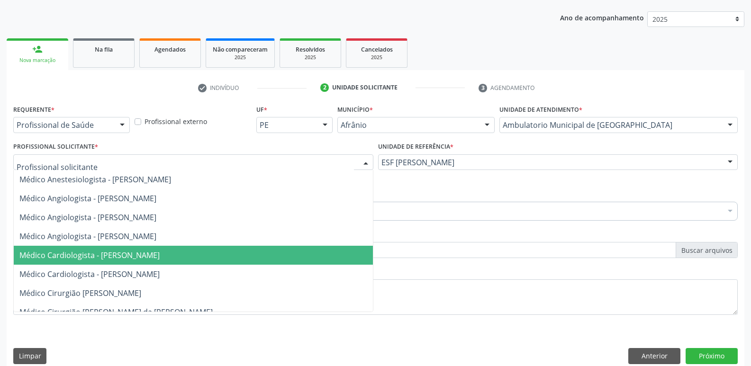
click at [247, 254] on span "Médico Cardiologista - [PERSON_NAME]" at bounding box center [193, 255] width 359 height 19
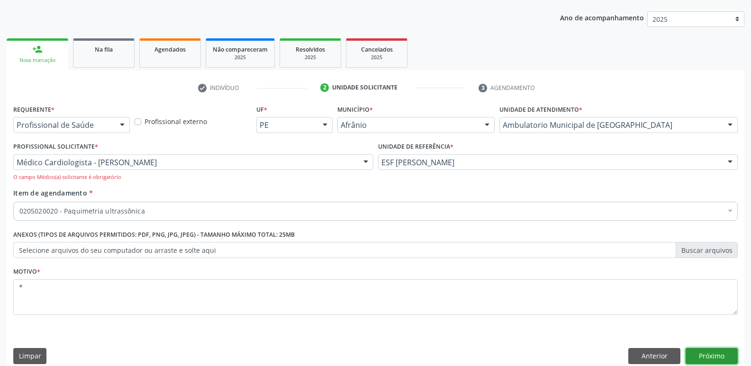
click at [722, 354] on button "Próximo" at bounding box center [712, 356] width 52 height 16
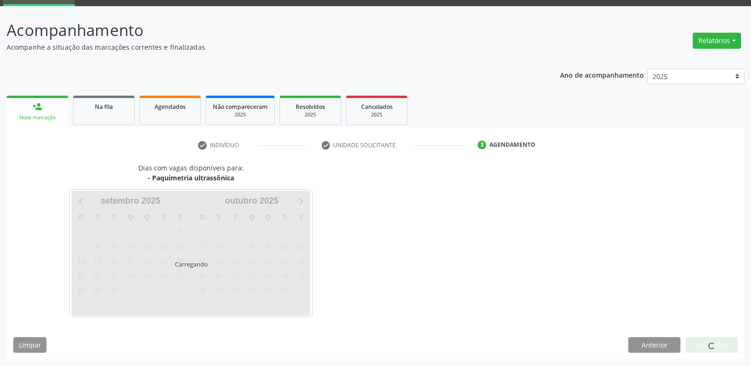
scroll to position [46, 0]
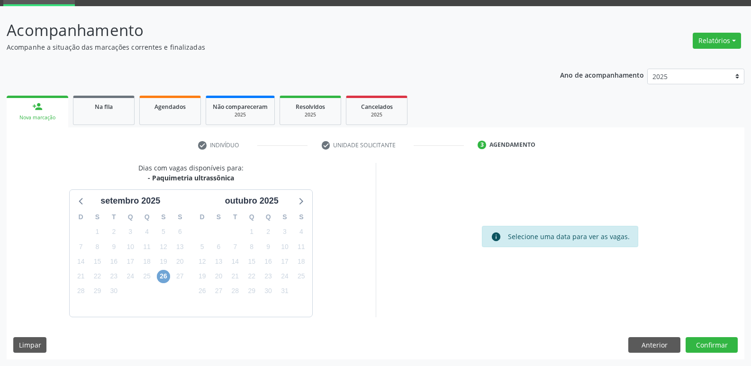
click at [162, 276] on span "26" at bounding box center [163, 276] width 13 height 13
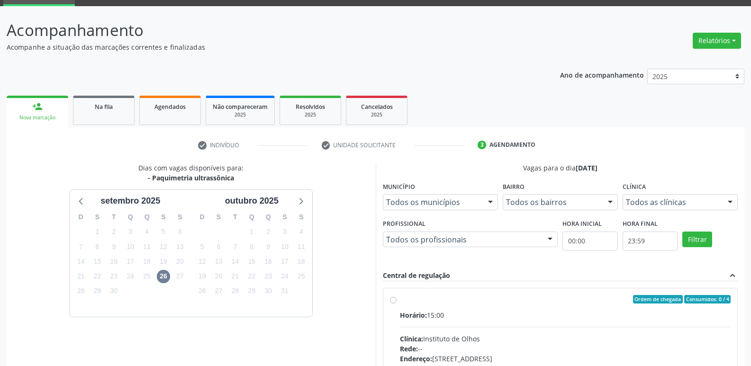
click at [411, 303] on div "Ordem de chegada Consumidos: 0 / 4" at bounding box center [565, 299] width 331 height 9
click at [397, 303] on input "Ordem de chegada Consumidos: 0 / 4 Horário: 15:00 Clínica: Instituto de Olhos R…" at bounding box center [393, 299] width 7 height 9
radio input "true"
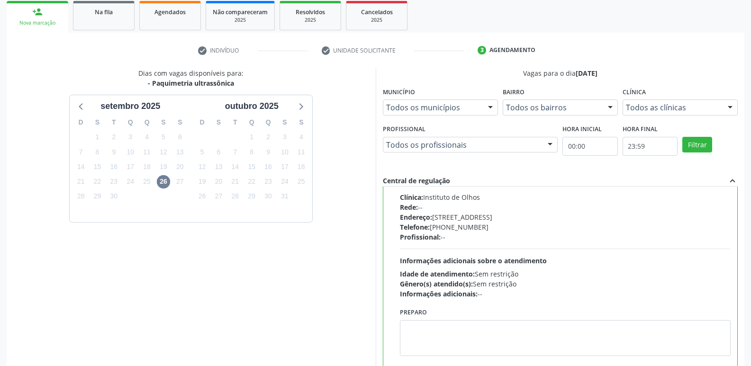
scroll to position [200, 0]
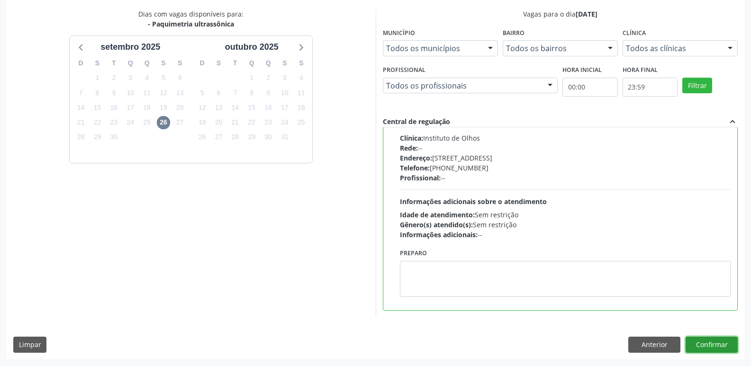
click at [714, 345] on button "Confirmar" at bounding box center [712, 345] width 52 height 16
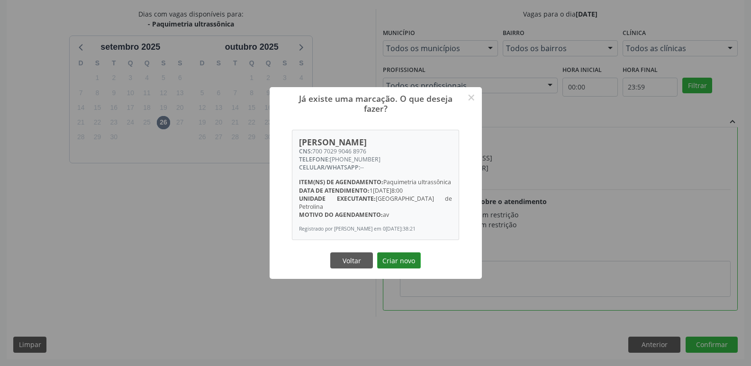
click at [410, 257] on button "Criar novo" at bounding box center [399, 261] width 44 height 16
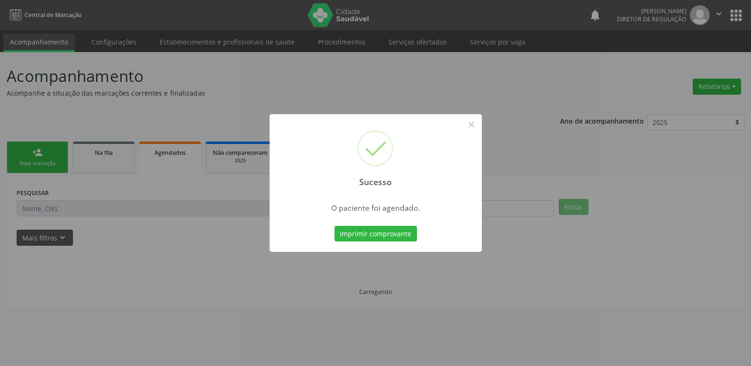
scroll to position [0, 0]
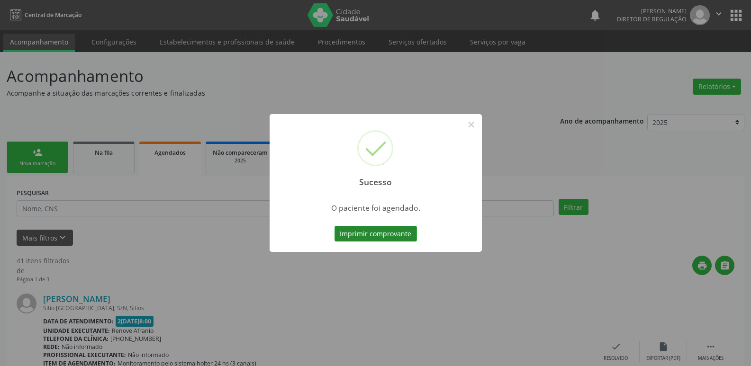
click at [403, 232] on button "Imprimir comprovante" at bounding box center [375, 234] width 82 height 16
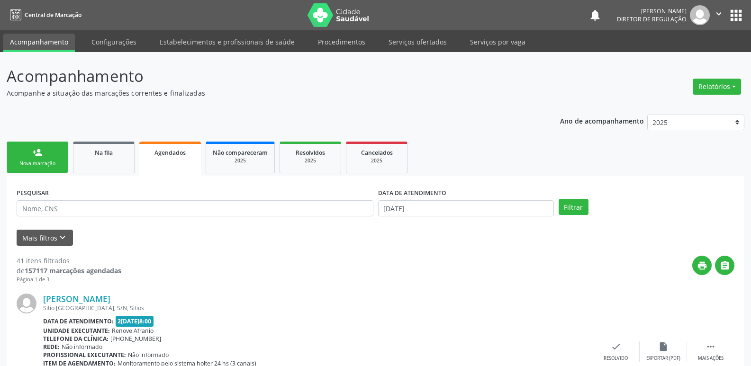
click at [51, 159] on link "person_add Nova marcação" at bounding box center [38, 158] width 62 height 32
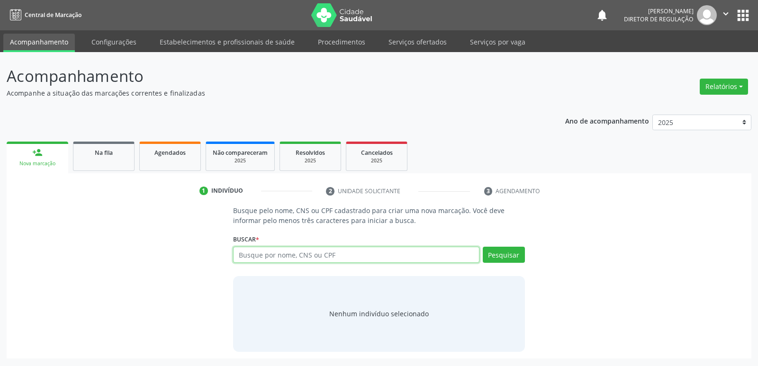
click at [313, 256] on input "text" at bounding box center [356, 255] width 246 height 16
paste input "700702990468976"
type input "700702990468976"
click at [515, 253] on button "Pesquisar" at bounding box center [504, 255] width 42 height 16
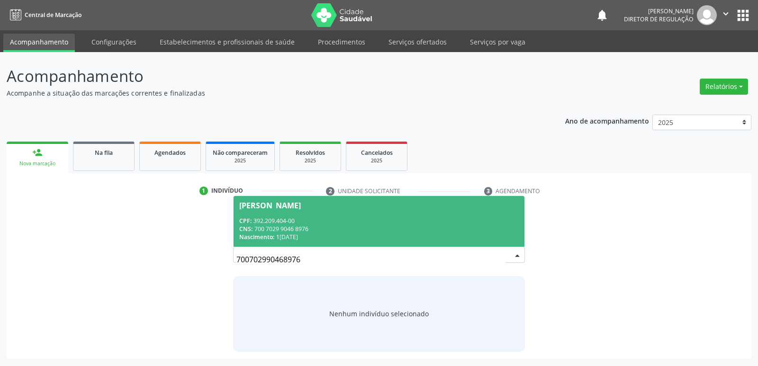
click at [320, 221] on div "CPF: 392.209.404-00" at bounding box center [378, 221] width 279 height 8
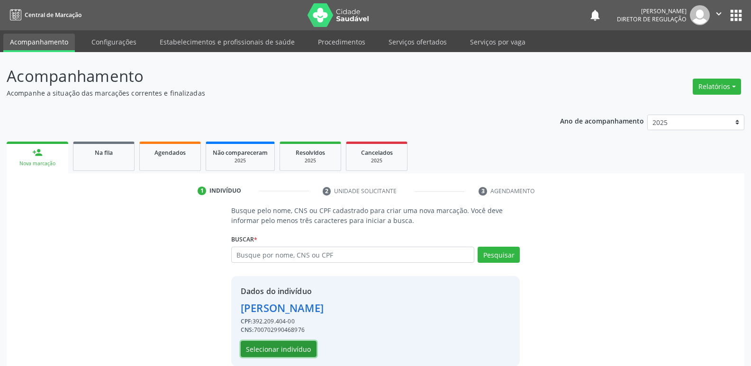
click at [288, 348] on button "Selecionar indivíduo" at bounding box center [279, 349] width 76 height 16
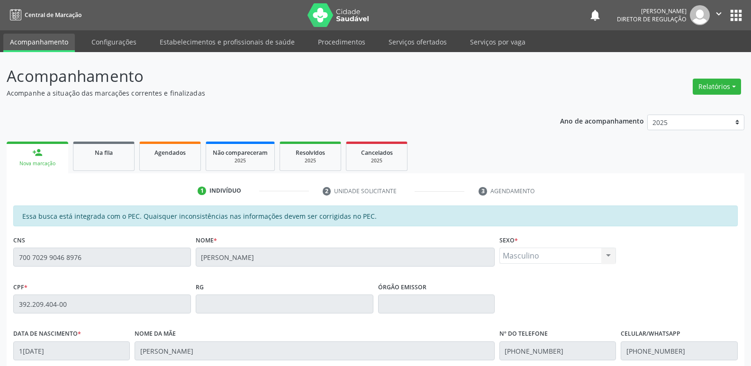
scroll to position [175, 0]
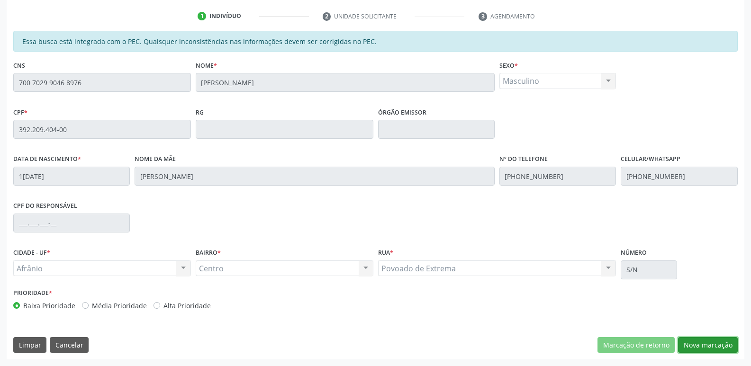
click at [725, 343] on button "Nova marcação" at bounding box center [708, 345] width 60 height 16
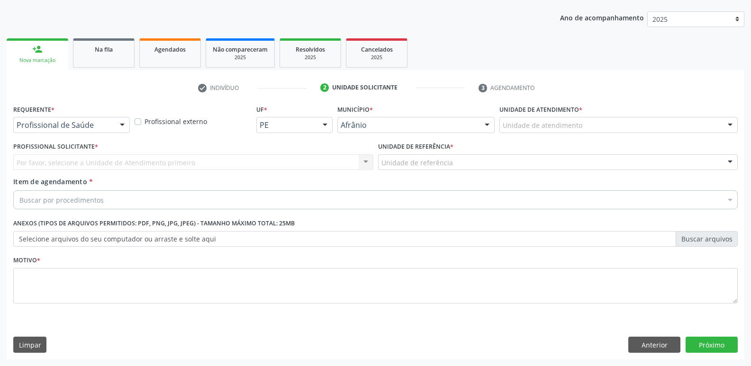
scroll to position [103, 0]
click at [647, 126] on div at bounding box center [618, 125] width 238 height 16
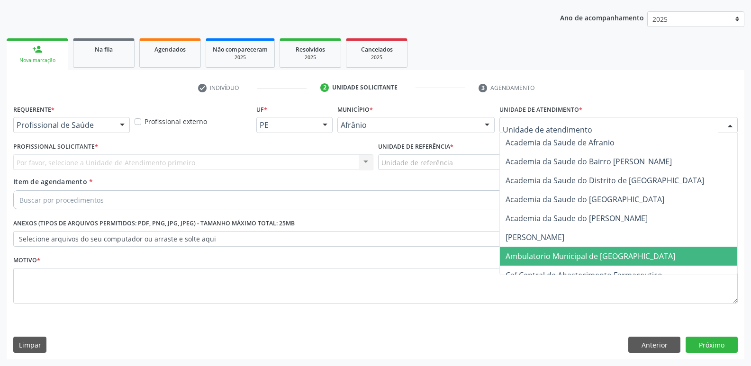
click at [605, 259] on span "Ambulatorio Municipal de [GEOGRAPHIC_DATA]" at bounding box center [591, 256] width 170 height 10
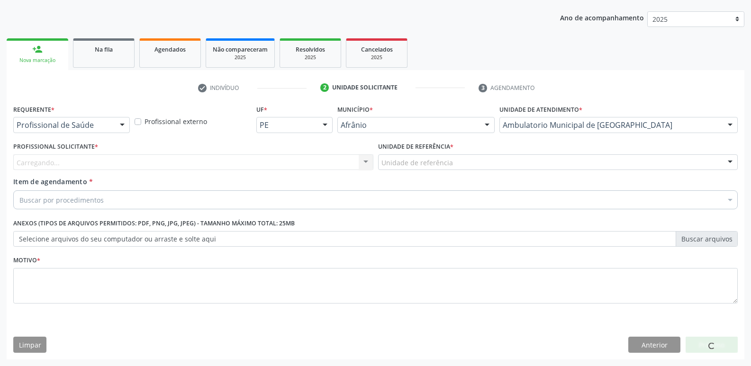
click at [500, 162] on div "Unidade de referência" at bounding box center [558, 162] width 360 height 16
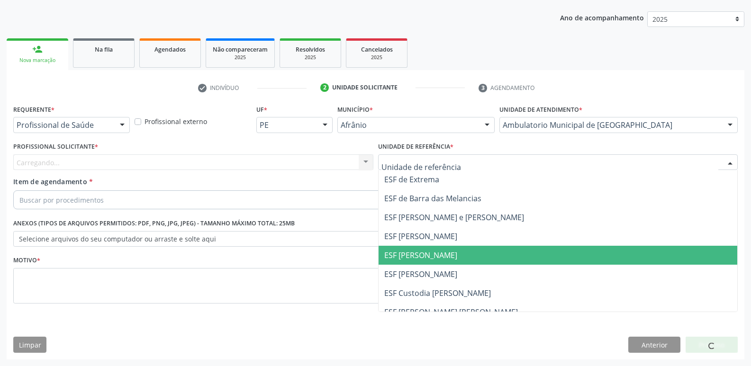
click at [465, 253] on span "ESF [PERSON_NAME]" at bounding box center [558, 255] width 359 height 19
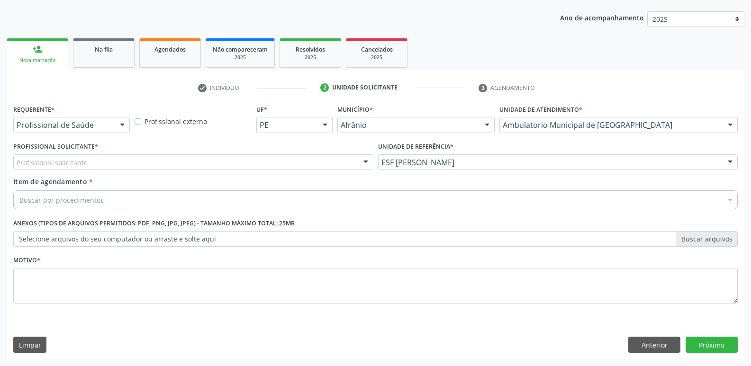
click at [336, 166] on div "Profissional solicitante" at bounding box center [193, 162] width 360 height 16
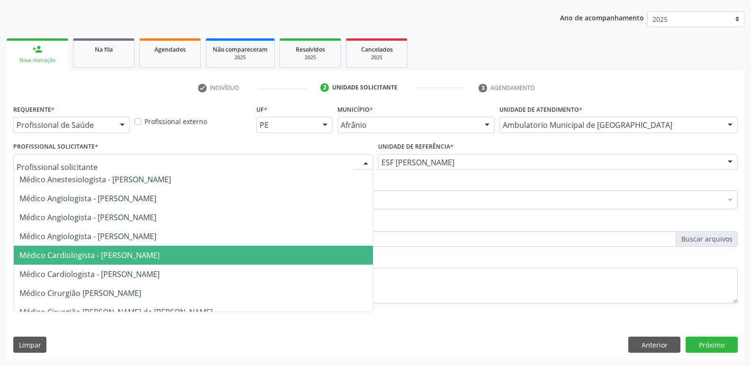
click at [325, 258] on span "Médico Cardiologista - [PERSON_NAME]" at bounding box center [193, 255] width 359 height 19
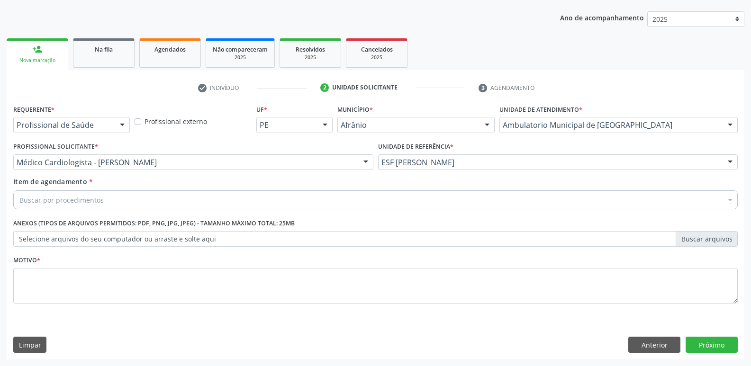
click at [290, 199] on div "Buscar por procedimentos" at bounding box center [375, 199] width 724 height 19
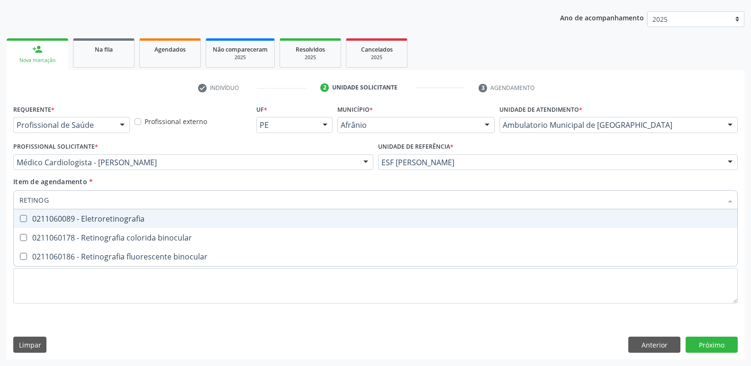
type input "RETINOGR"
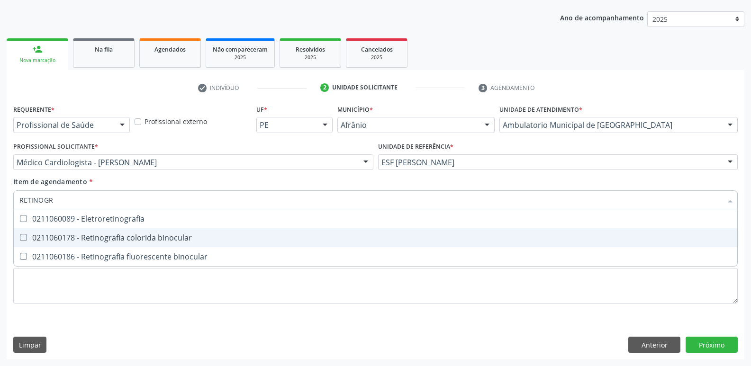
click at [177, 230] on span "0211060178 - Retinografia colorida binocular" at bounding box center [375, 237] width 723 height 19
checkbox binocular "true"
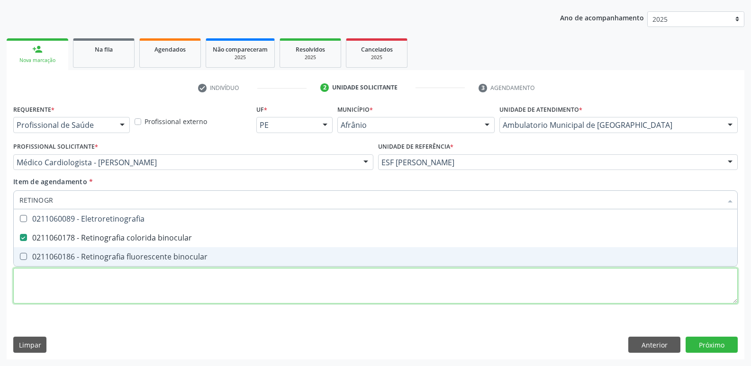
click at [323, 288] on div "Requerente * Profissional de Saúde Profissional de Saúde Paciente Nenhum result…" at bounding box center [375, 209] width 724 height 215
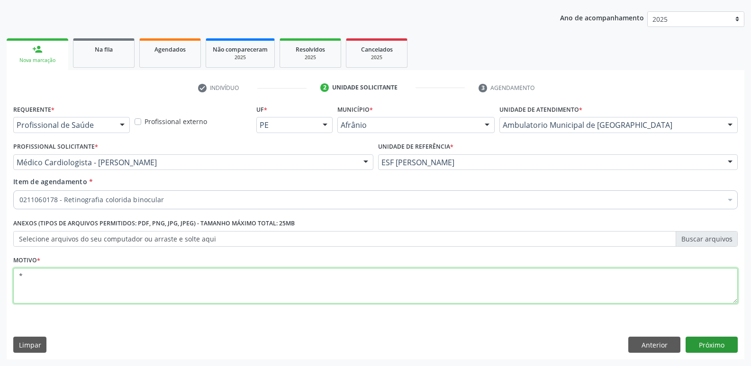
type textarea "*"
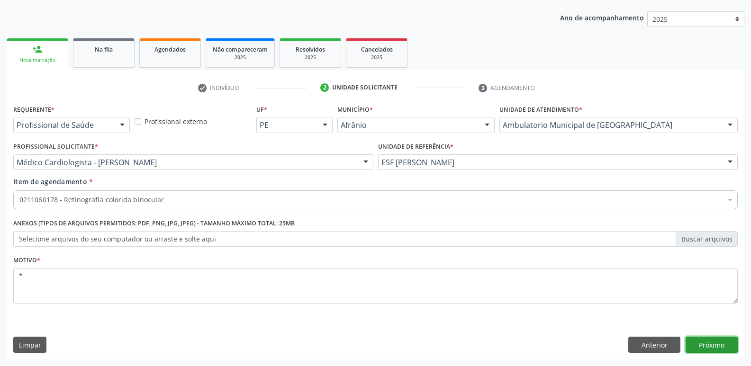
click at [713, 343] on button "Próximo" at bounding box center [712, 345] width 52 height 16
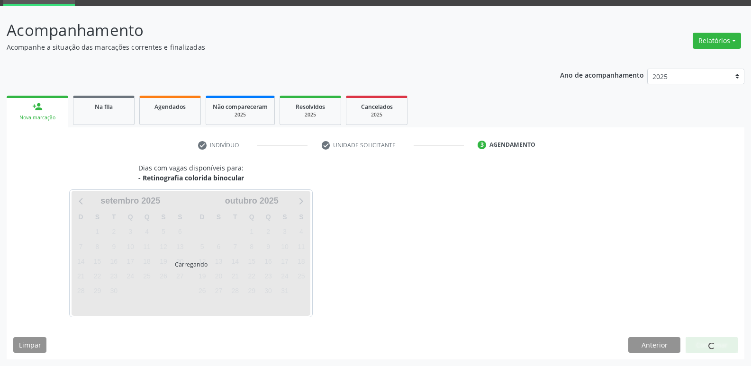
scroll to position [46, 0]
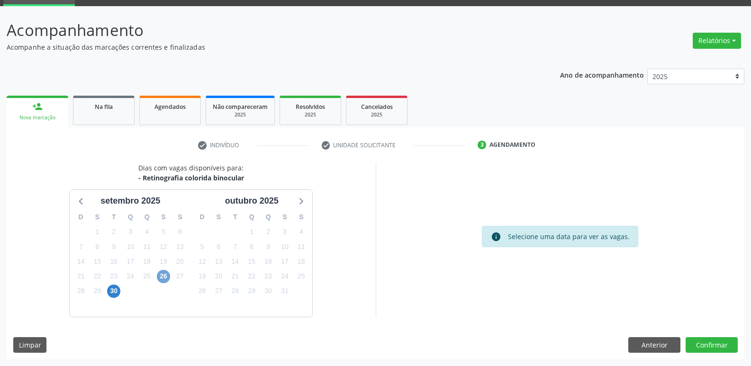
click at [165, 279] on span "26" at bounding box center [163, 276] width 13 height 13
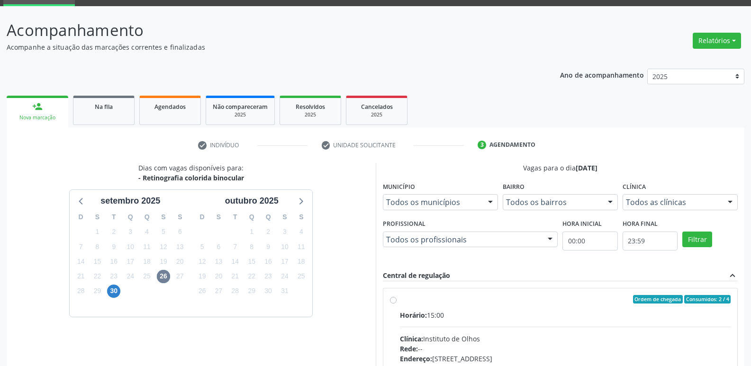
click at [504, 304] on label "Ordem de chegada Consumidos: 2 / 4 Horário: 15:00 Clínica: Instituto de Olhos R…" at bounding box center [565, 367] width 331 height 145
click at [397, 304] on input "Ordem de chegada Consumidos: 2 / 4 Horário: 15:00 Clínica: Instituto de Olhos R…" at bounding box center [393, 299] width 7 height 9
radio input "true"
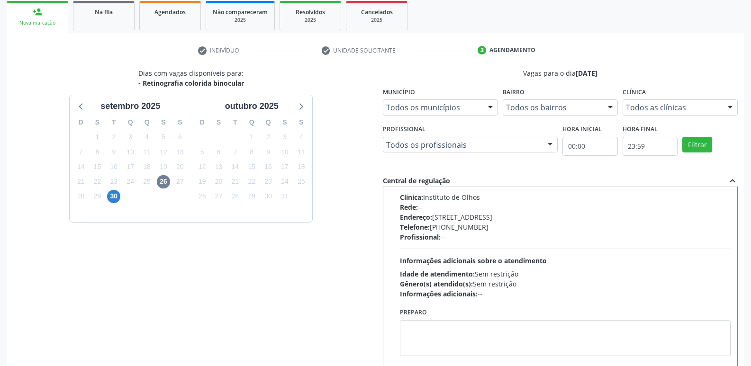
scroll to position [200, 0]
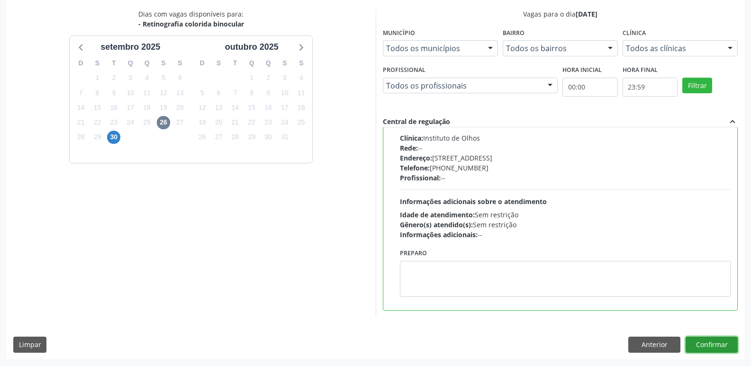
click at [704, 345] on button "Confirmar" at bounding box center [712, 345] width 52 height 16
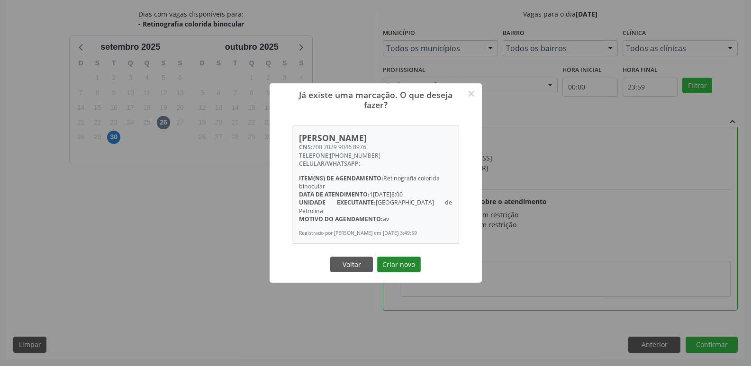
click at [410, 265] on button "Criar novo" at bounding box center [399, 265] width 44 height 16
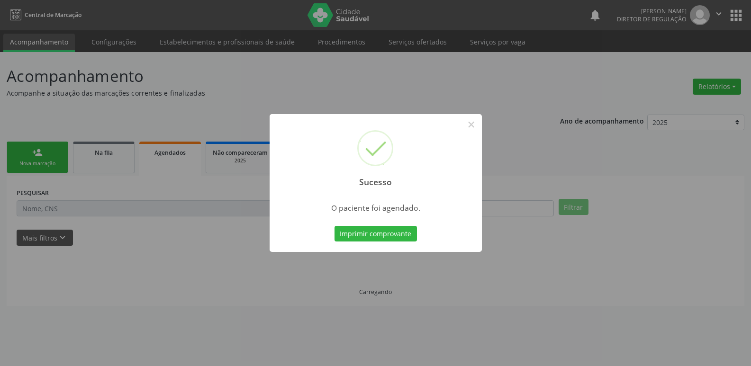
scroll to position [0, 0]
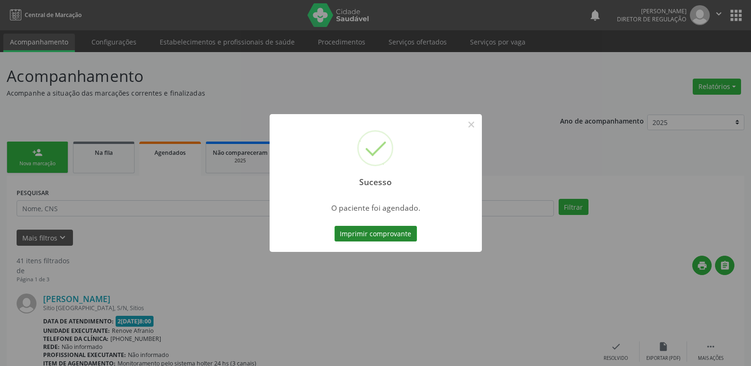
click at [405, 234] on button "Imprimir comprovante" at bounding box center [375, 234] width 82 height 16
